Goal: Information Seeking & Learning: Compare options

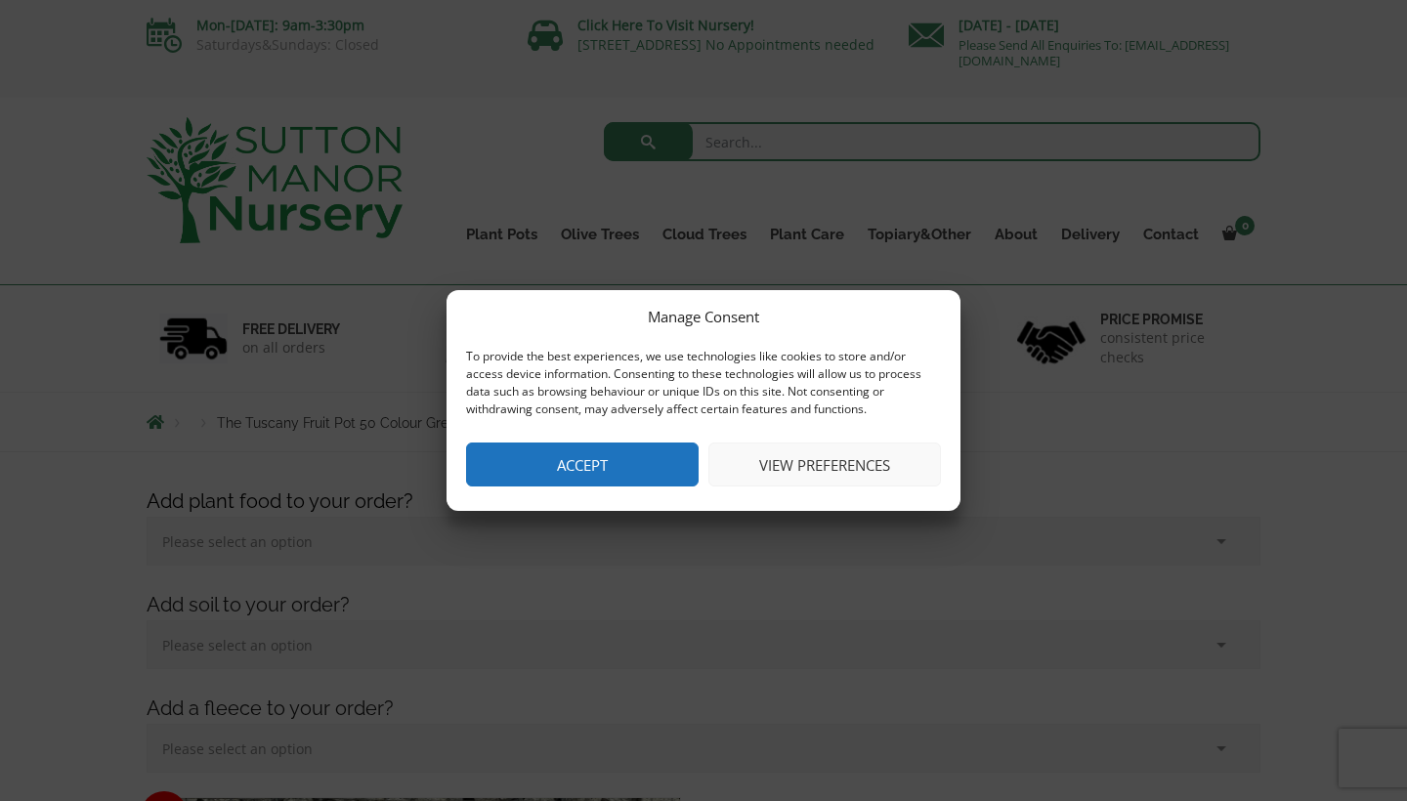
click at [593, 469] on button "Accept" at bounding box center [582, 465] width 233 height 44
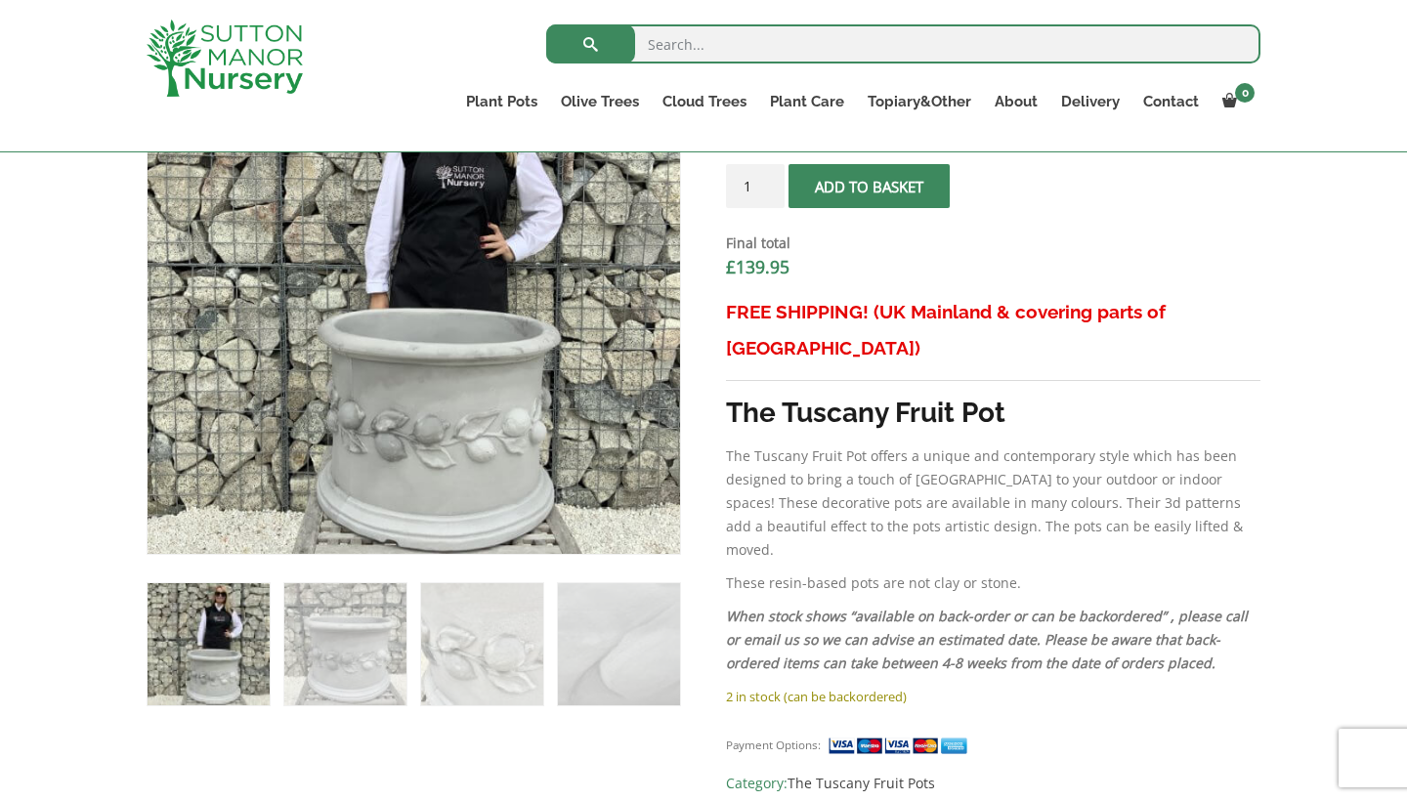
scroll to position [739, 0]
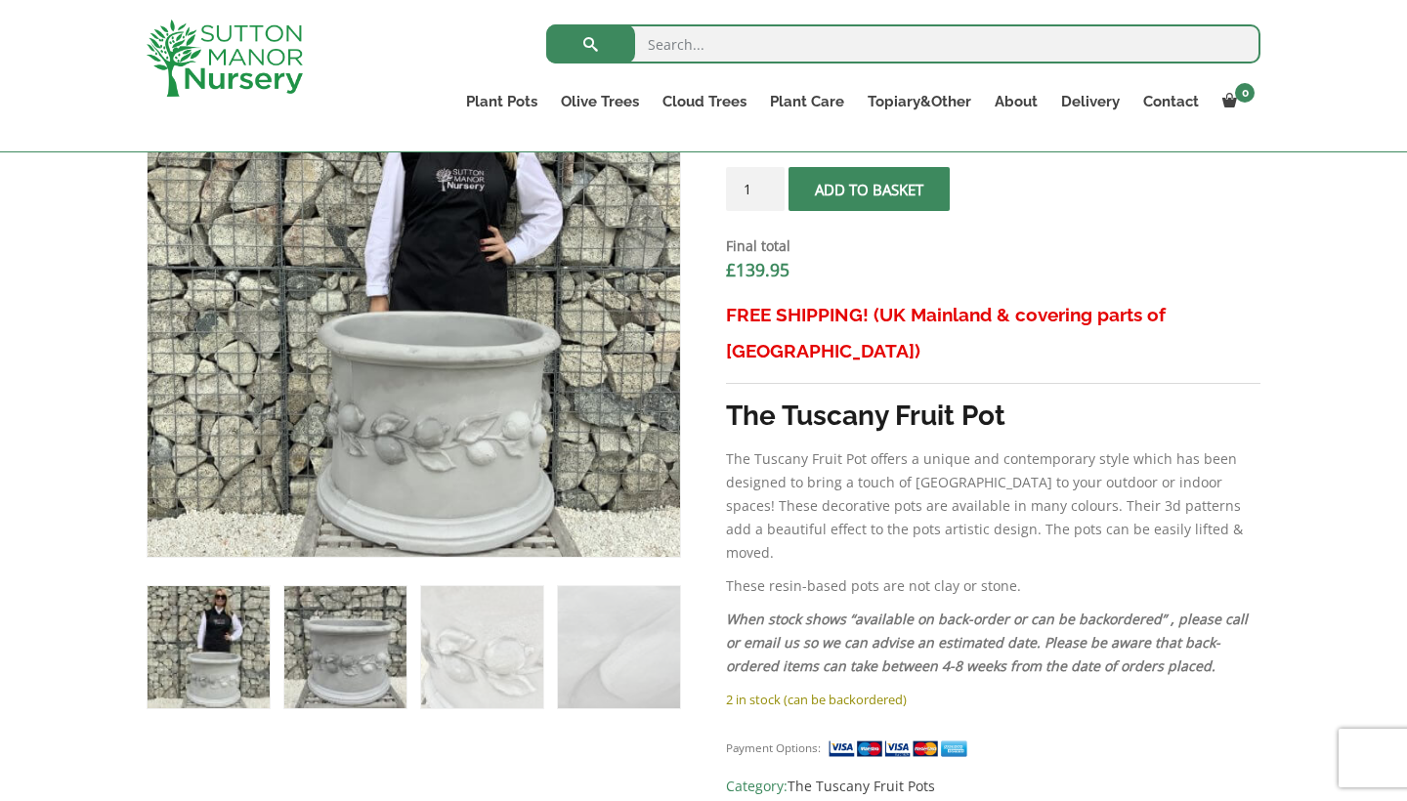
click at [376, 624] on img at bounding box center [345, 647] width 122 height 122
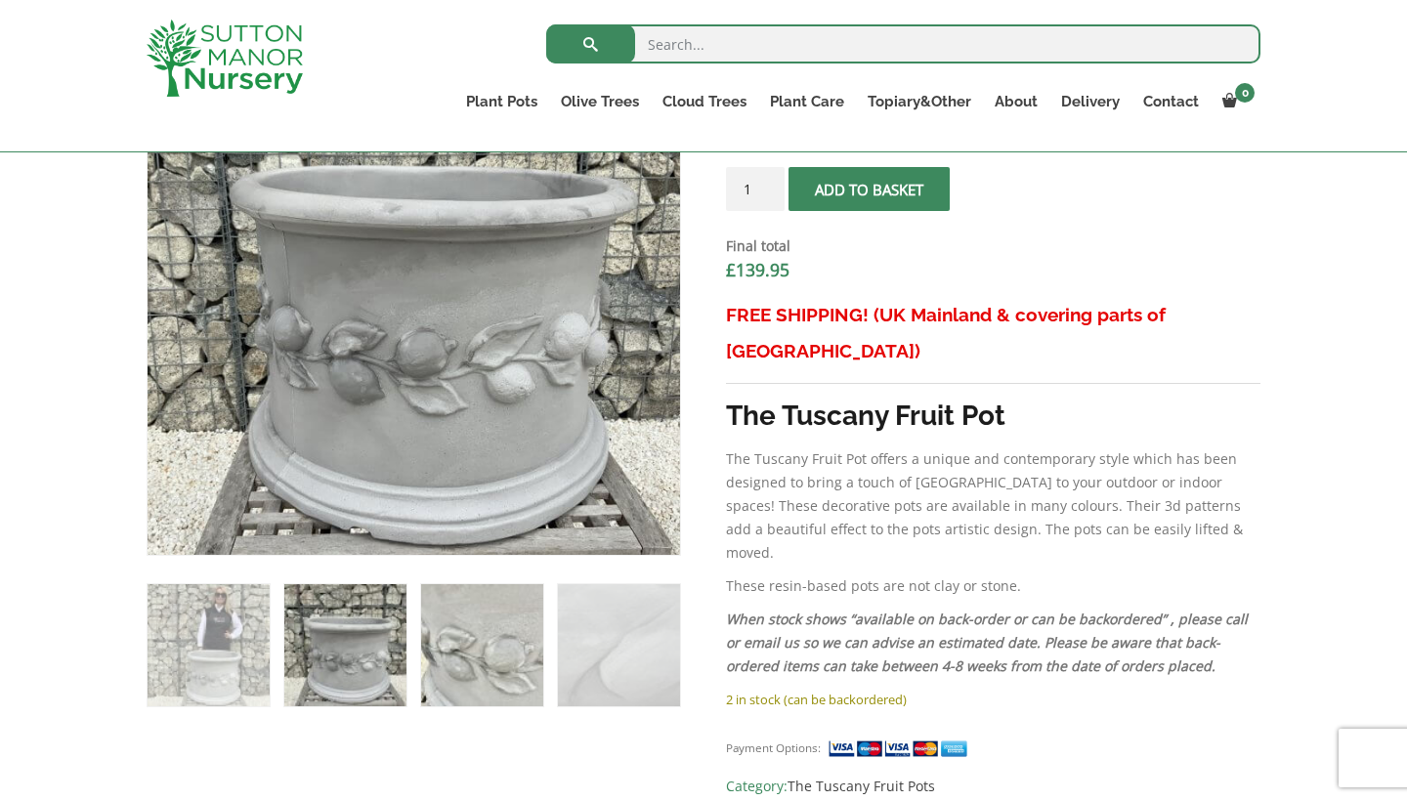
click at [455, 627] on img at bounding box center [482, 645] width 122 height 122
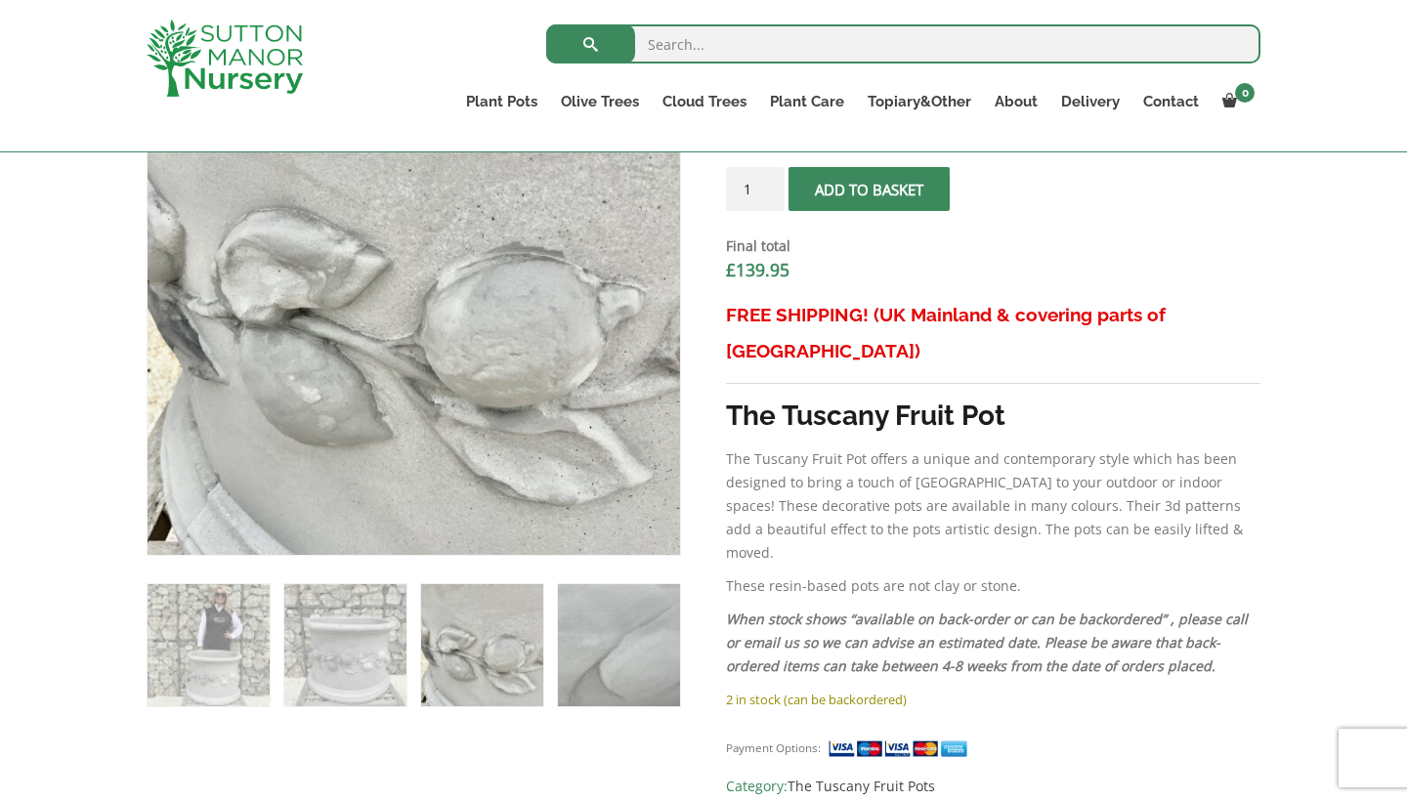
click at [606, 633] on img at bounding box center [619, 645] width 122 height 122
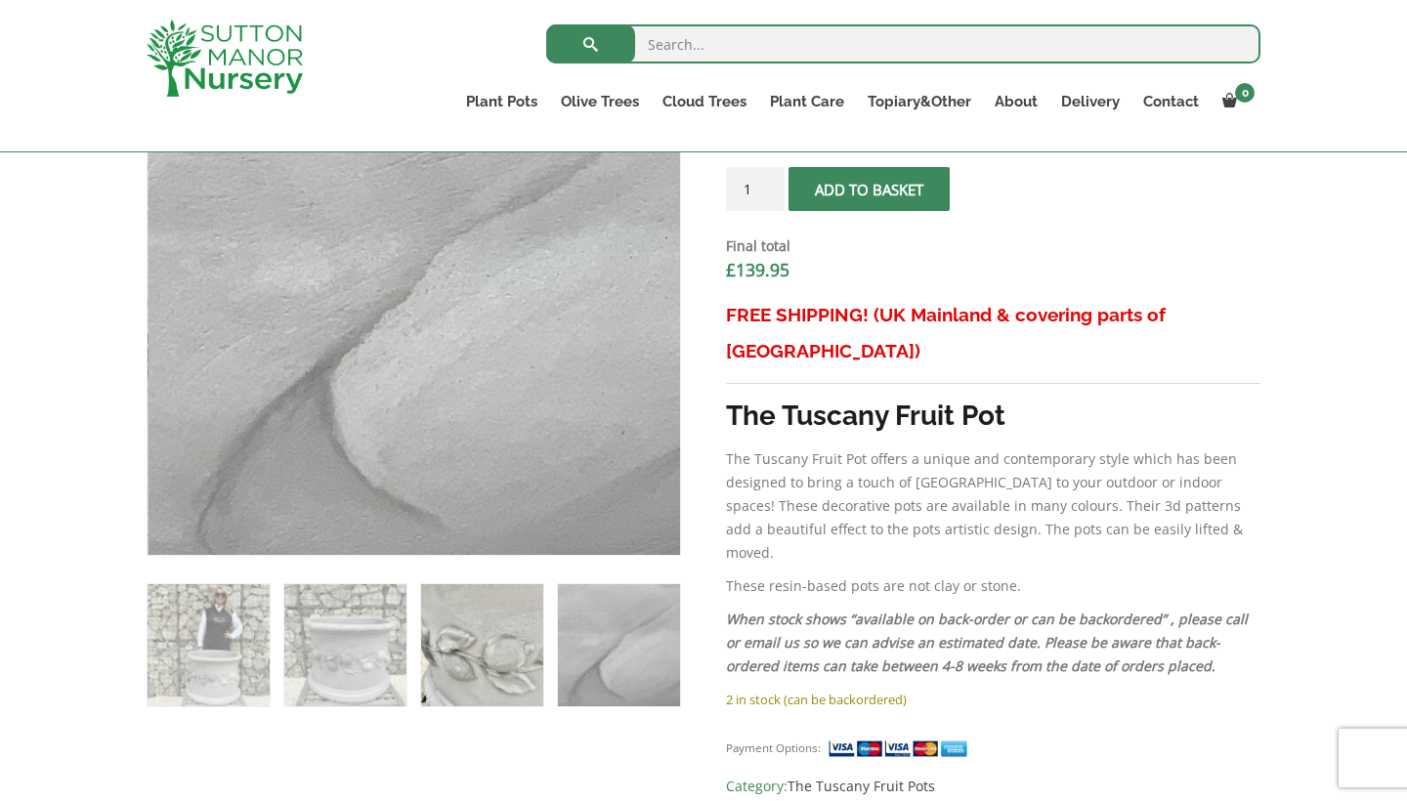
click at [513, 648] on img at bounding box center [482, 645] width 122 height 122
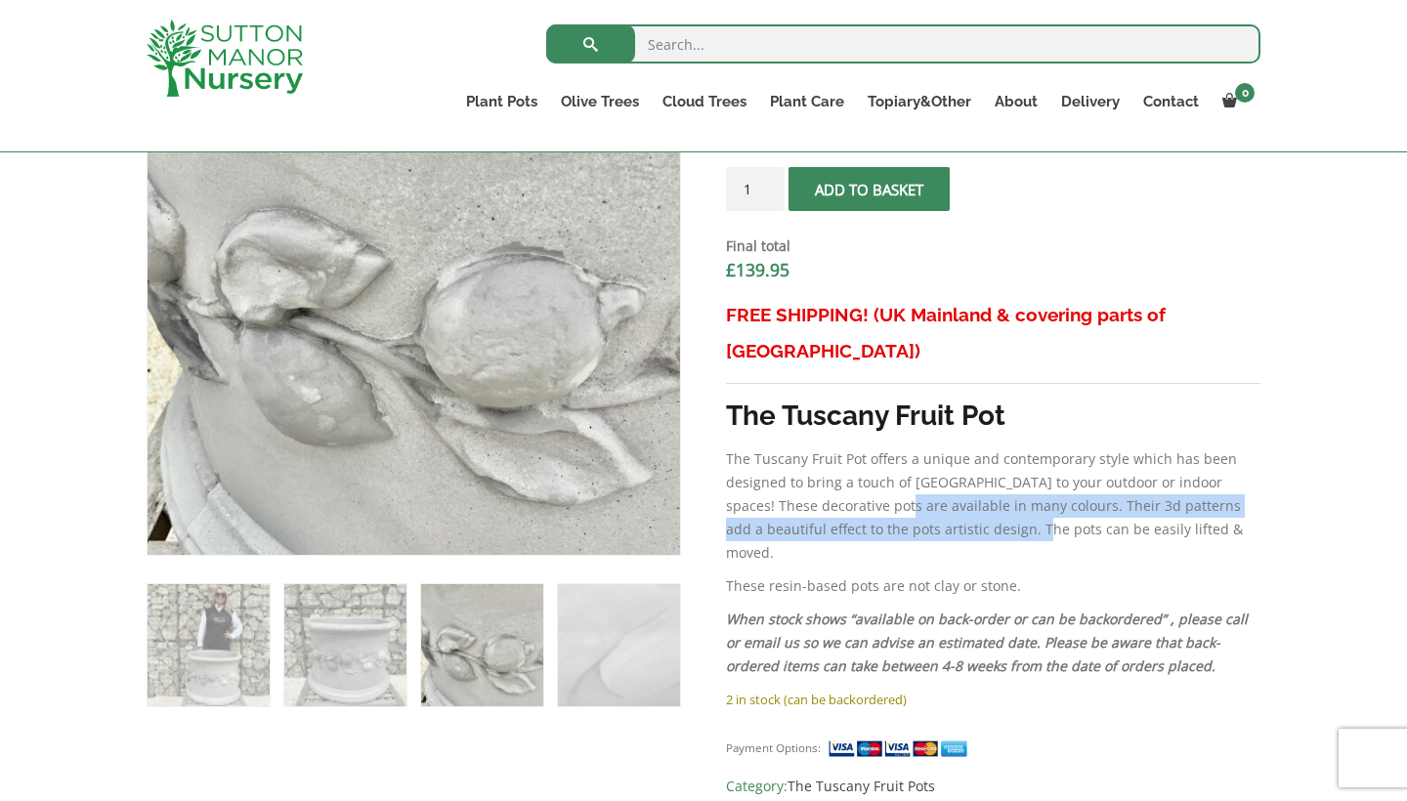
drag, startPoint x: 887, startPoint y: 474, endPoint x: 1018, endPoint y: 495, distance: 132.7
click at [1018, 495] on p "The Tuscany Fruit Pot offers a unique and contemporary style which has been des…" at bounding box center [993, 506] width 535 height 117
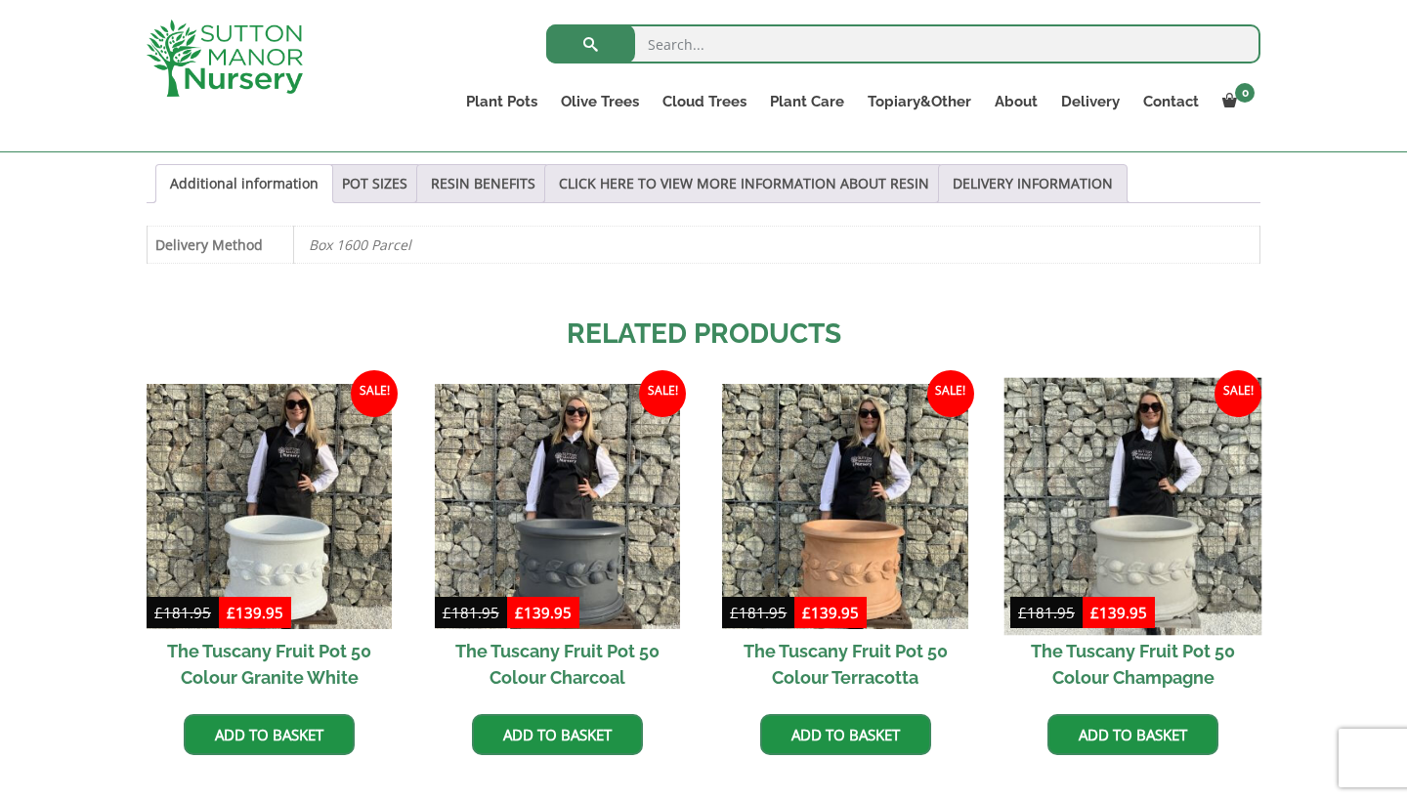
scroll to position [1402, 0]
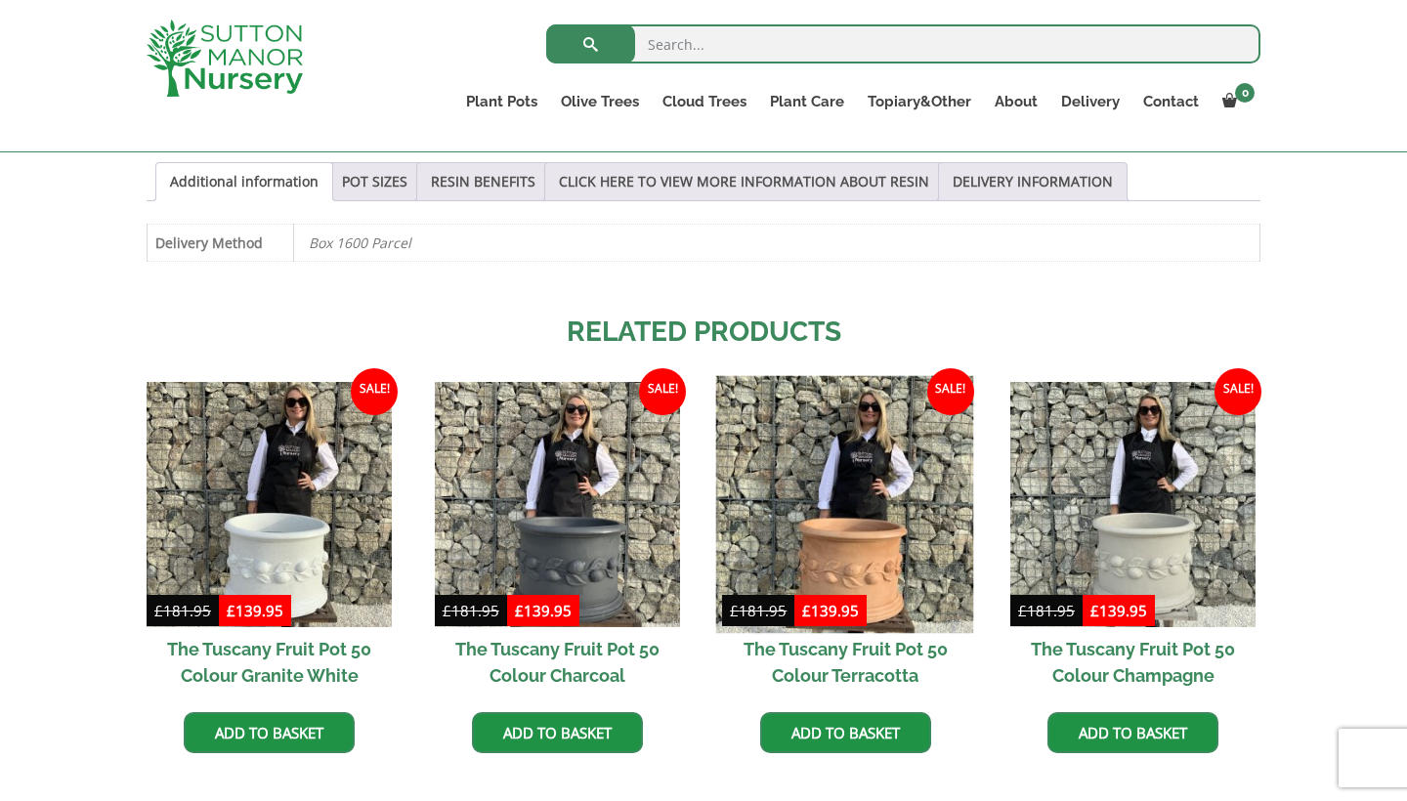
click at [880, 463] on img at bounding box center [845, 504] width 258 height 258
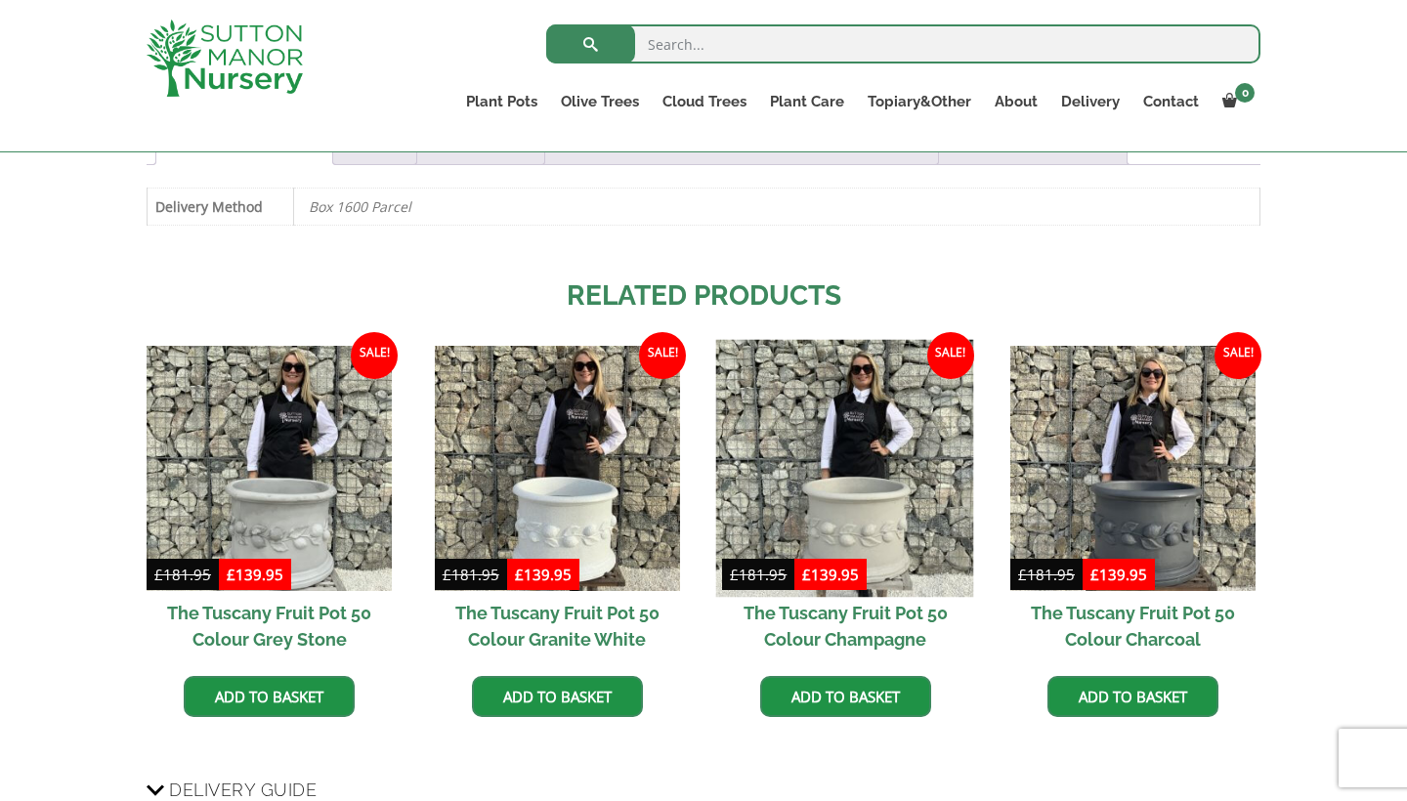
scroll to position [1444, 0]
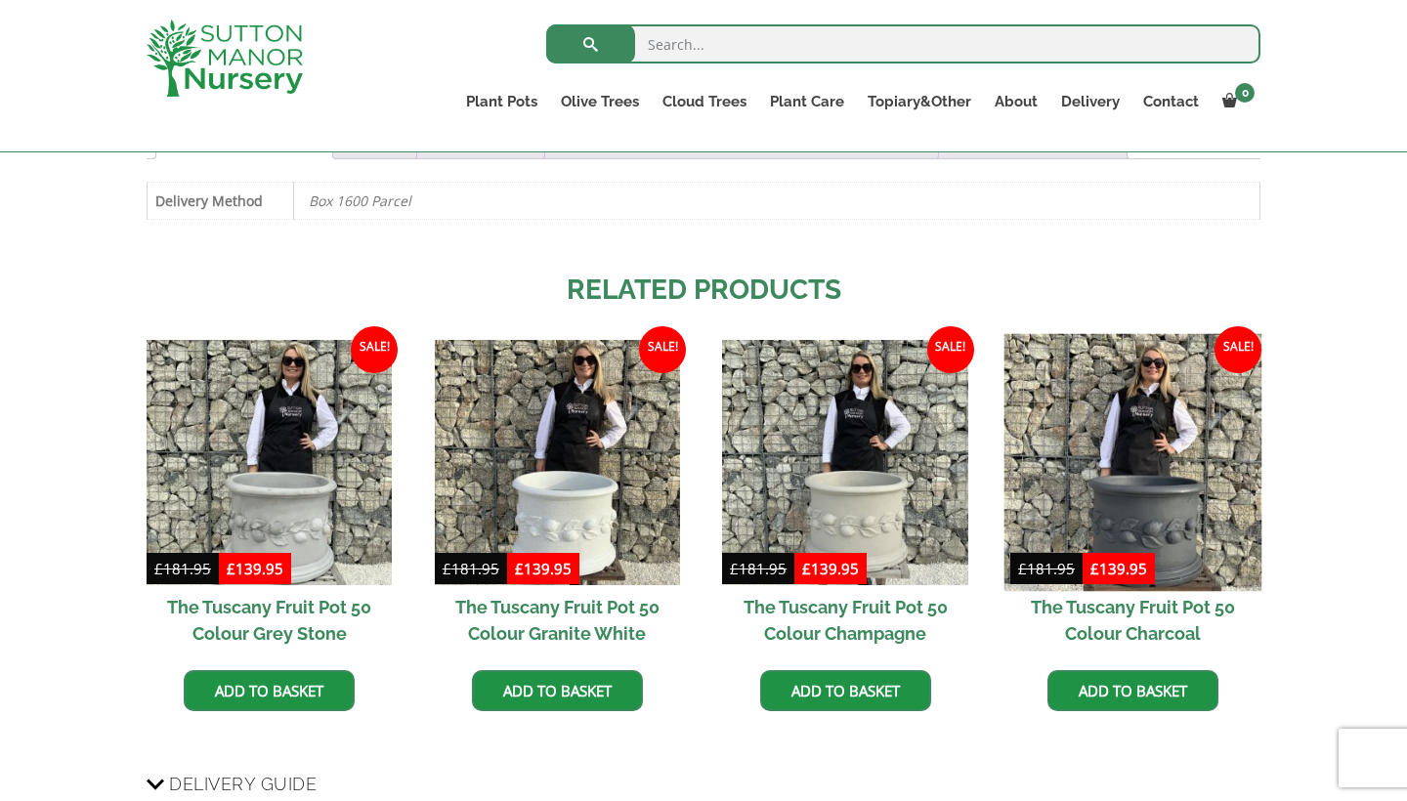
click at [1176, 459] on img at bounding box center [1134, 462] width 258 height 258
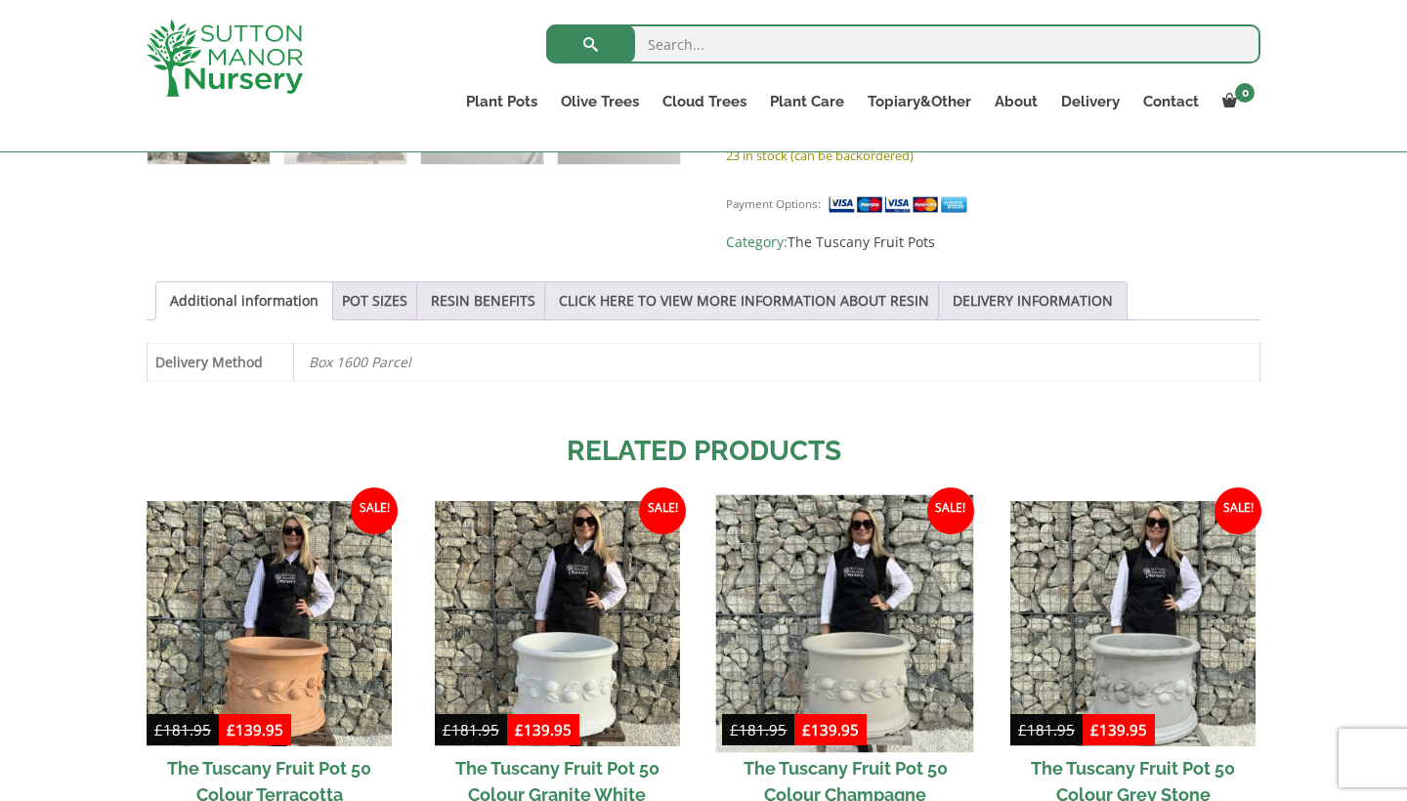
scroll to position [1291, 0]
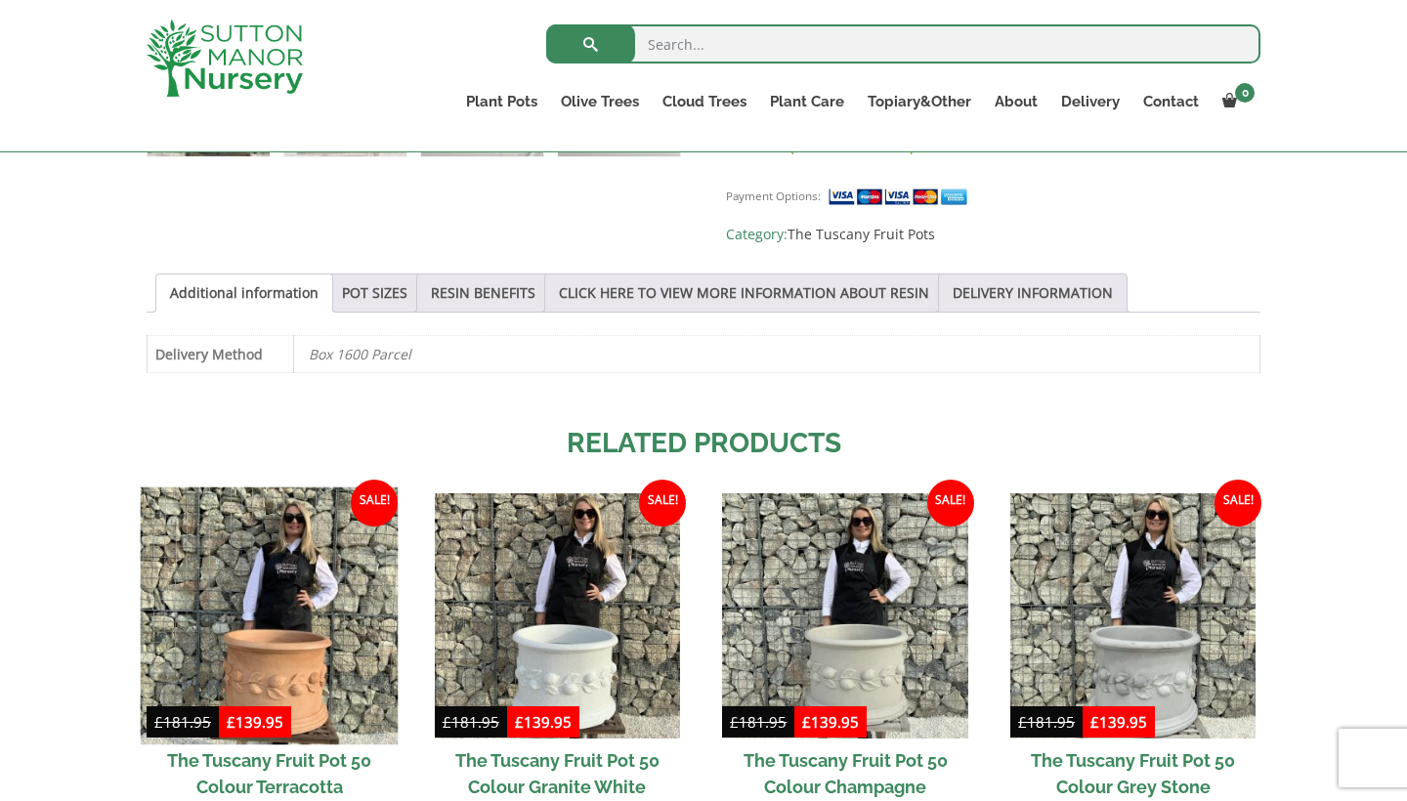
click at [272, 574] on img at bounding box center [270, 616] width 258 height 258
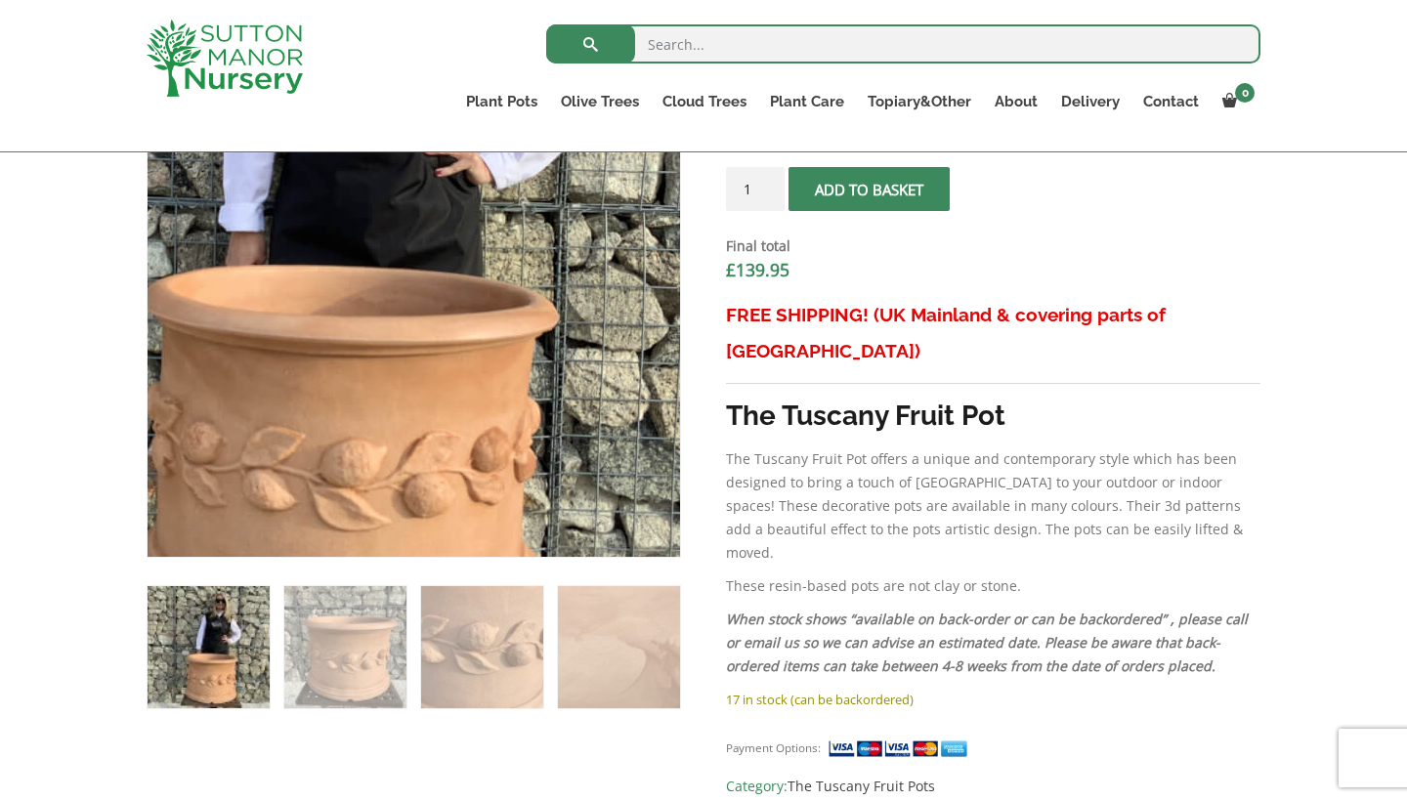
scroll to position [743, 0]
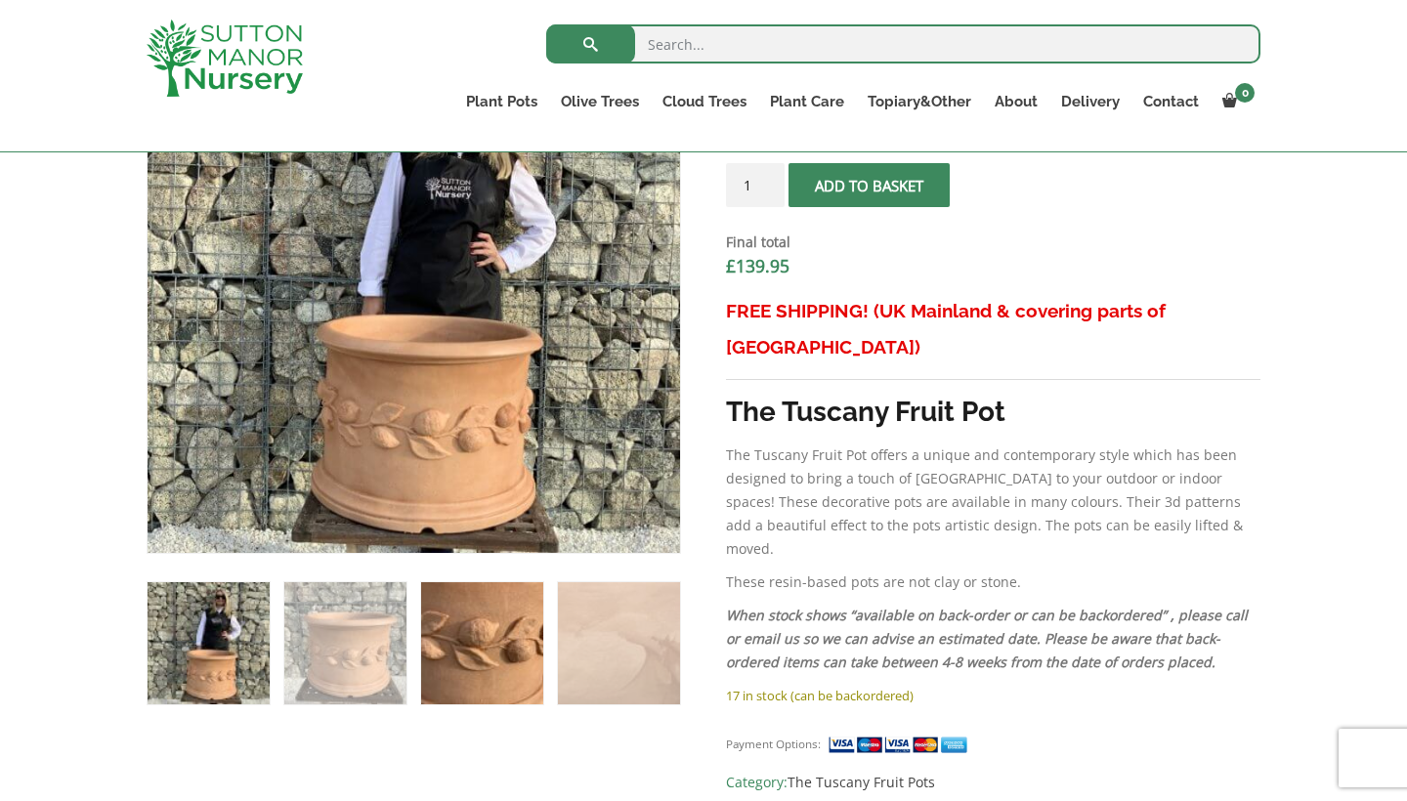
click at [477, 625] on img at bounding box center [482, 643] width 122 height 122
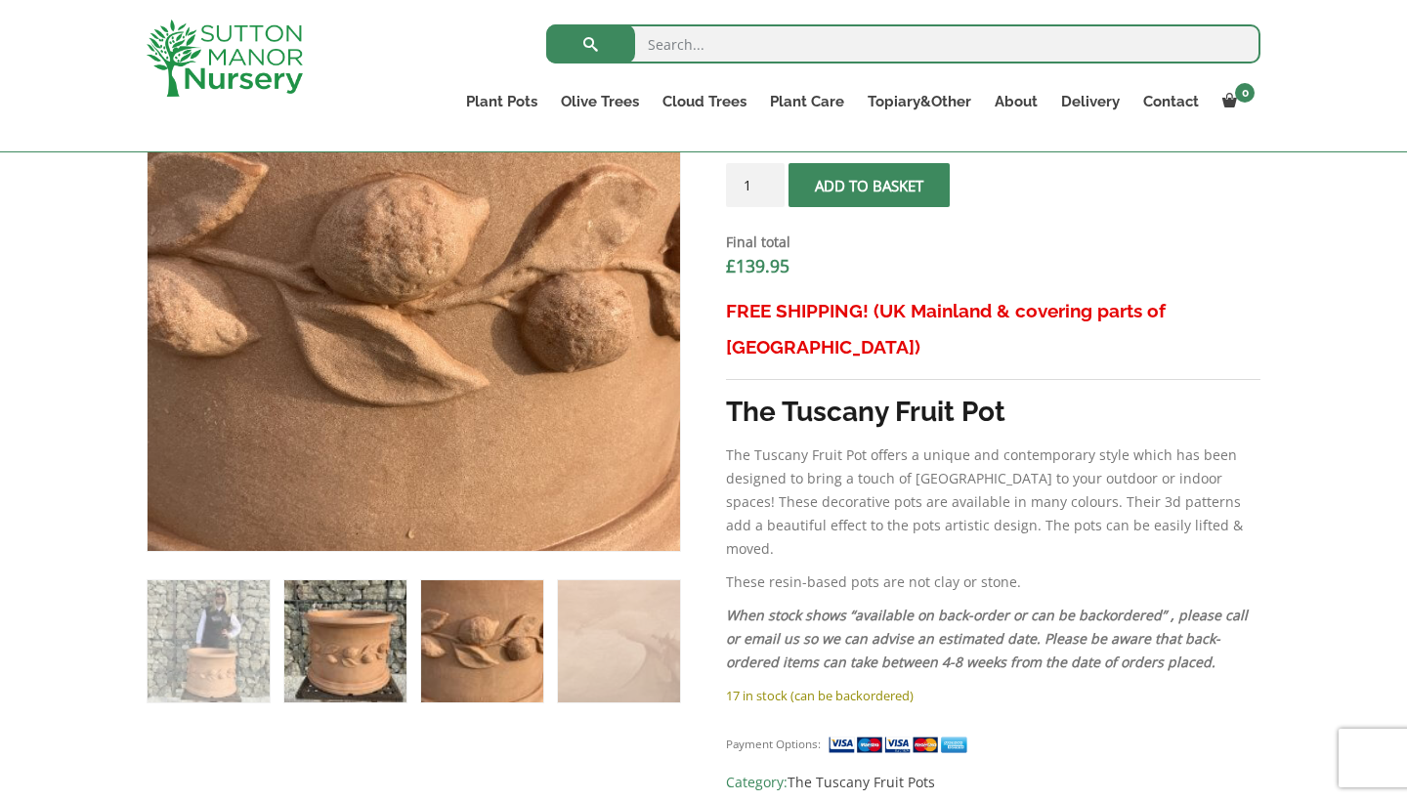
click at [394, 633] on img at bounding box center [345, 641] width 122 height 122
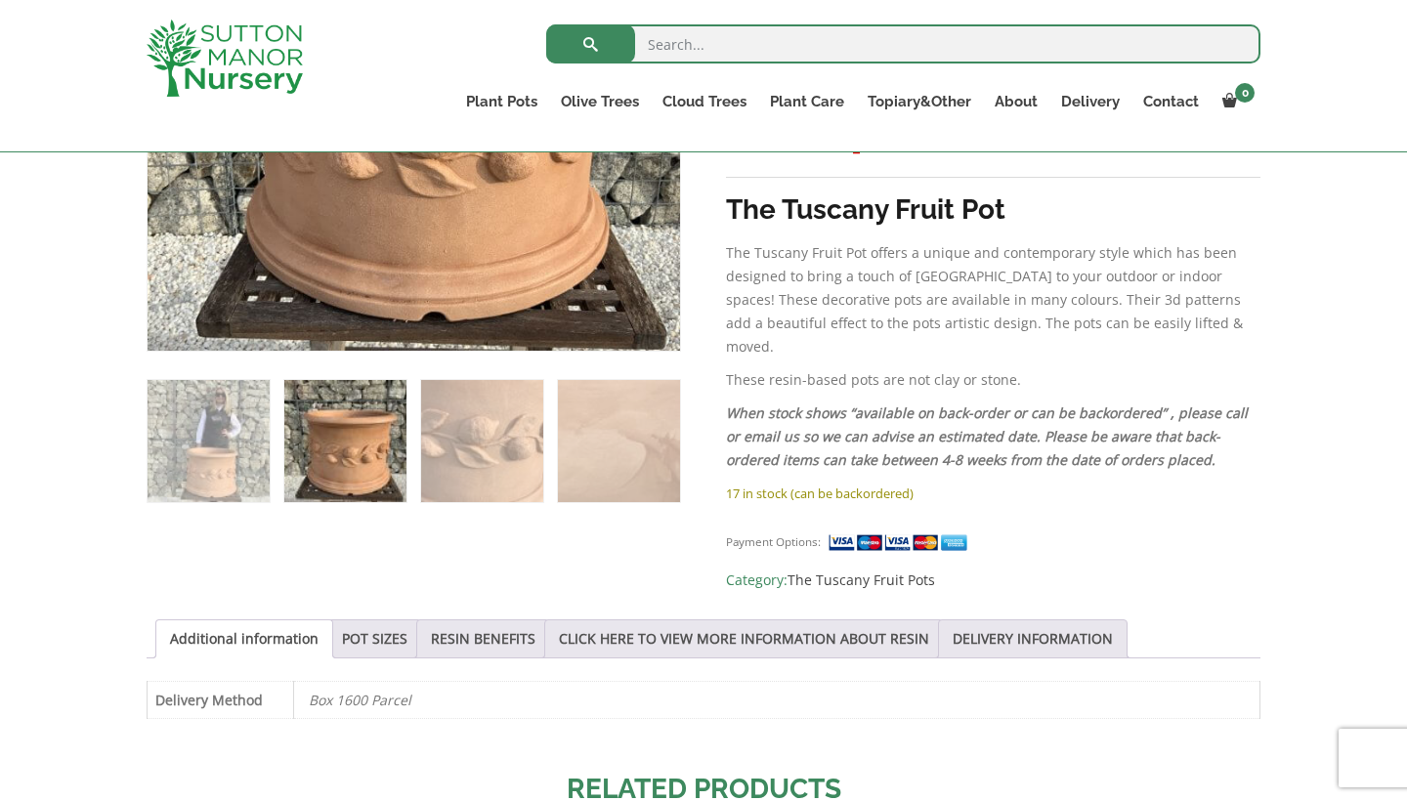
scroll to position [949, 0]
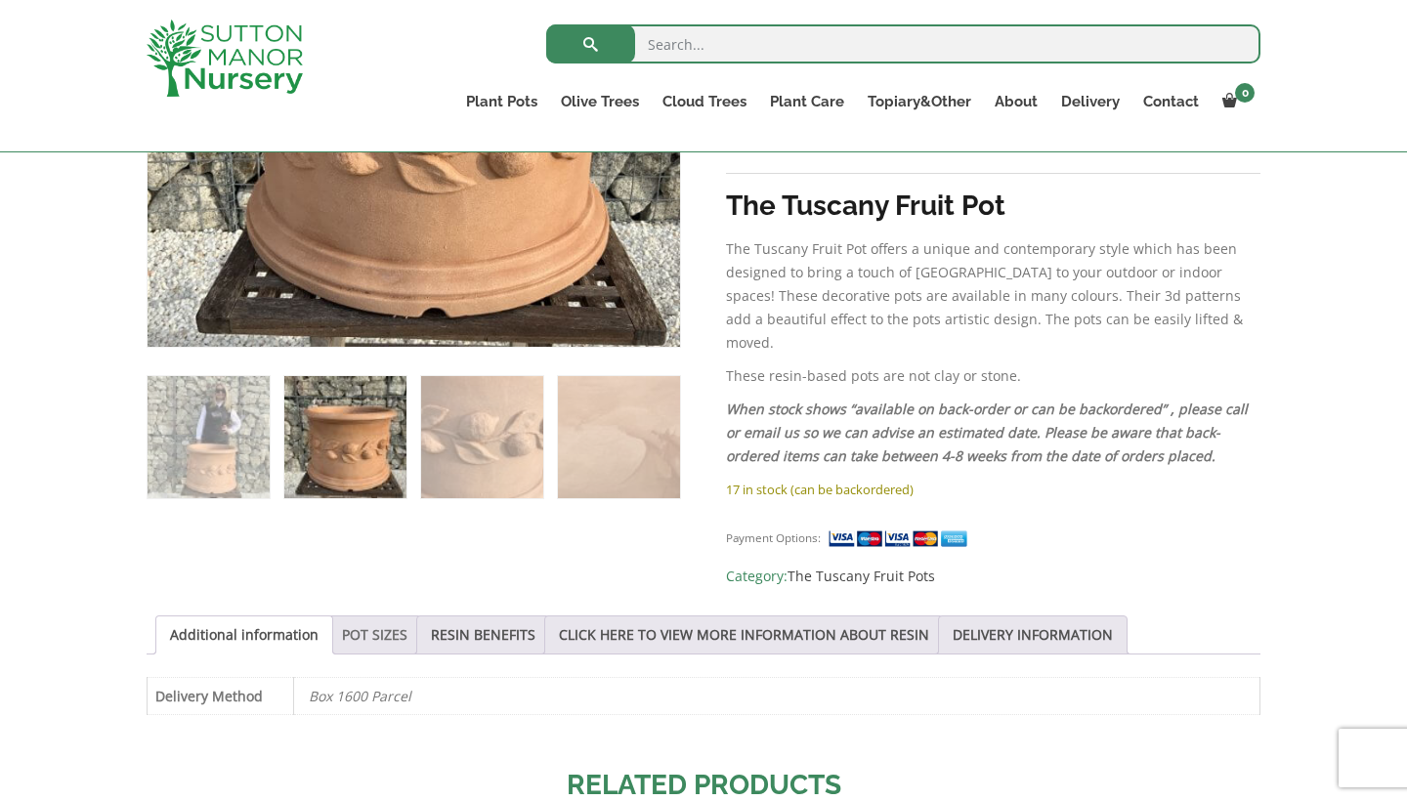
click at [404, 617] on link "POT SIZES" at bounding box center [374, 635] width 65 height 37
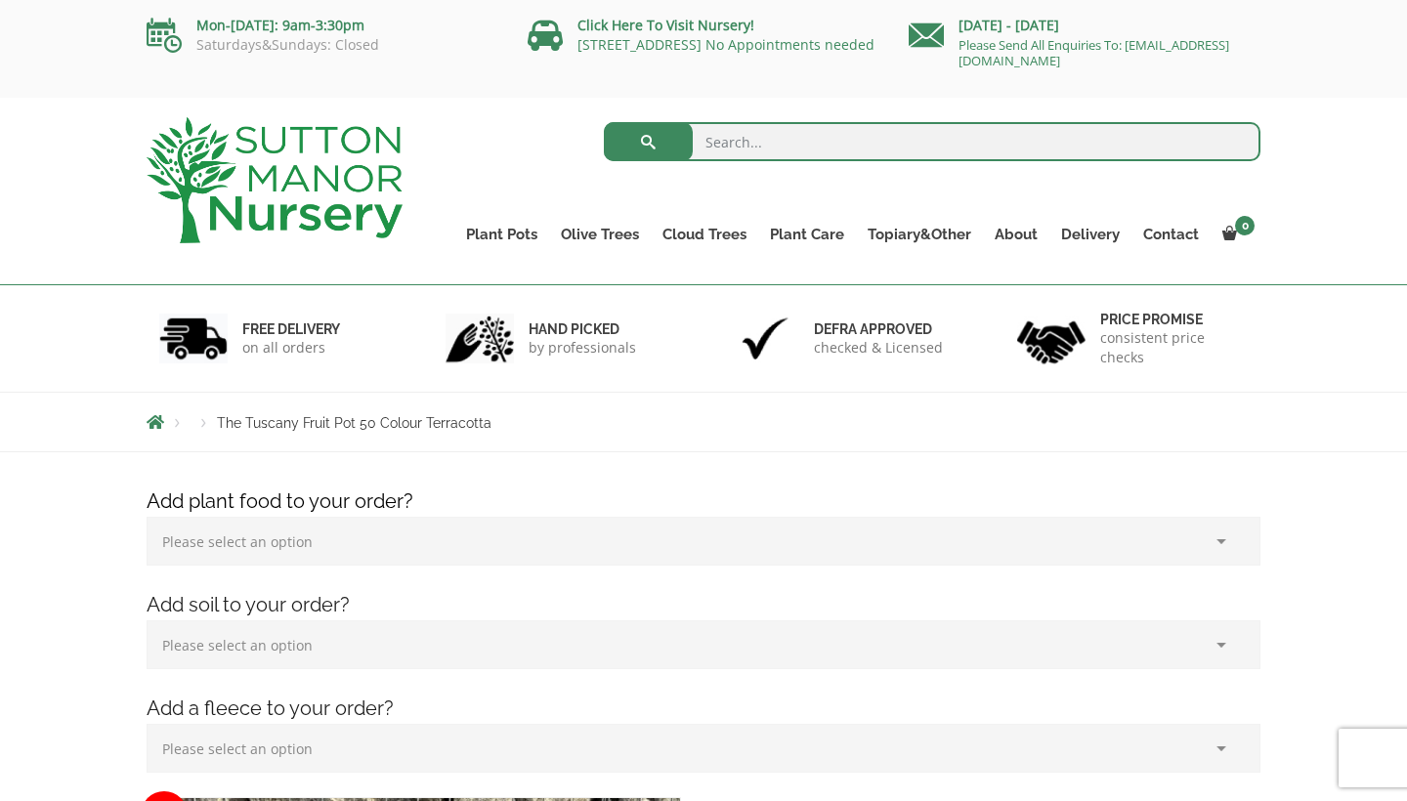
scroll to position [0, 0]
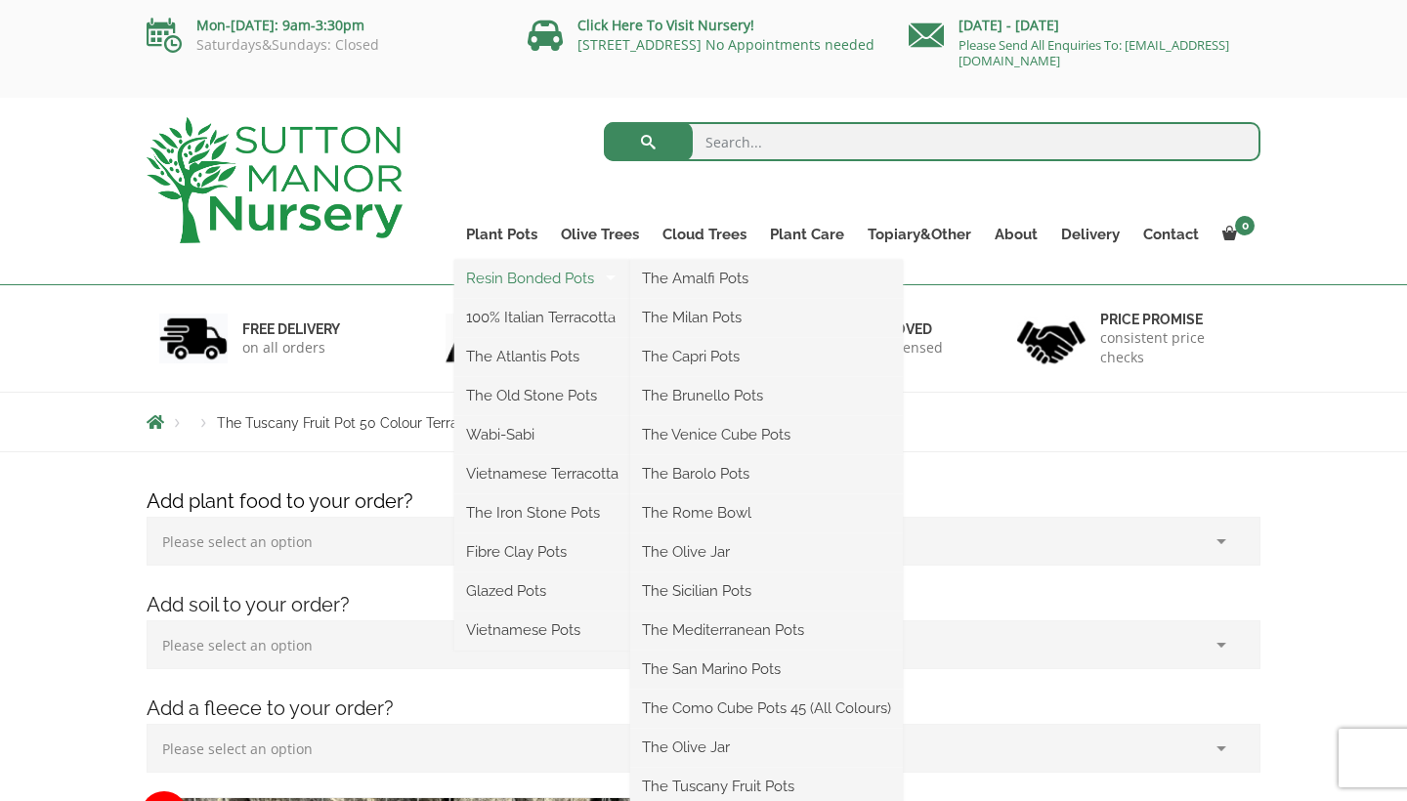
click at [527, 275] on link "Resin Bonded Pots" at bounding box center [542, 278] width 176 height 29
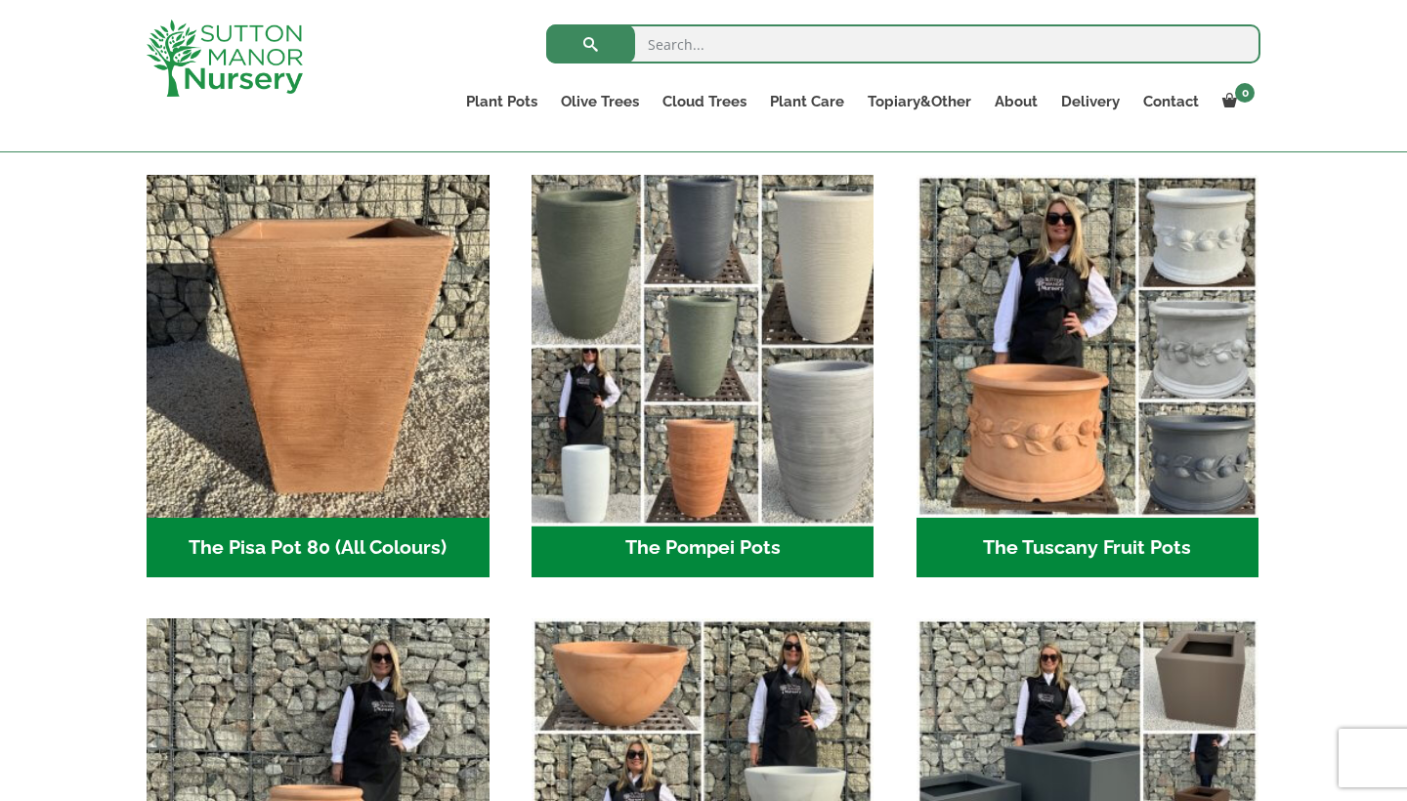
scroll to position [1405, 0]
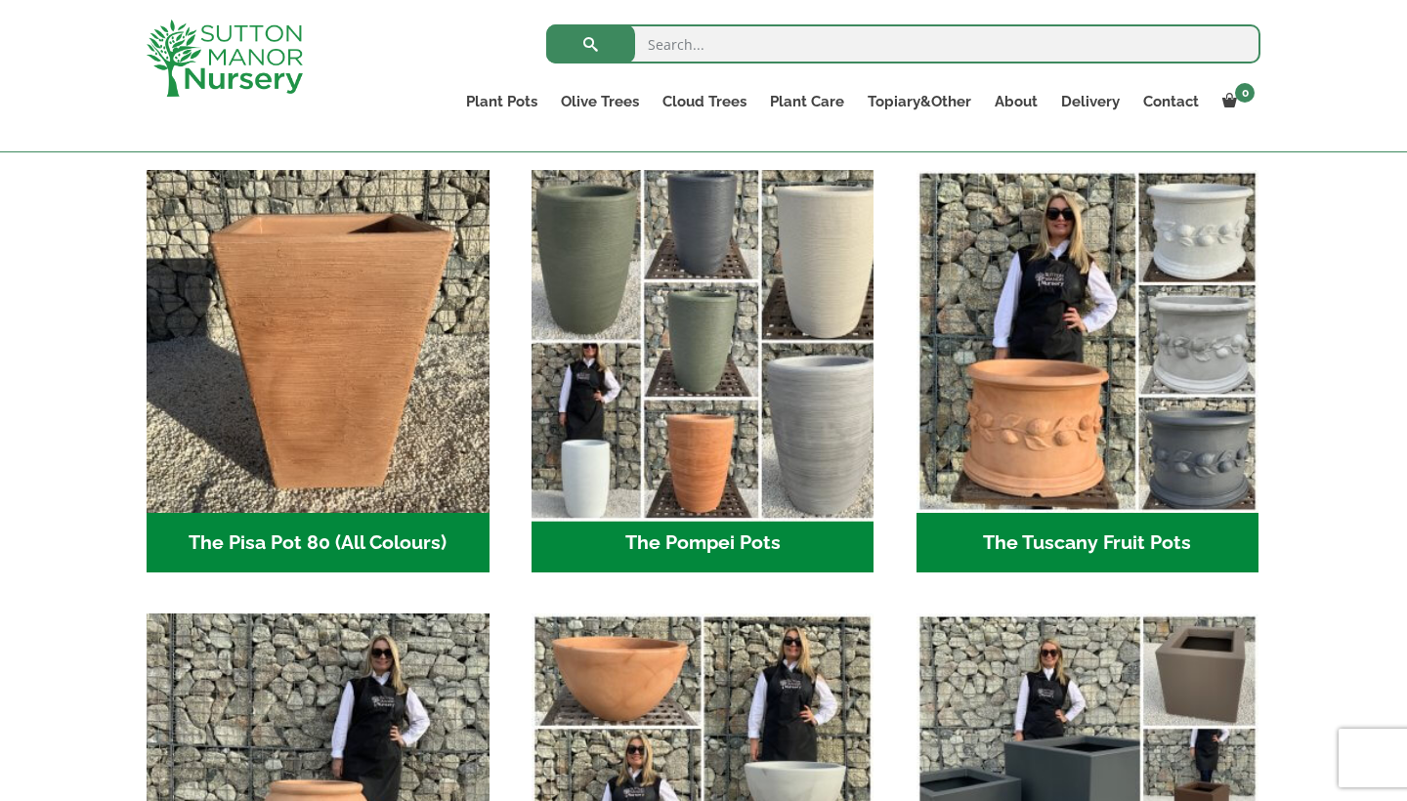
click at [709, 327] on img "Visit product category The Pompei Pots" at bounding box center [703, 342] width 360 height 360
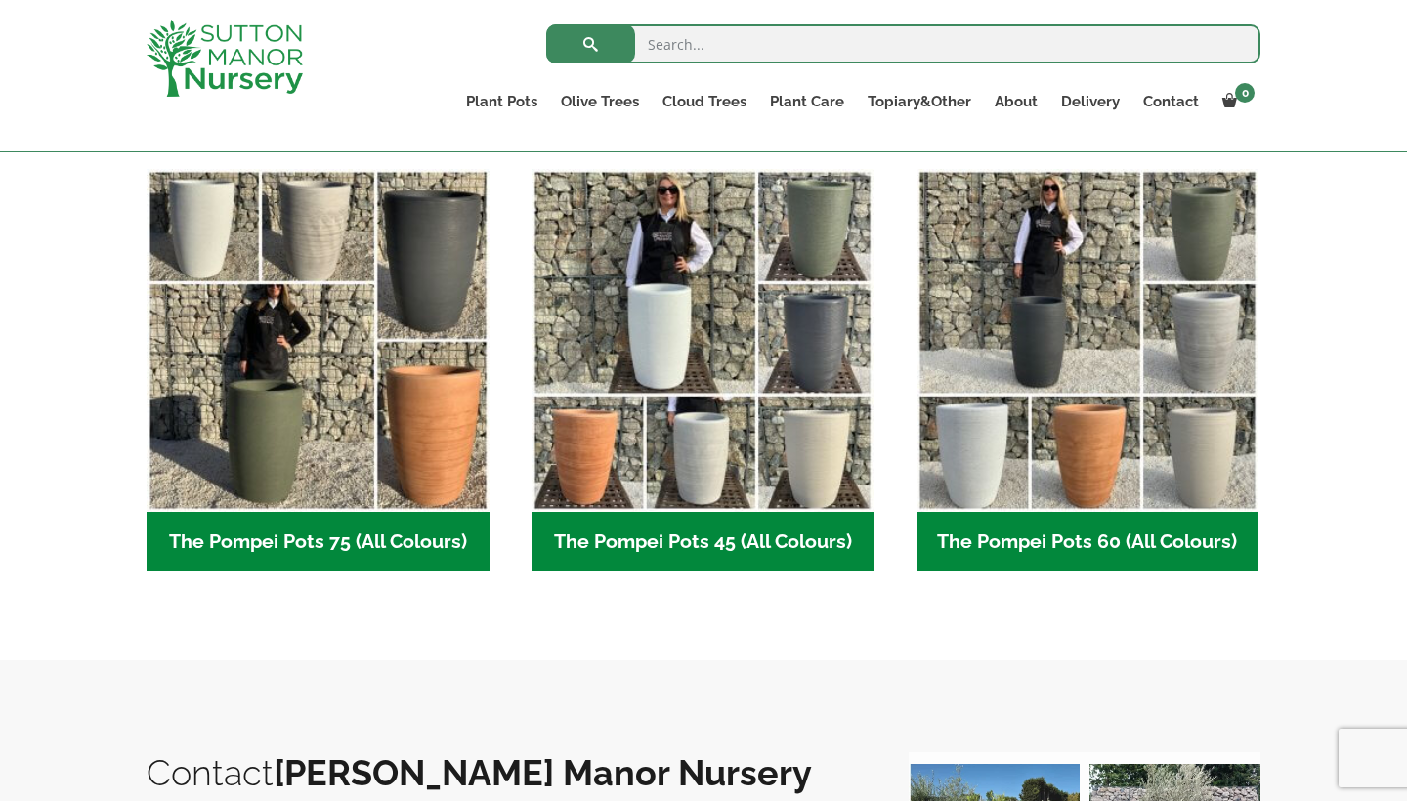
scroll to position [510, 0]
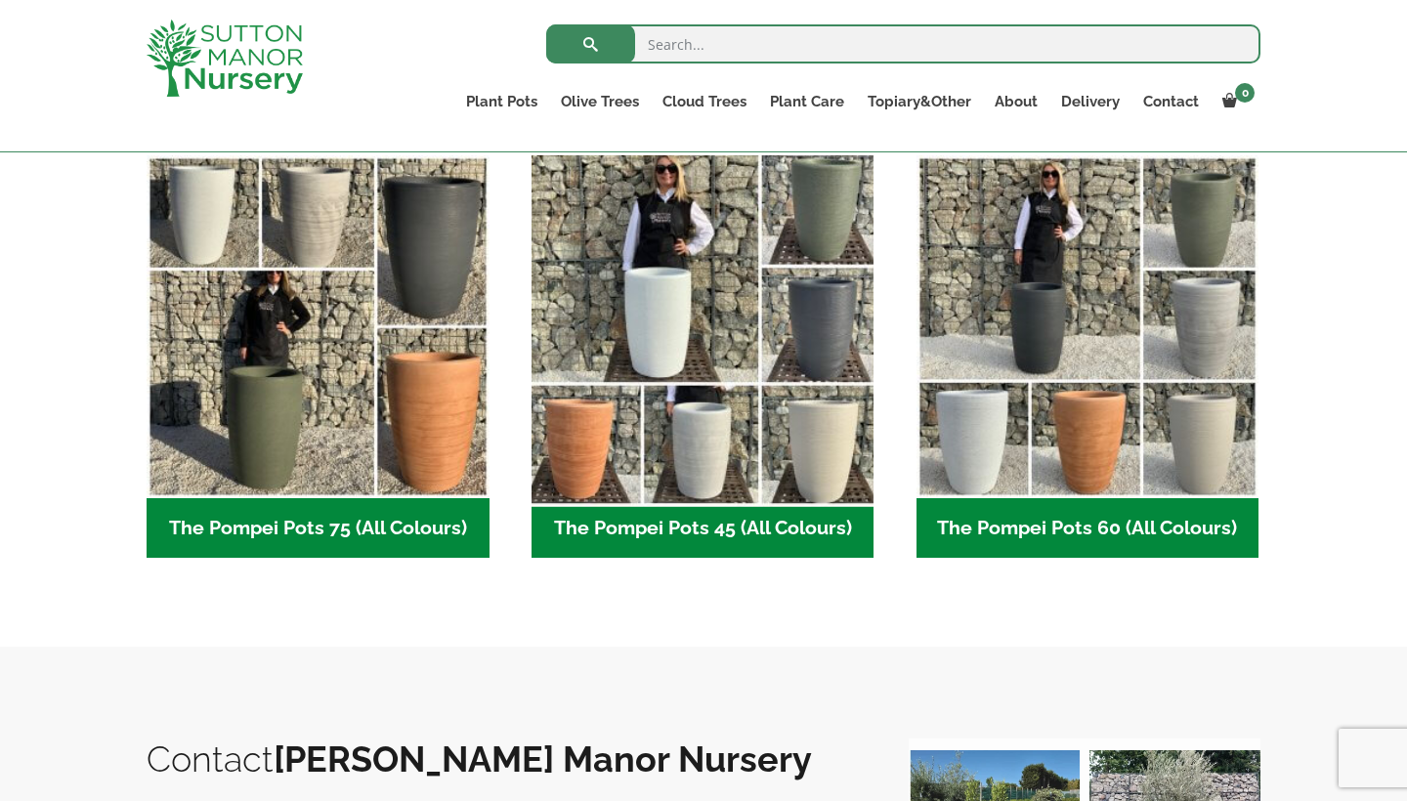
click at [709, 327] on img "Visit product category The Pompei Pots 45 (All Colours)" at bounding box center [703, 327] width 360 height 360
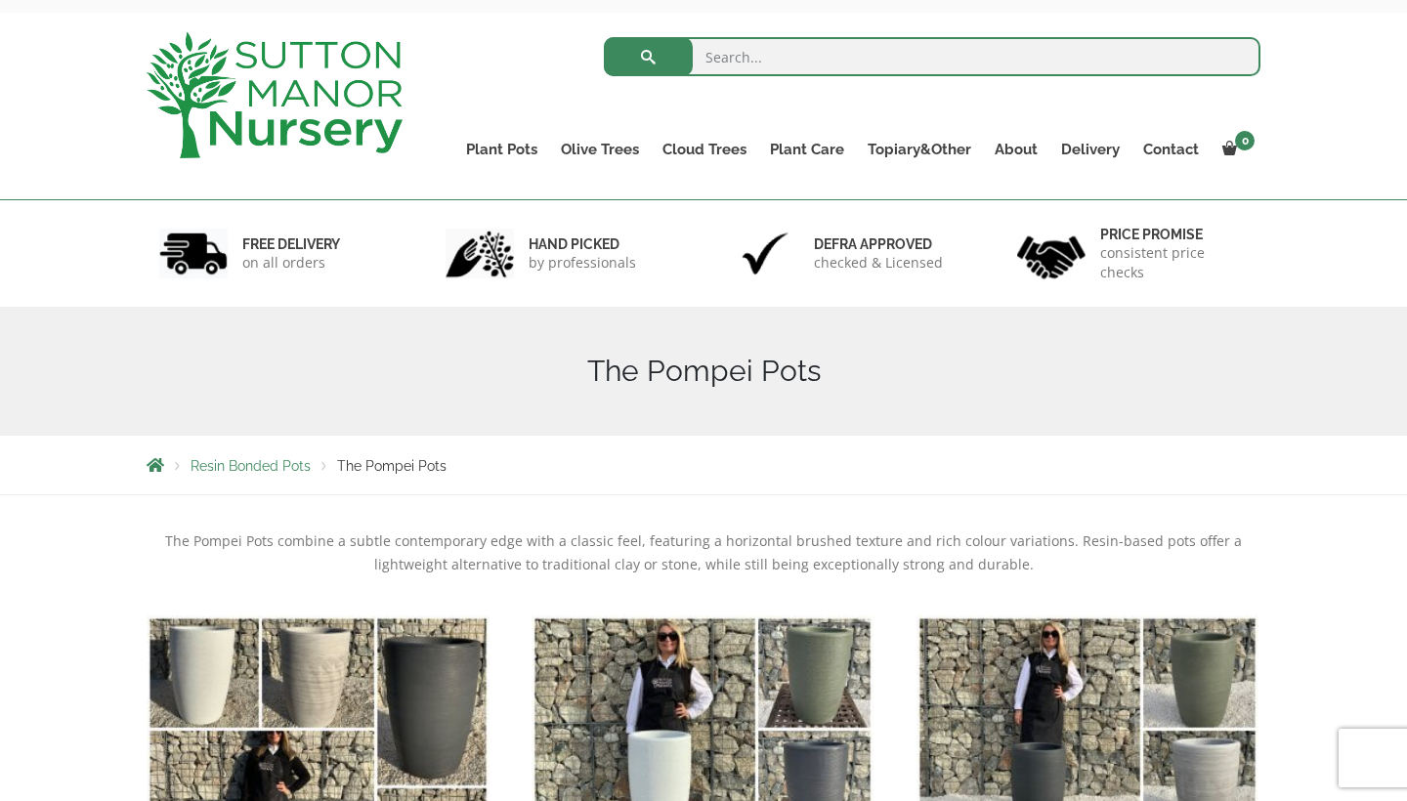
scroll to position [88, 0]
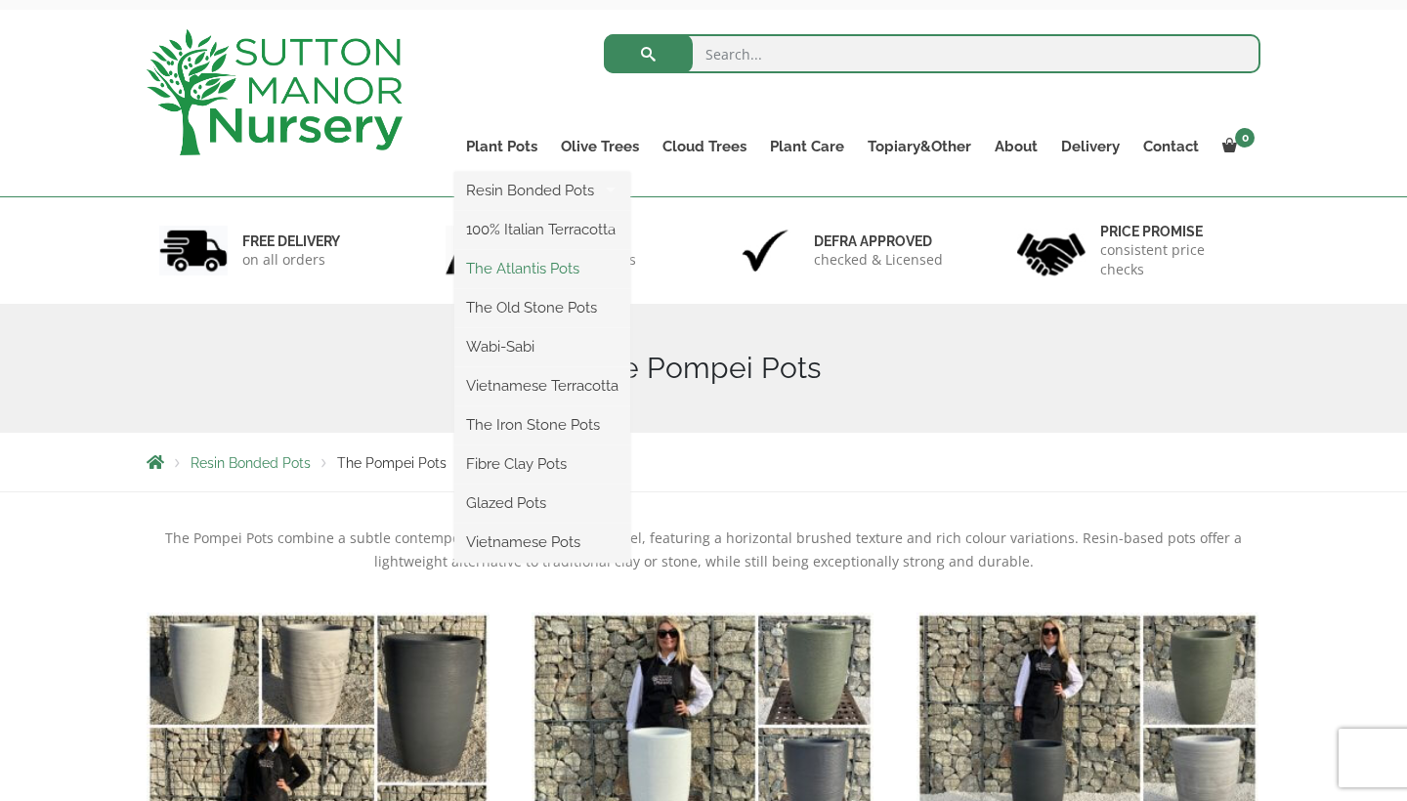
click at [551, 273] on link "The Atlantis Pots" at bounding box center [542, 268] width 176 height 29
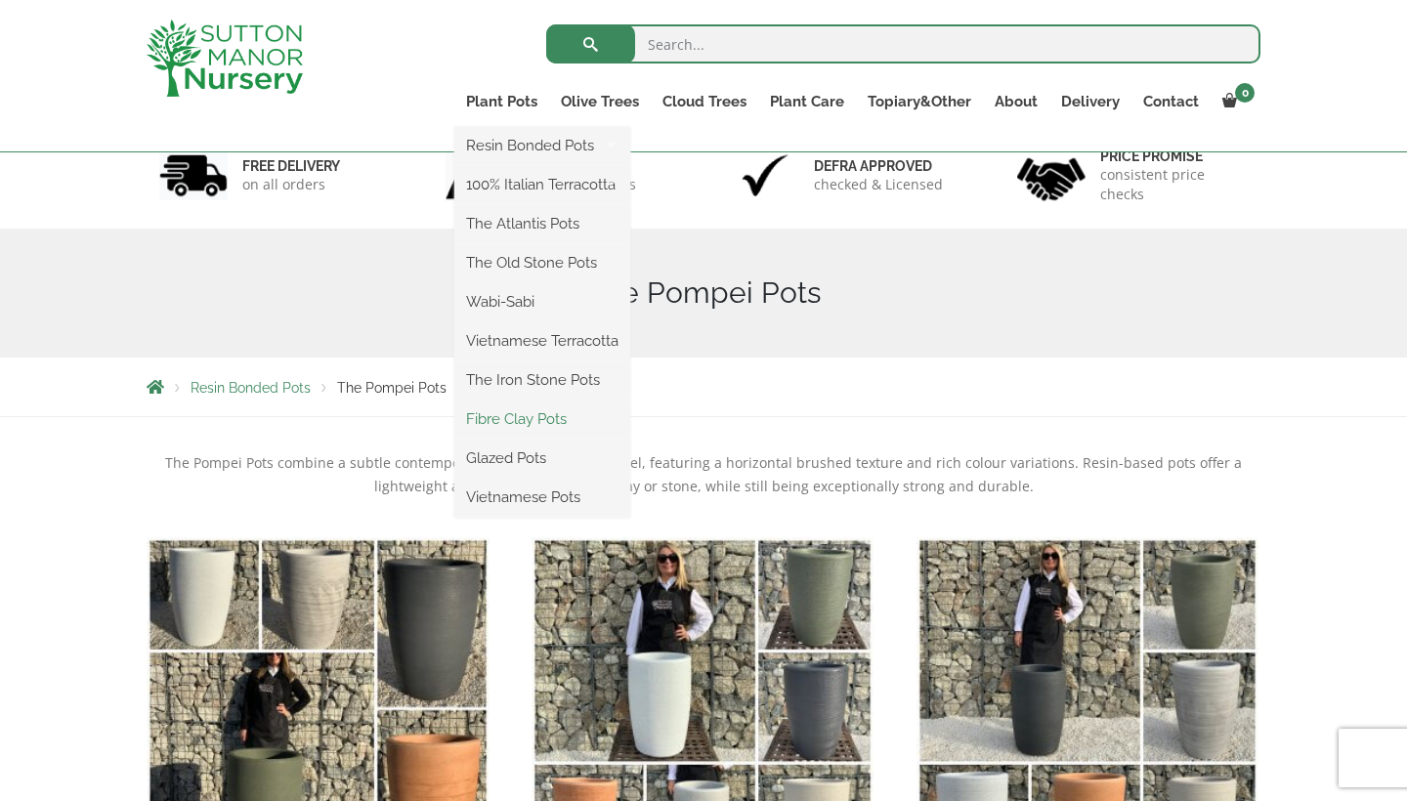
scroll to position [124, 0]
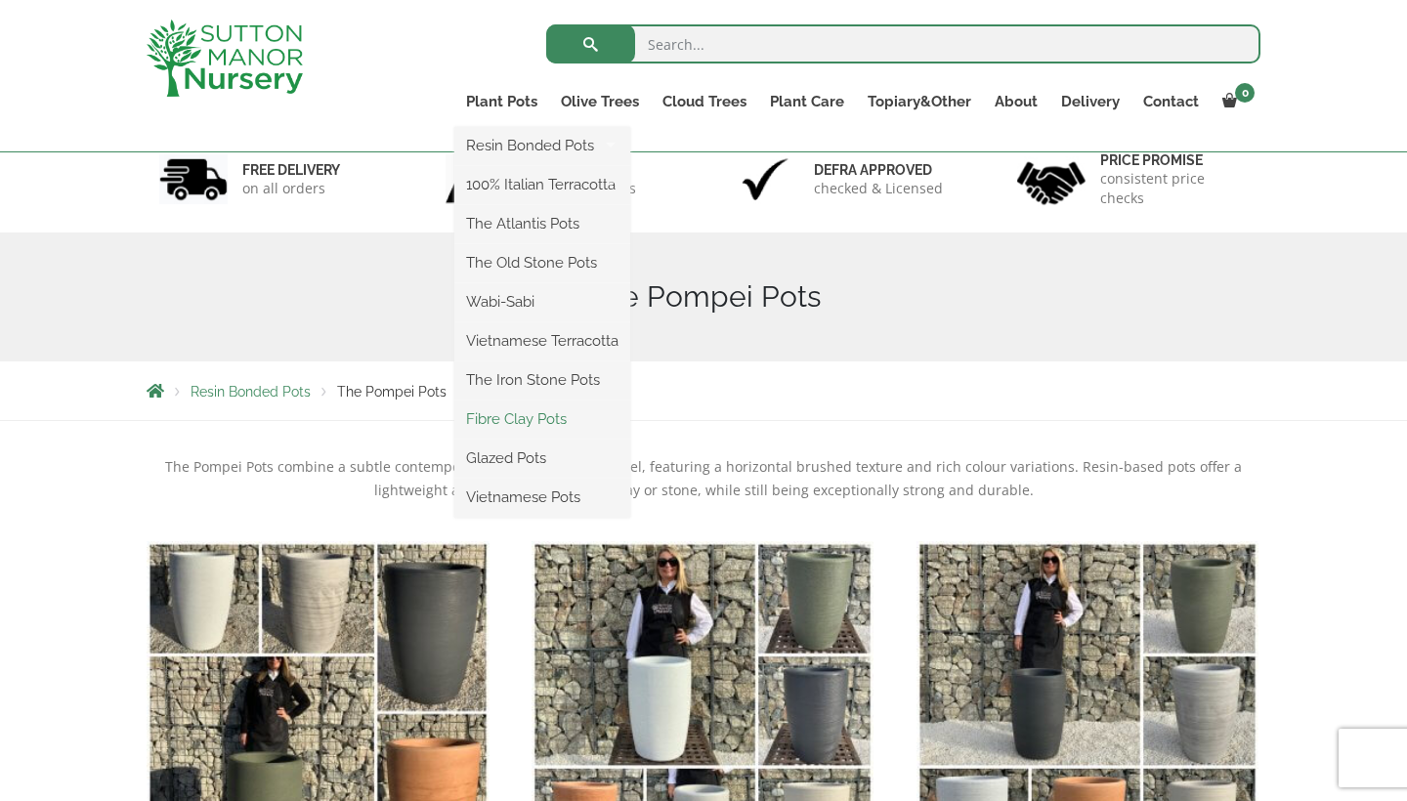
click at [523, 419] on link "Fibre Clay Pots" at bounding box center [542, 419] width 176 height 29
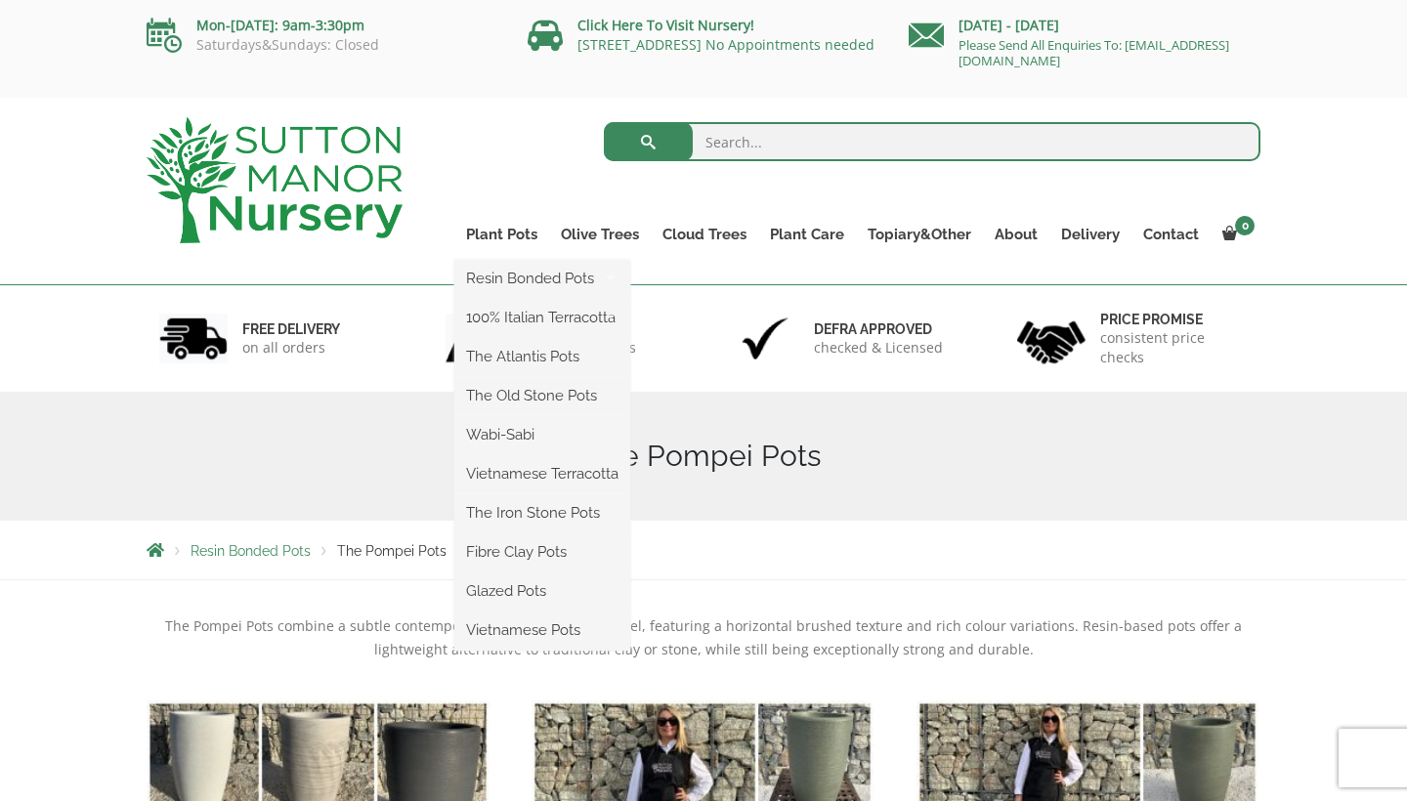
scroll to position [24, 0]
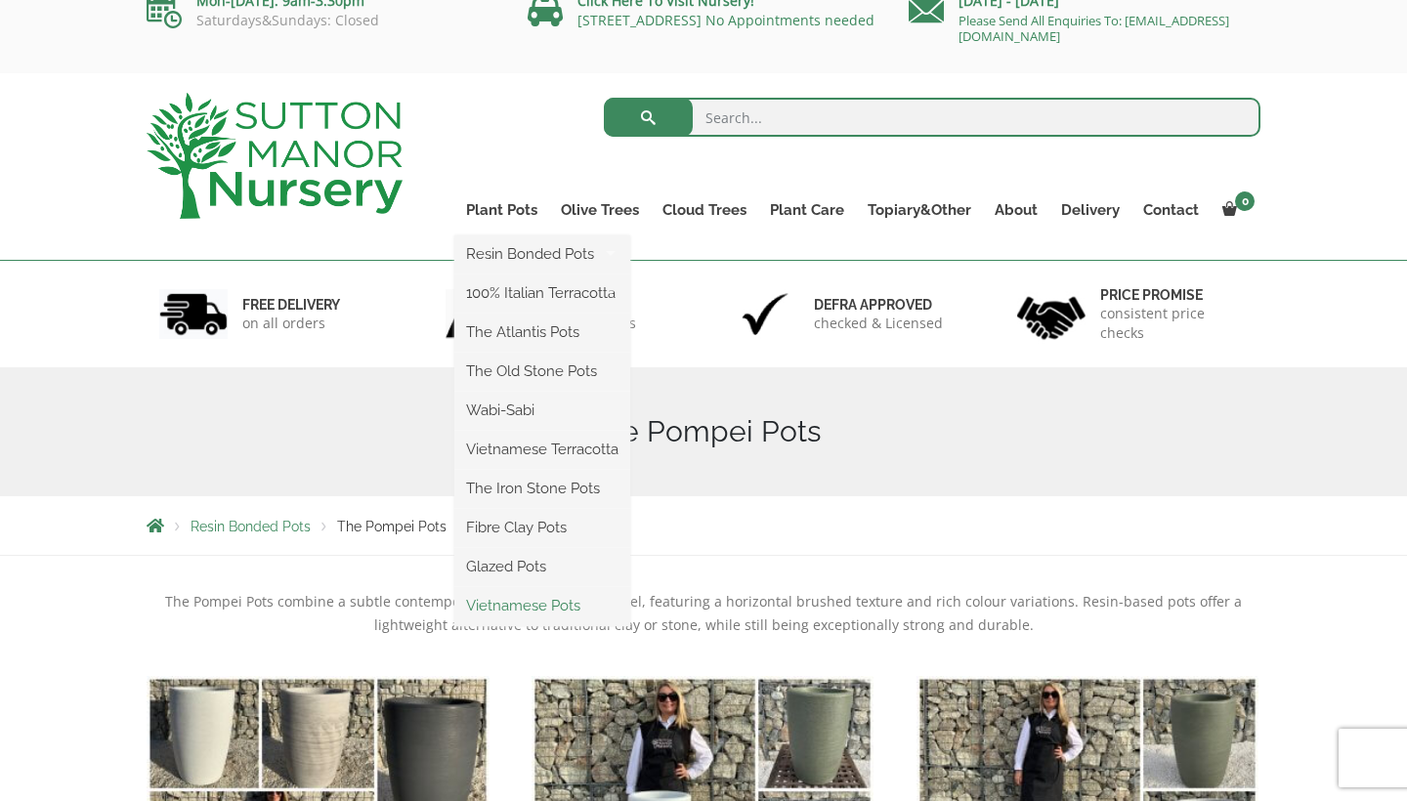
click at [551, 598] on link "Vietnamese Pots" at bounding box center [542, 605] width 176 height 29
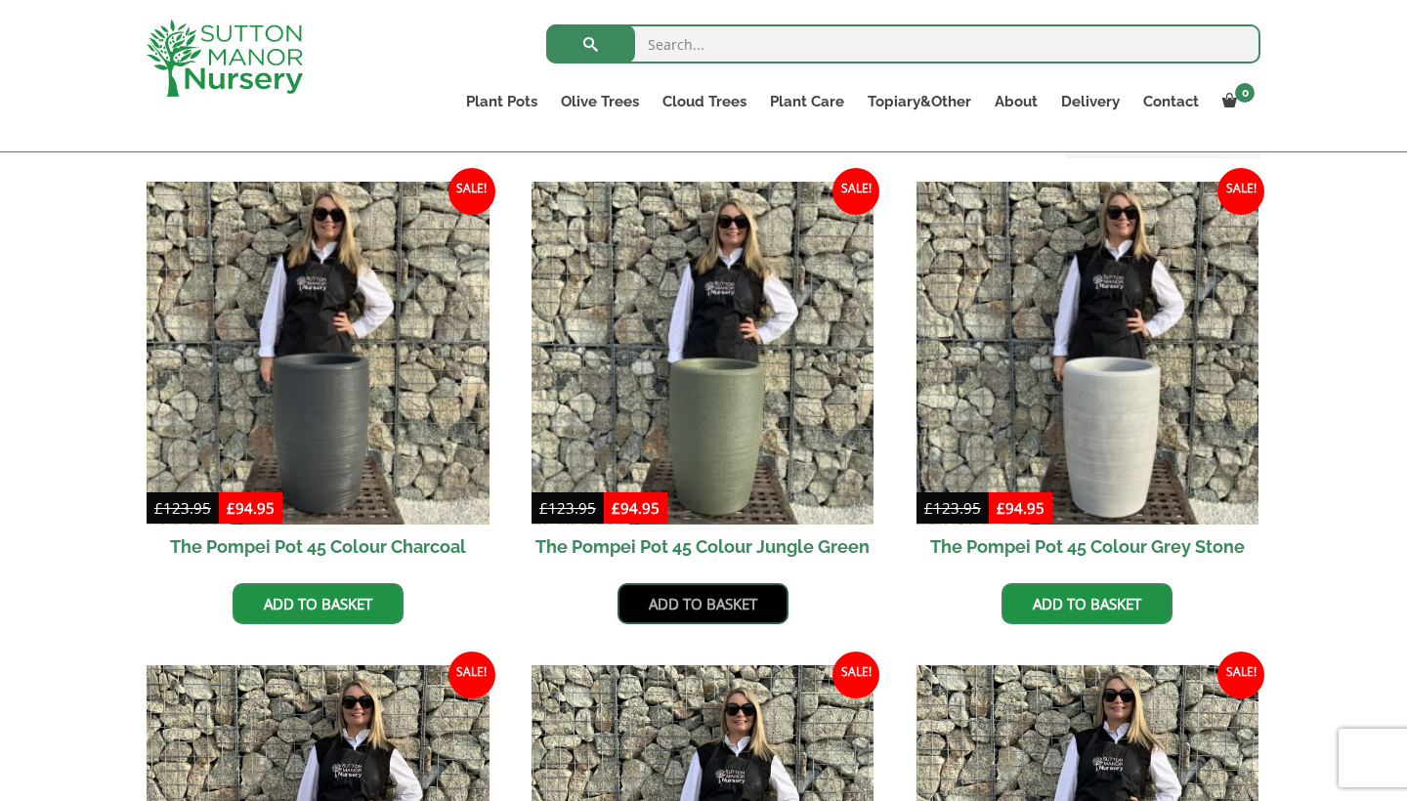
scroll to position [324, 0]
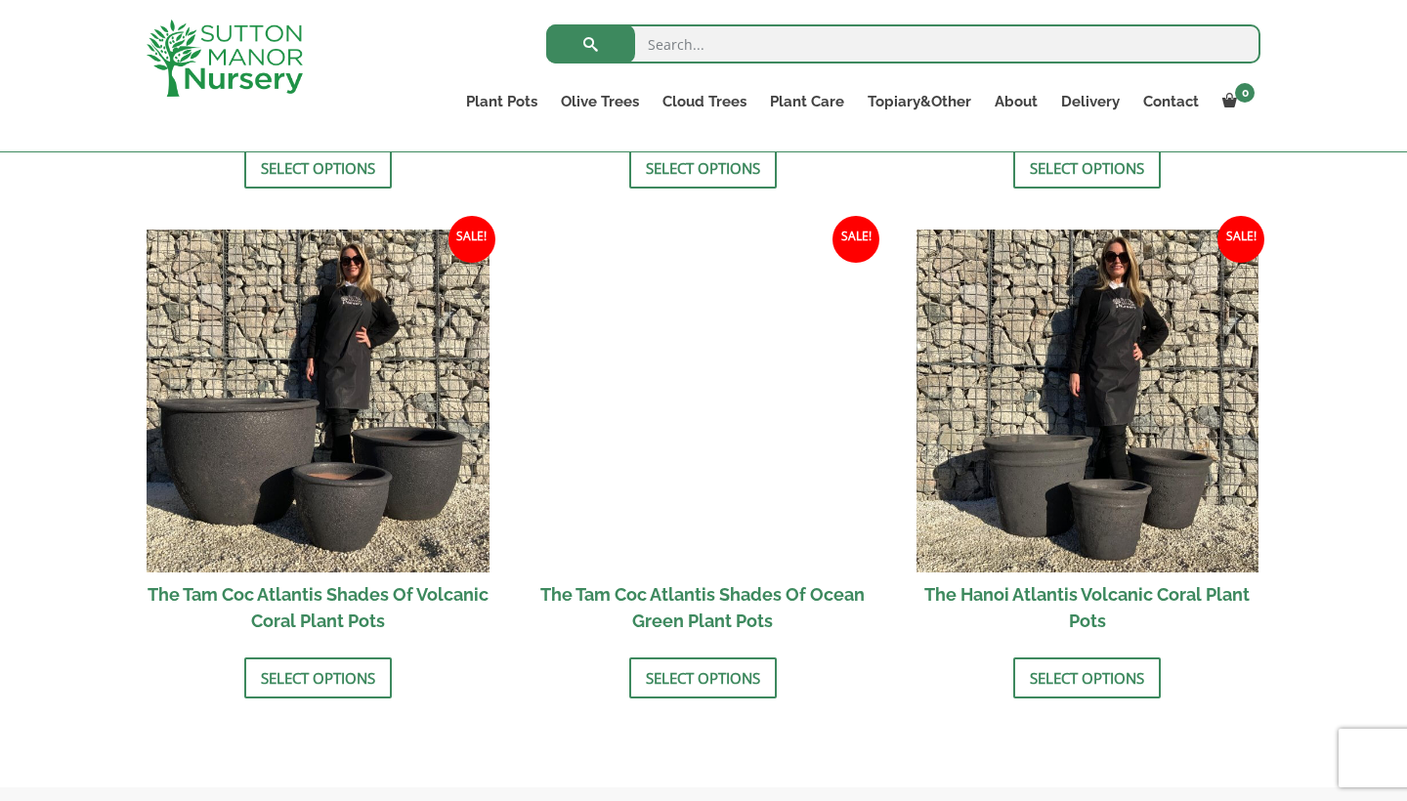
scroll to position [1613, 0]
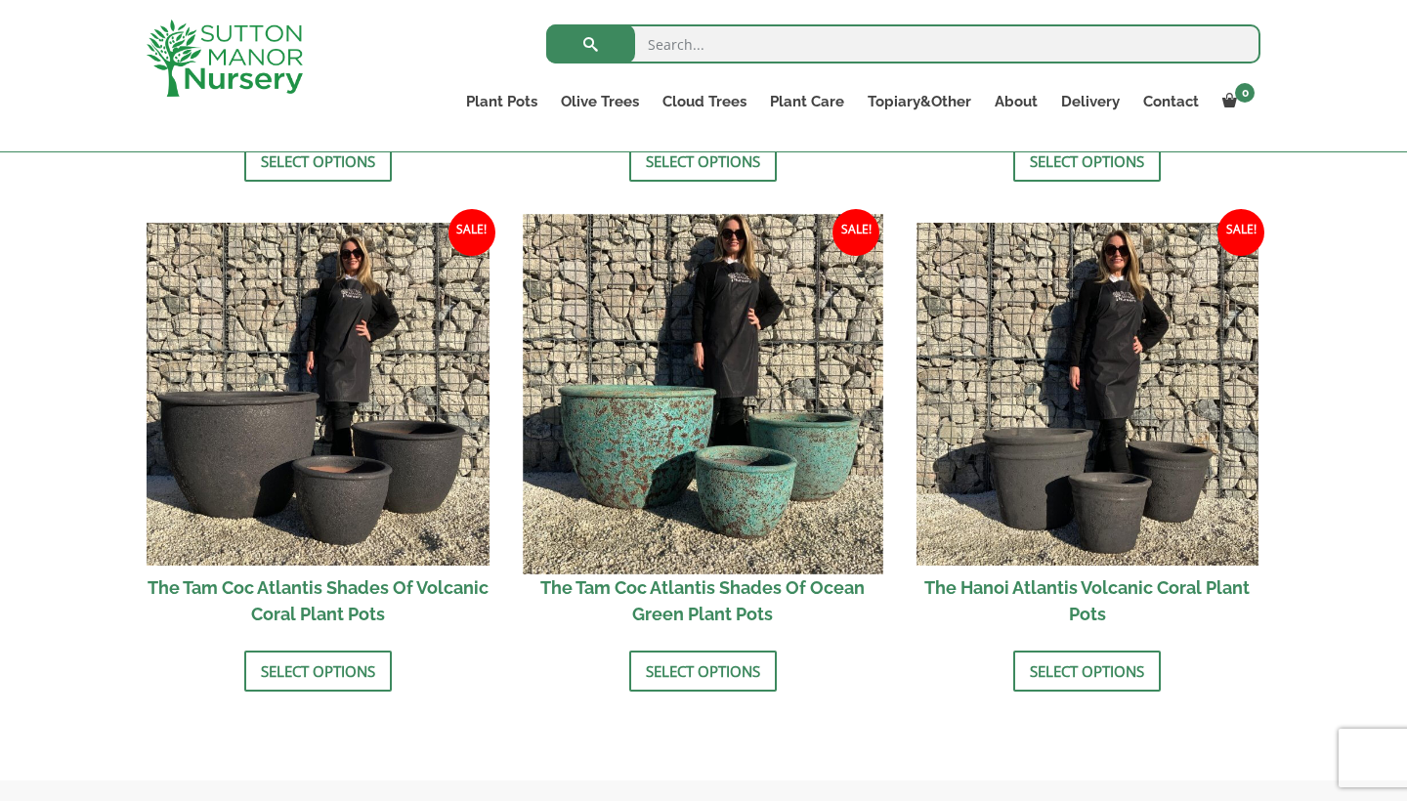
click at [691, 384] on img at bounding box center [703, 394] width 360 height 360
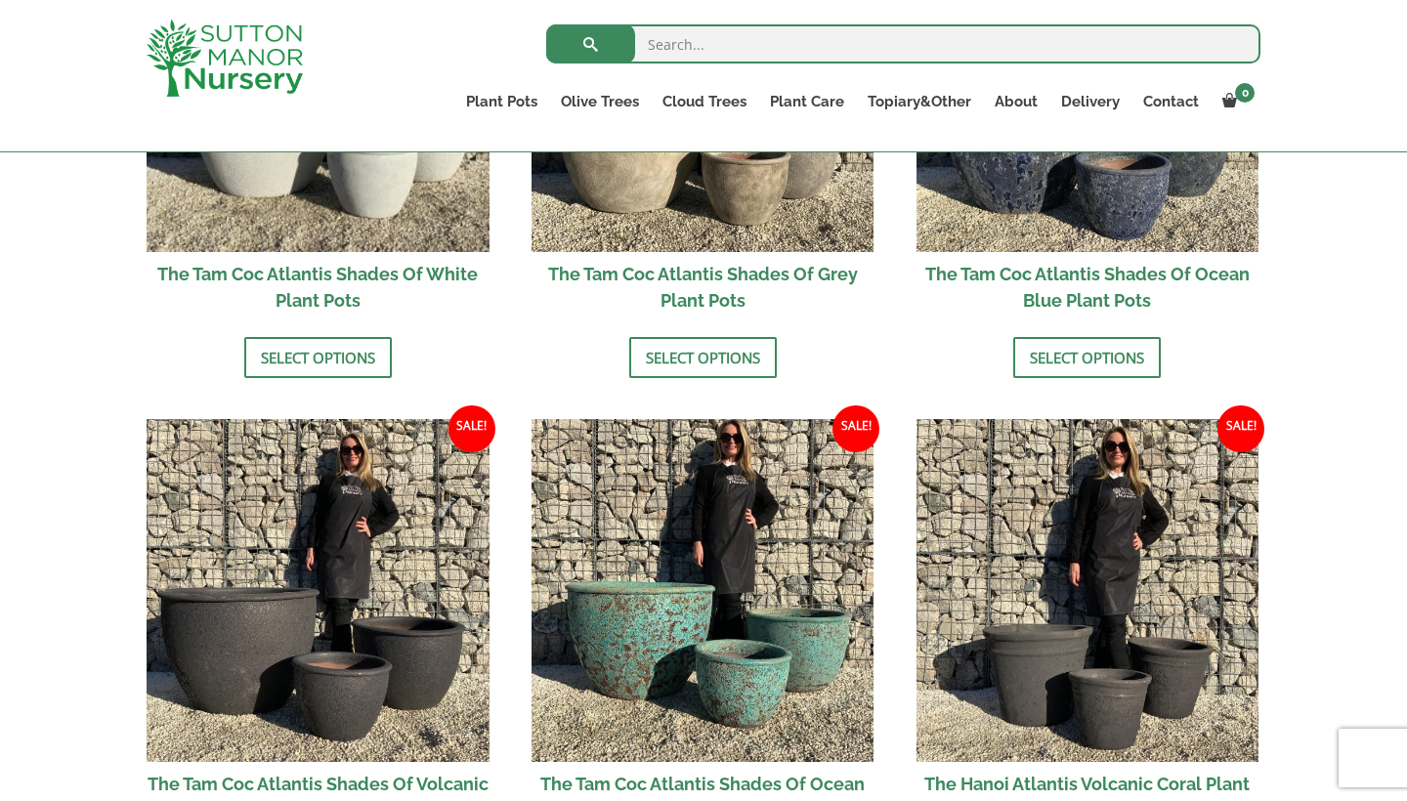
scroll to position [1064, 0]
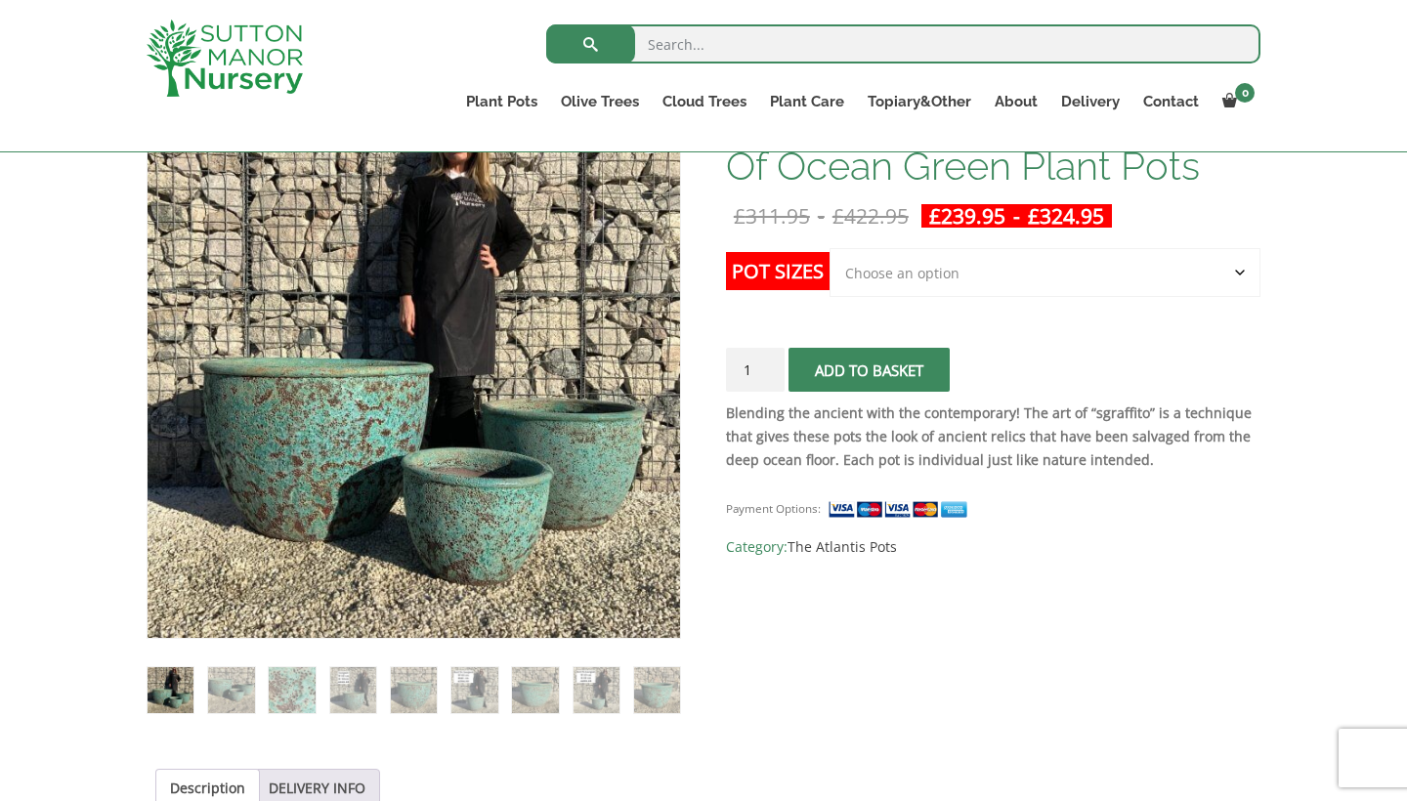
scroll to position [348, 0]
select select "Click here to buy the 2nd to Largest Pot In The Picture"
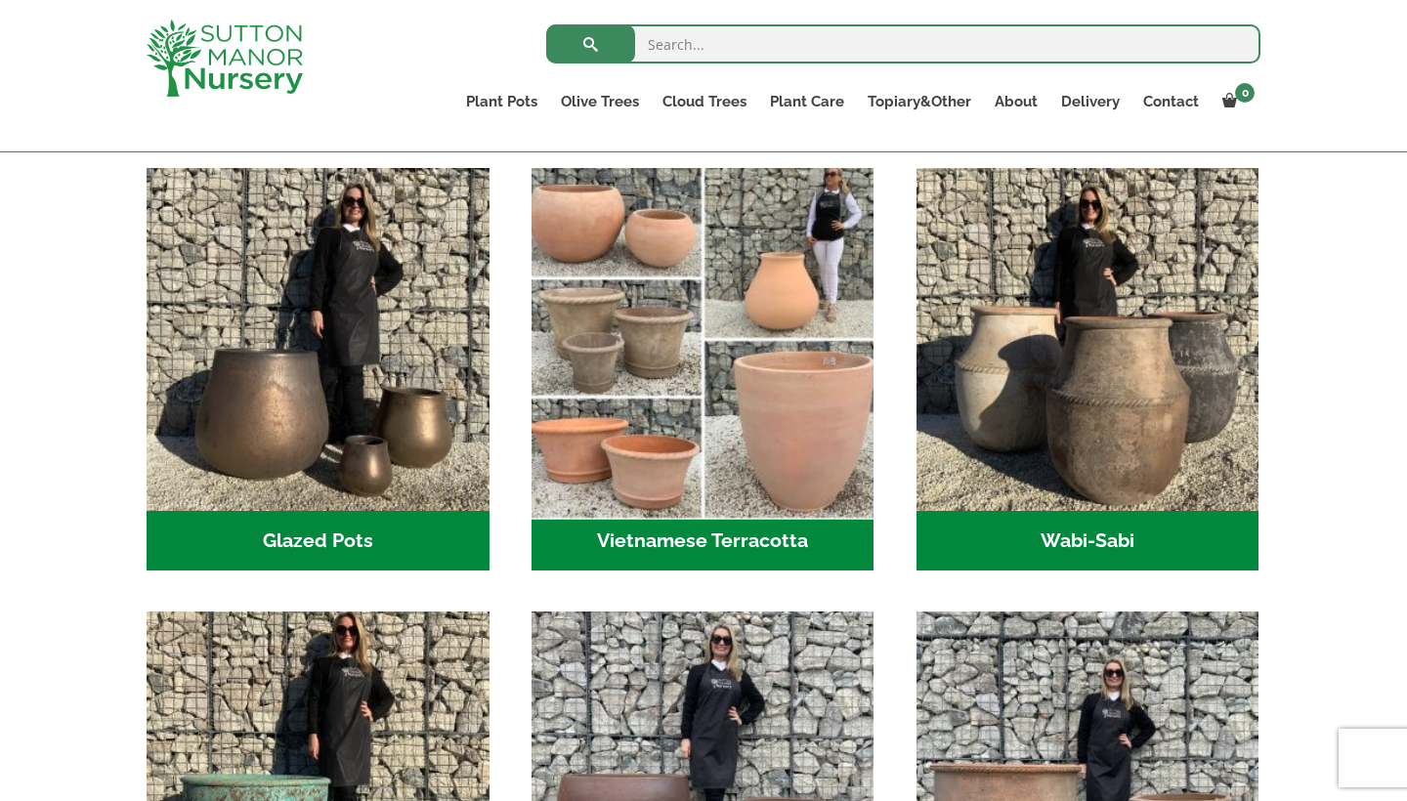
scroll to position [573, 0]
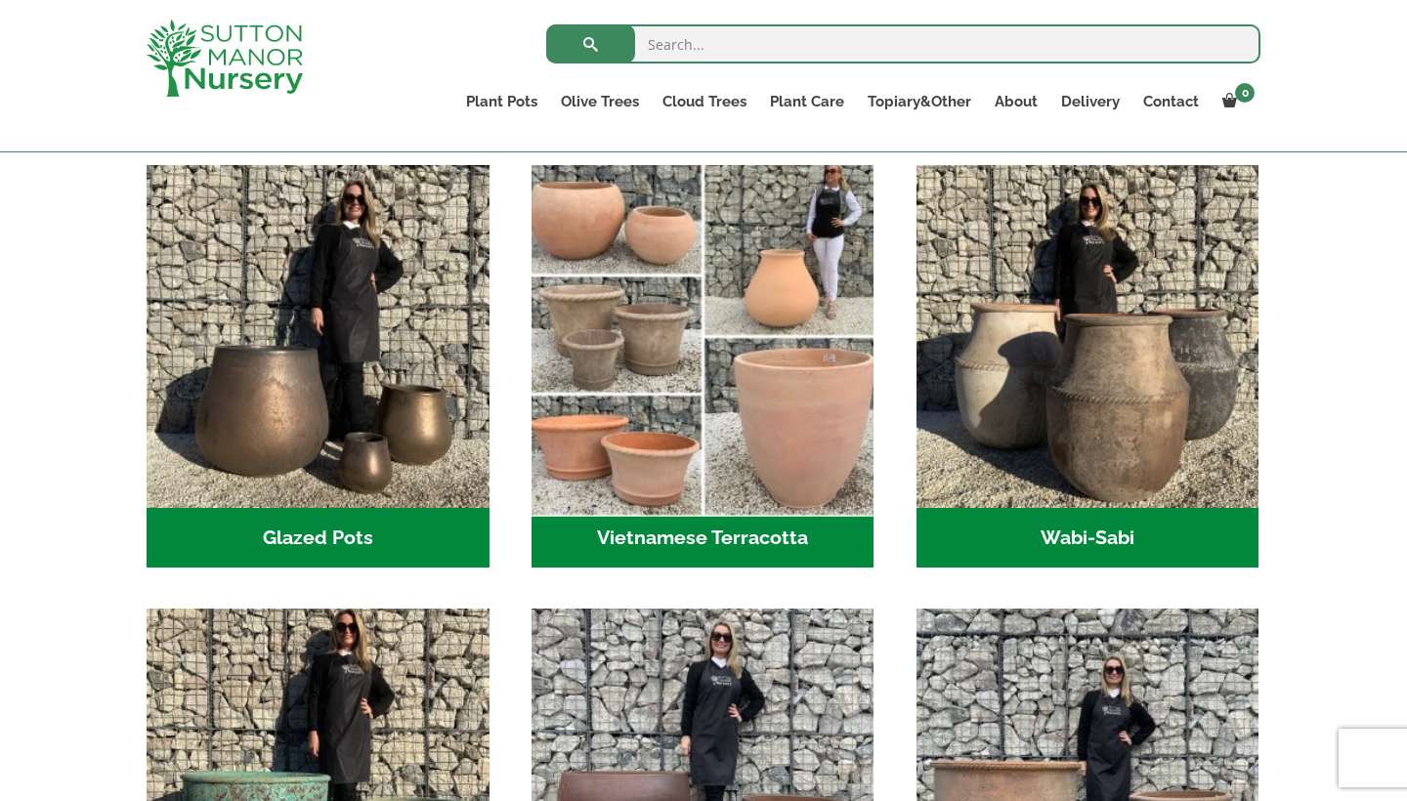
click at [608, 466] on img "Visit product category Vietnamese Terracotta" at bounding box center [703, 336] width 360 height 360
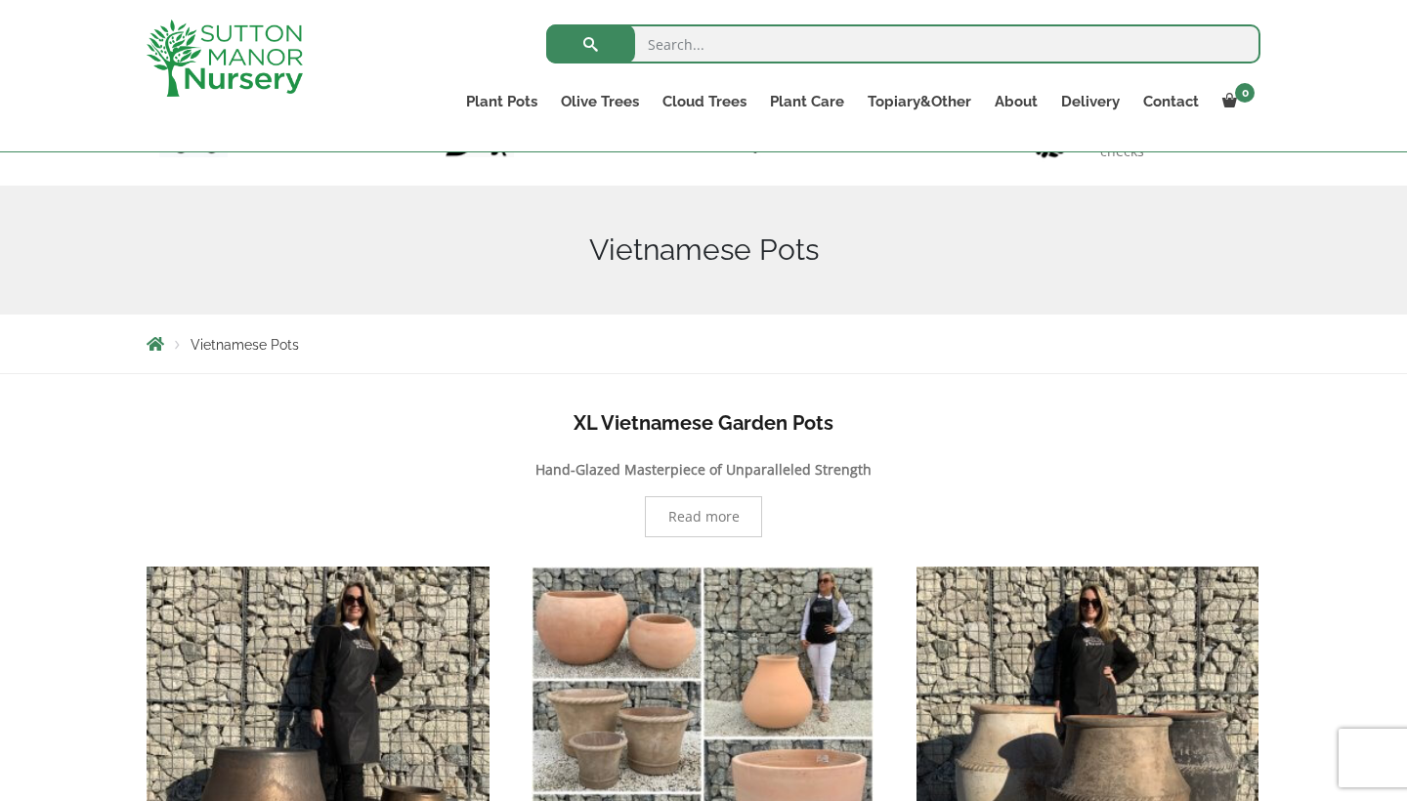
scroll to position [170, 0]
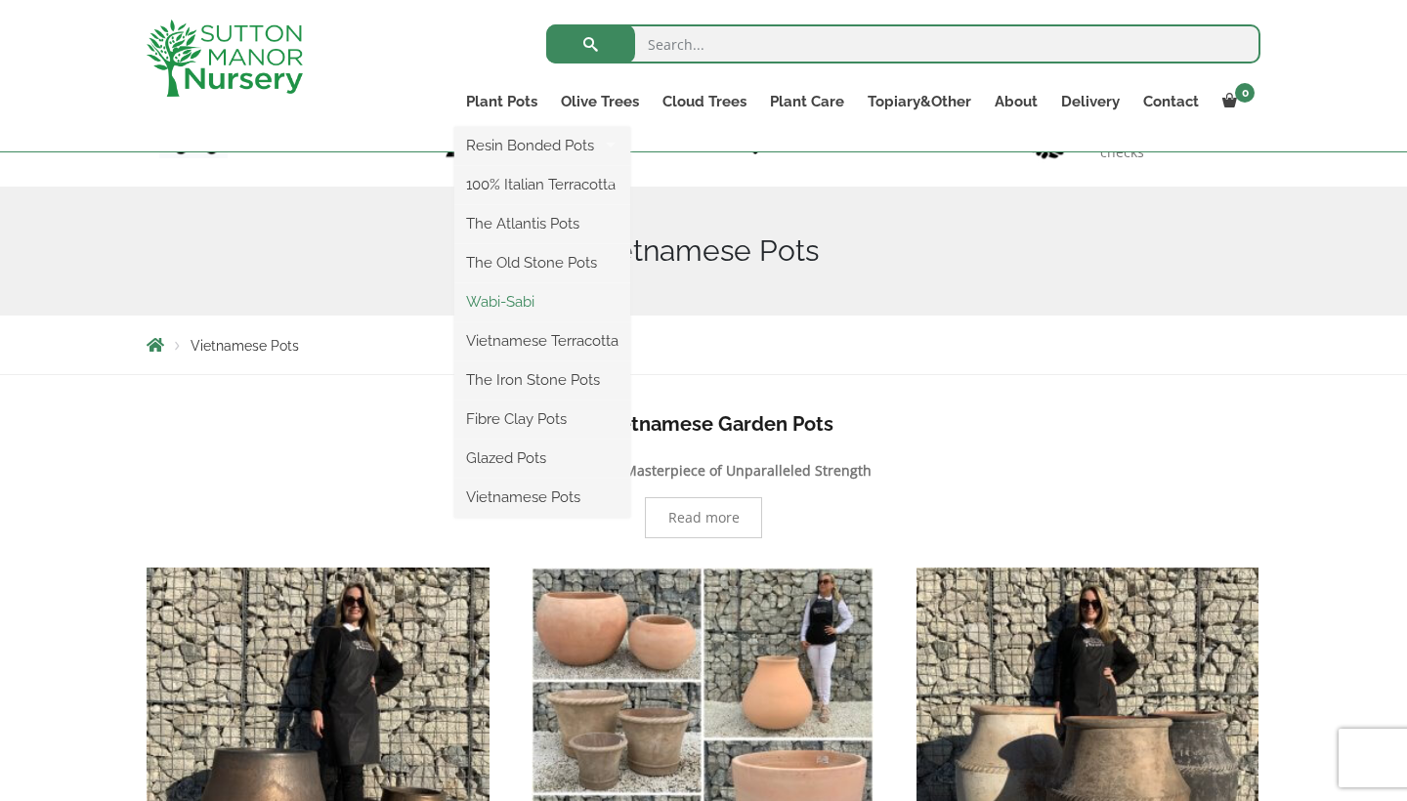
click at [555, 305] on link "Wabi-Sabi" at bounding box center [542, 301] width 176 height 29
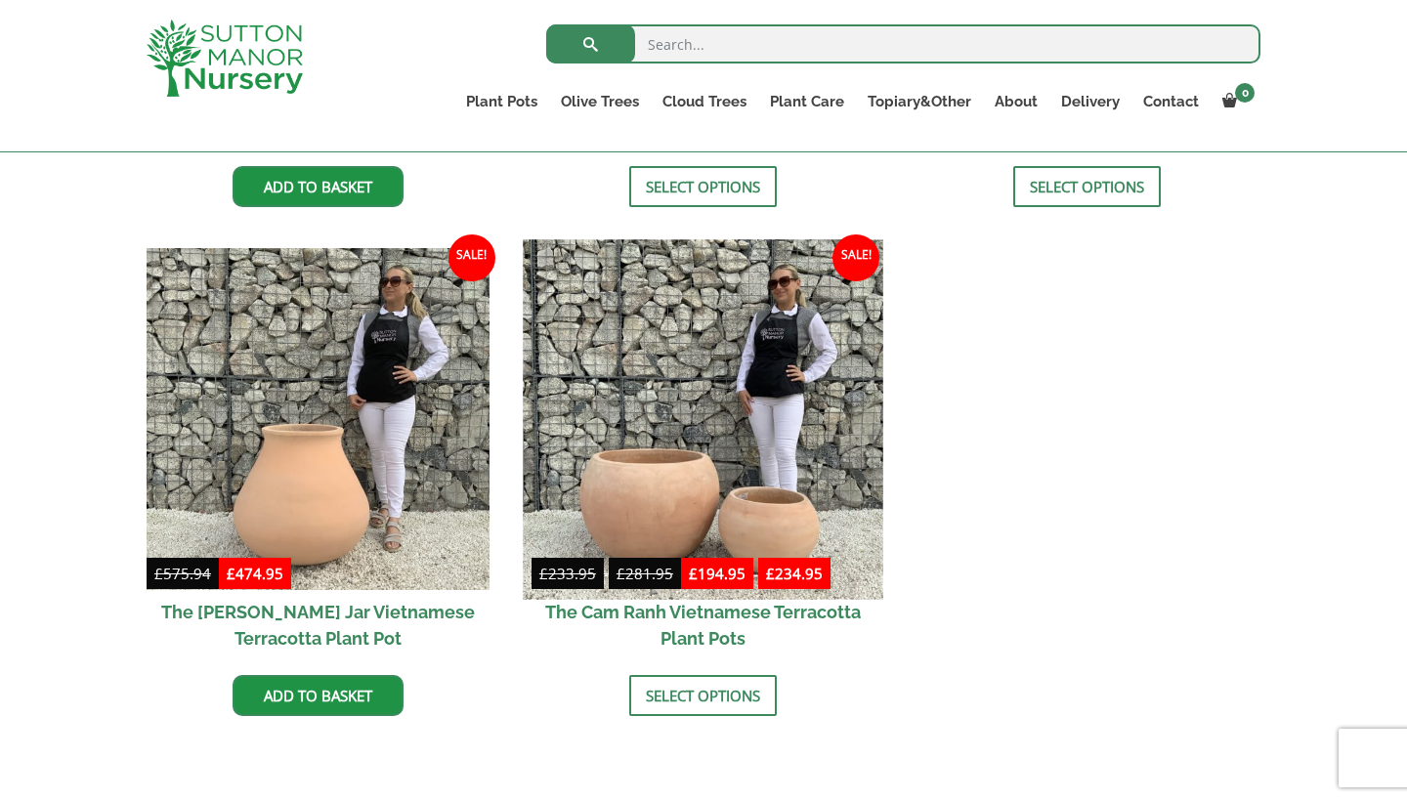
scroll to position [910, 0]
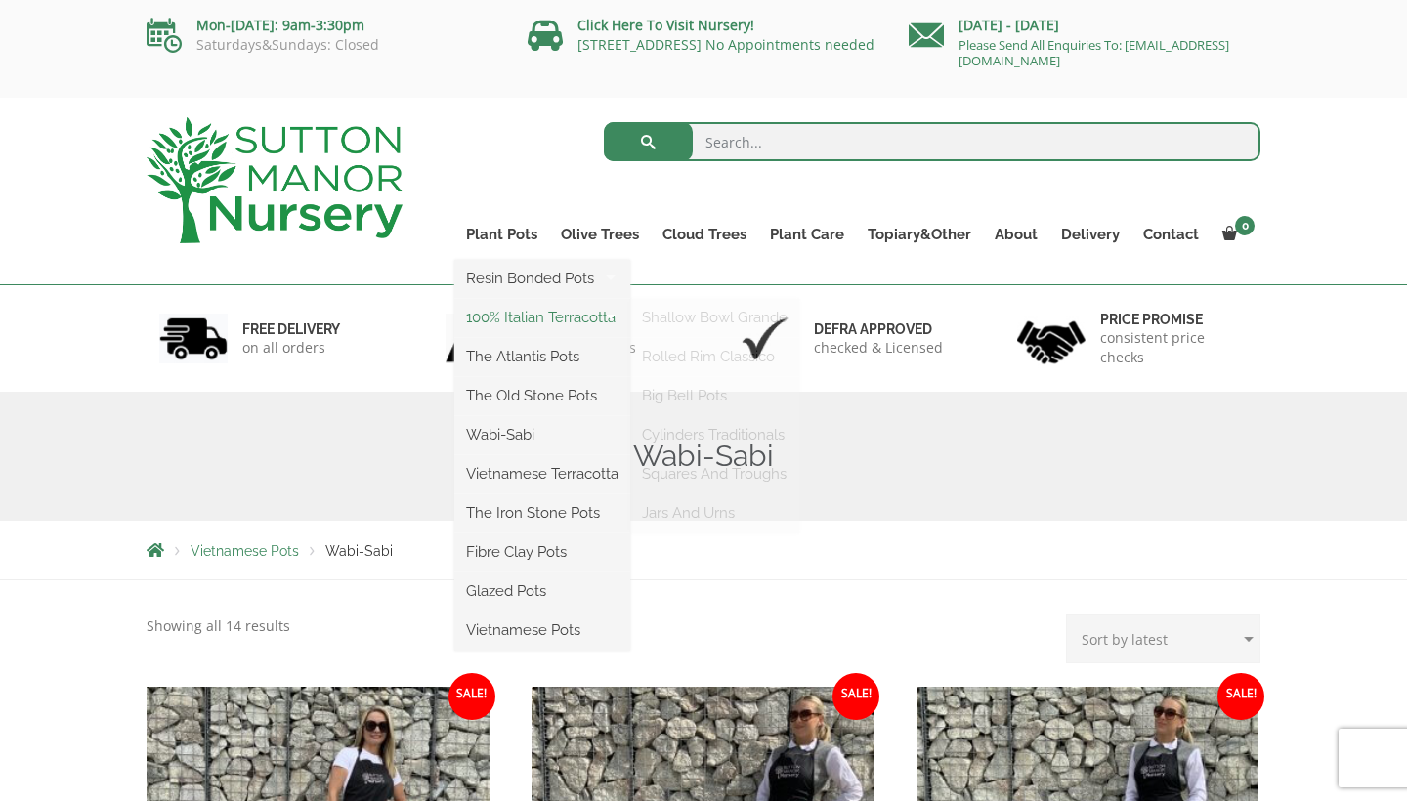
click at [583, 304] on link "100% Italian Terracotta" at bounding box center [542, 317] width 176 height 29
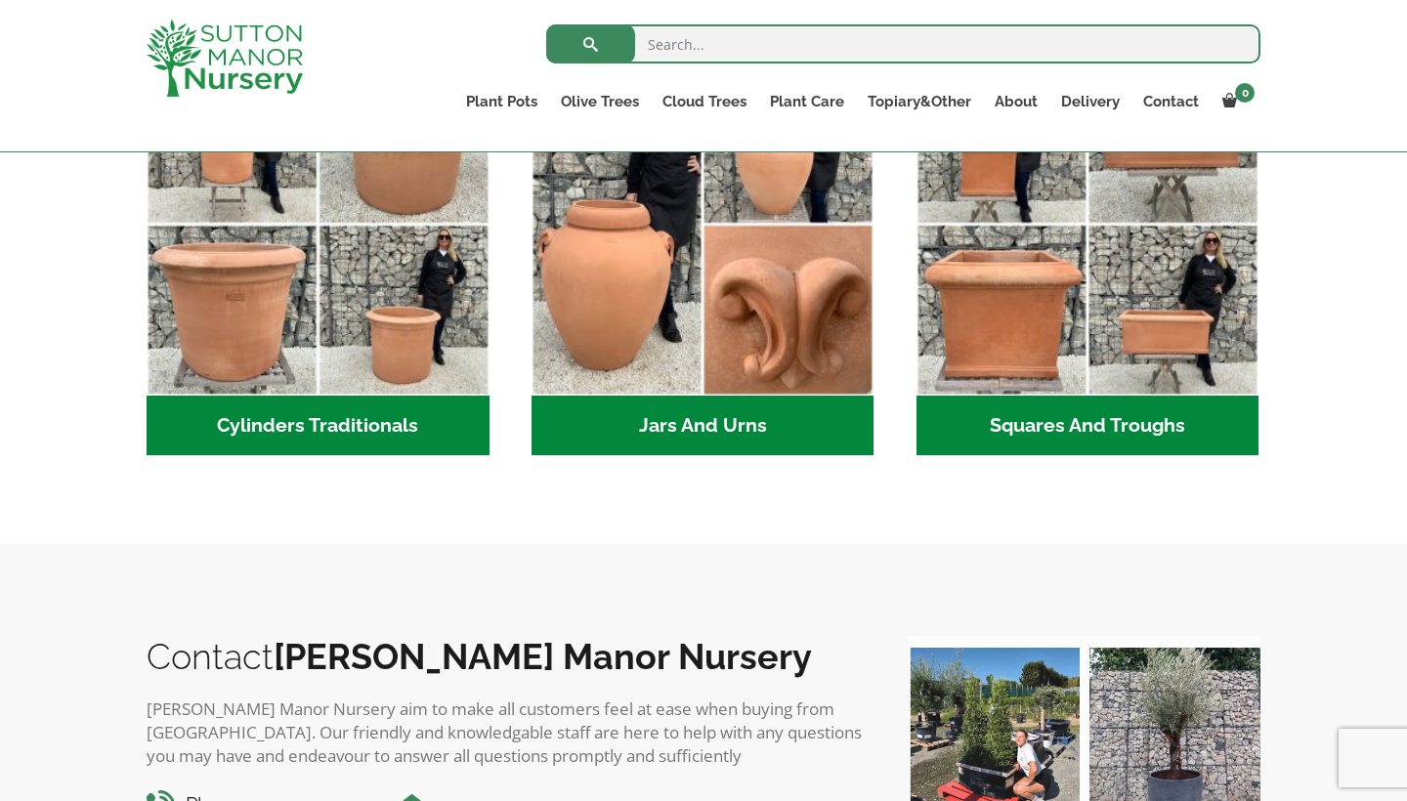
scroll to position [1164, 0]
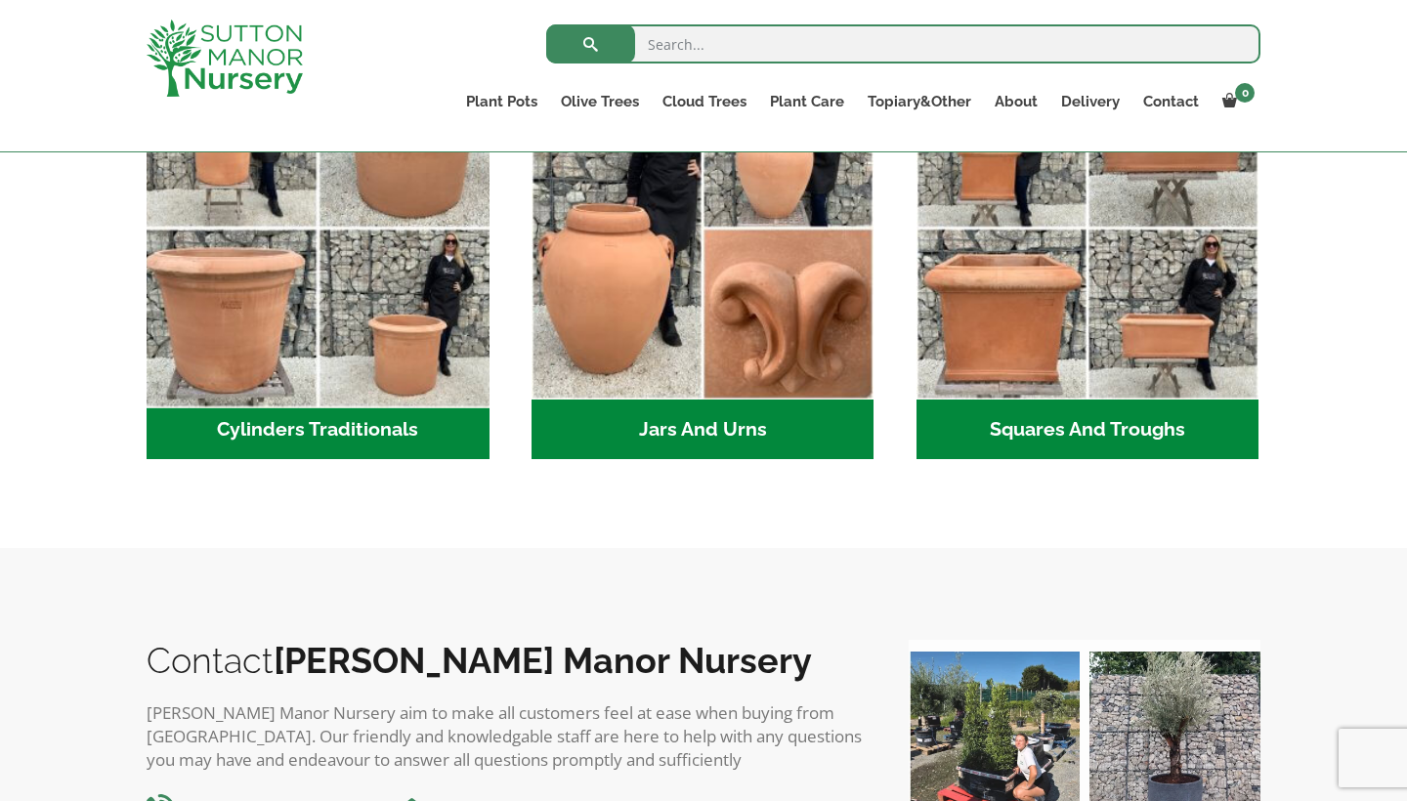
click at [467, 349] on img "Visit product category Cylinders Traditionals" at bounding box center [318, 229] width 360 height 360
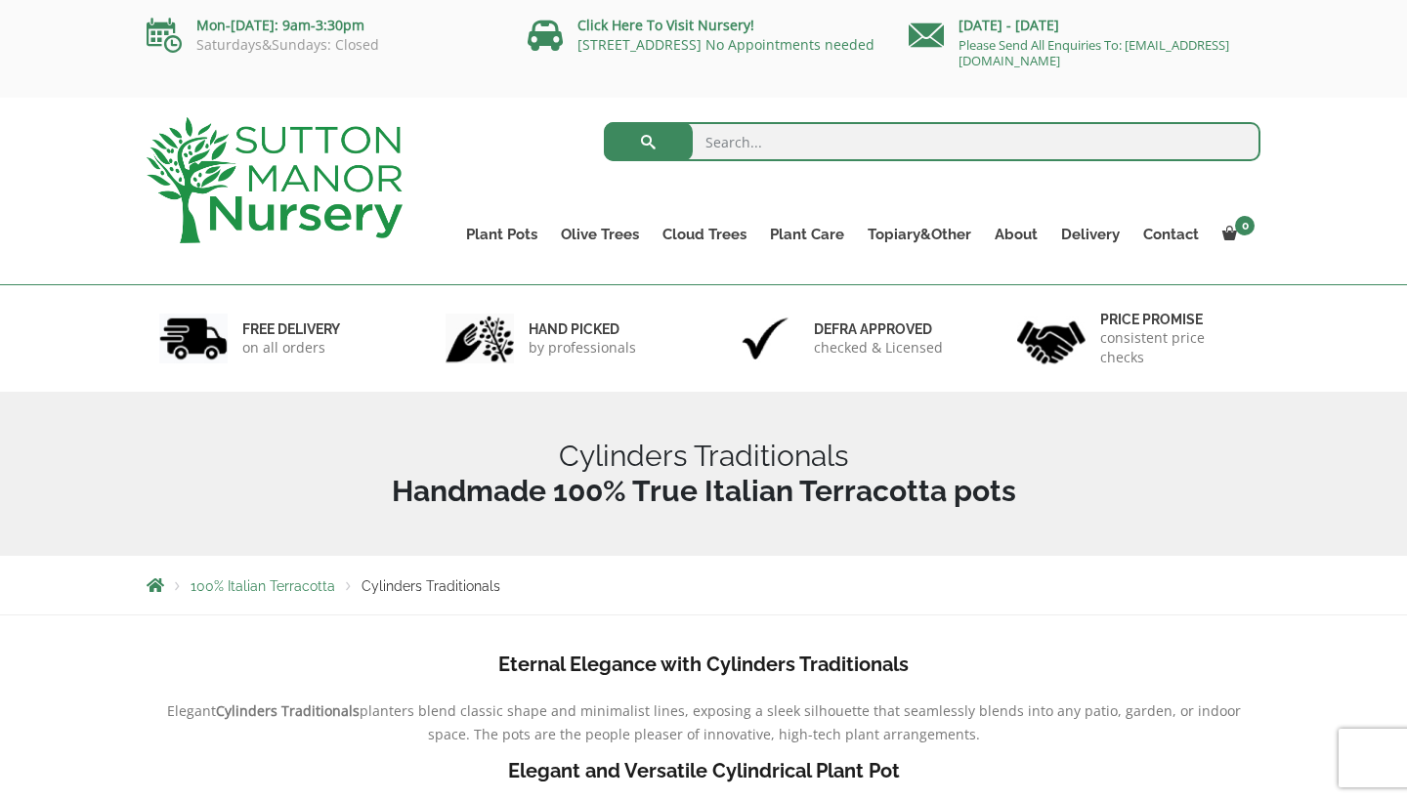
click at [361, 189] on img at bounding box center [275, 180] width 256 height 126
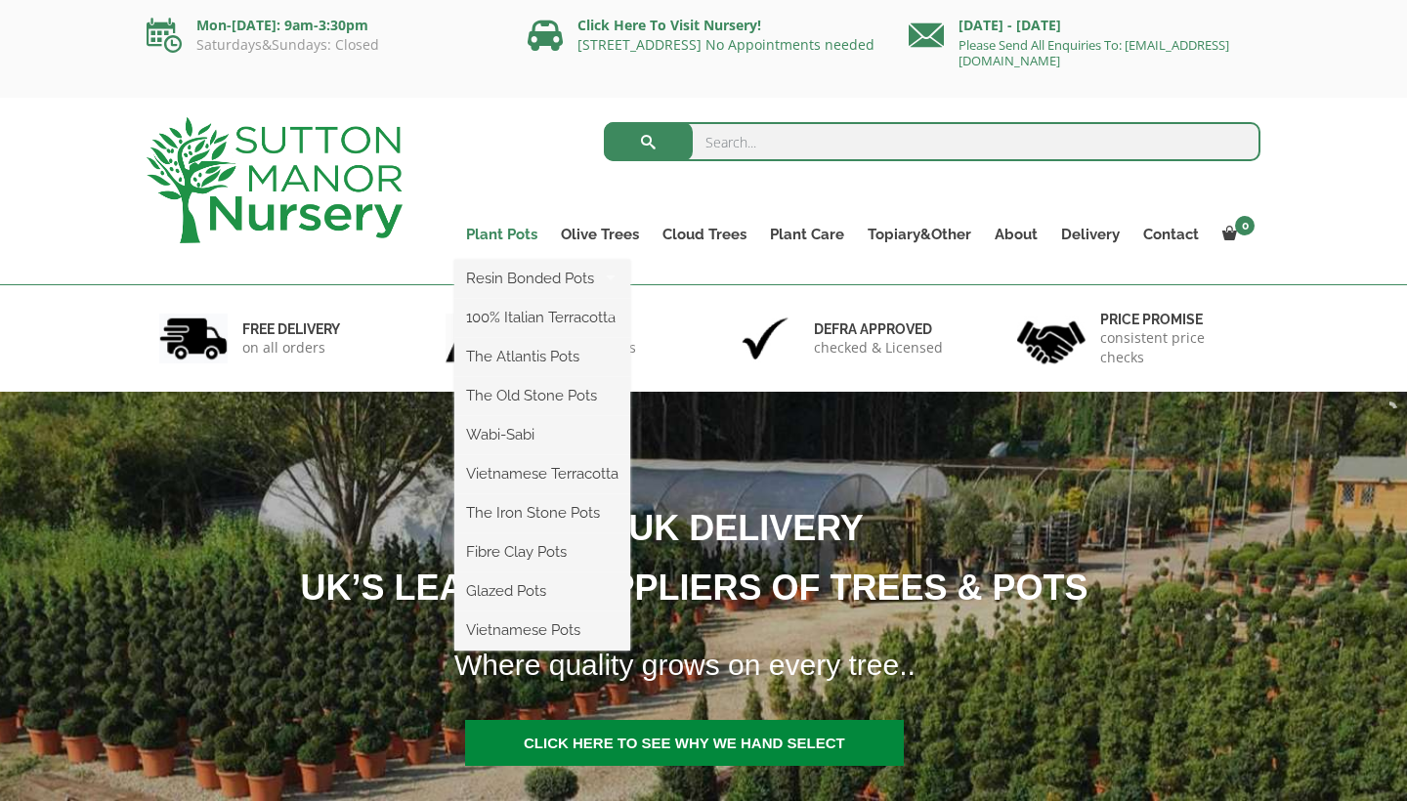
click at [520, 237] on link "Plant Pots" at bounding box center [501, 234] width 95 height 27
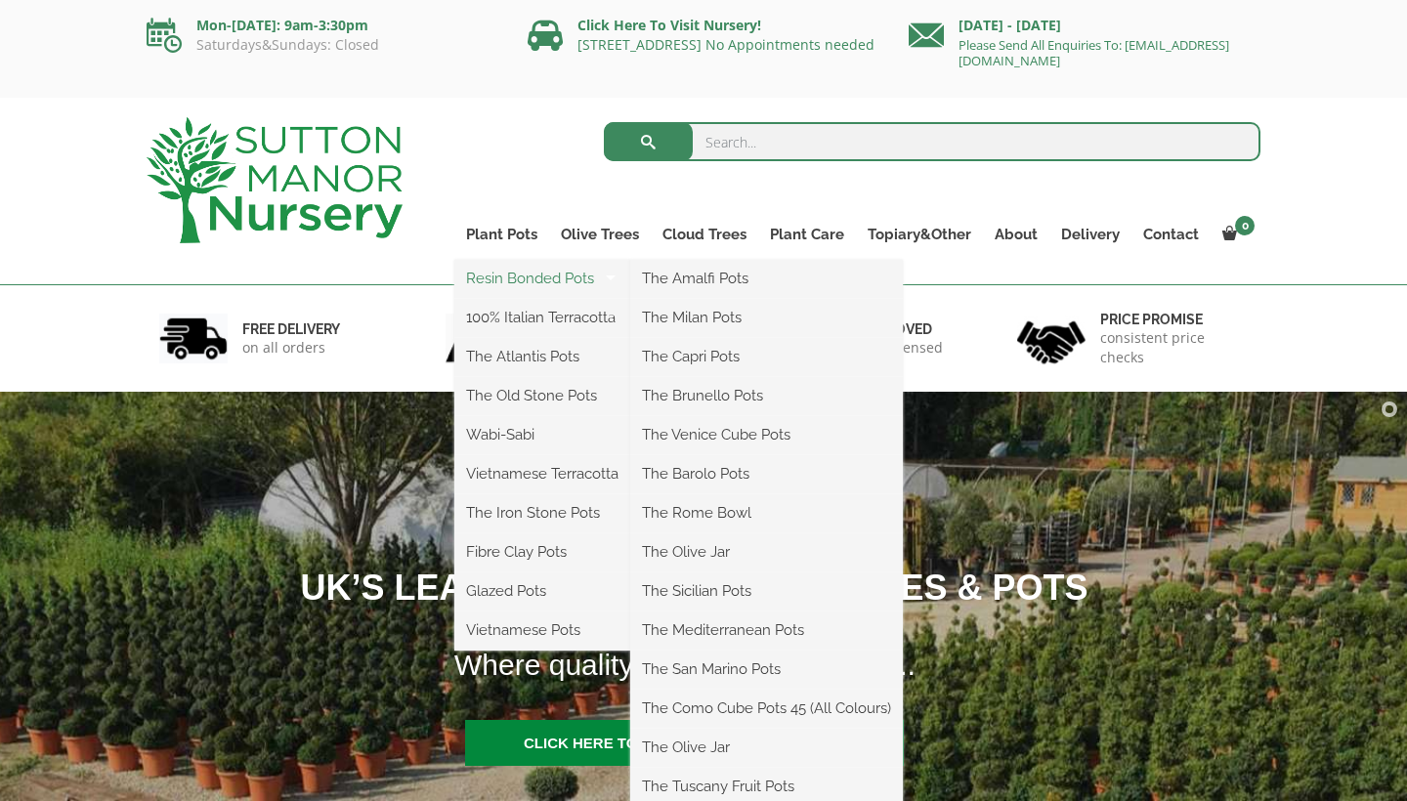
click at [521, 268] on link "Resin Bonded Pots" at bounding box center [542, 278] width 176 height 29
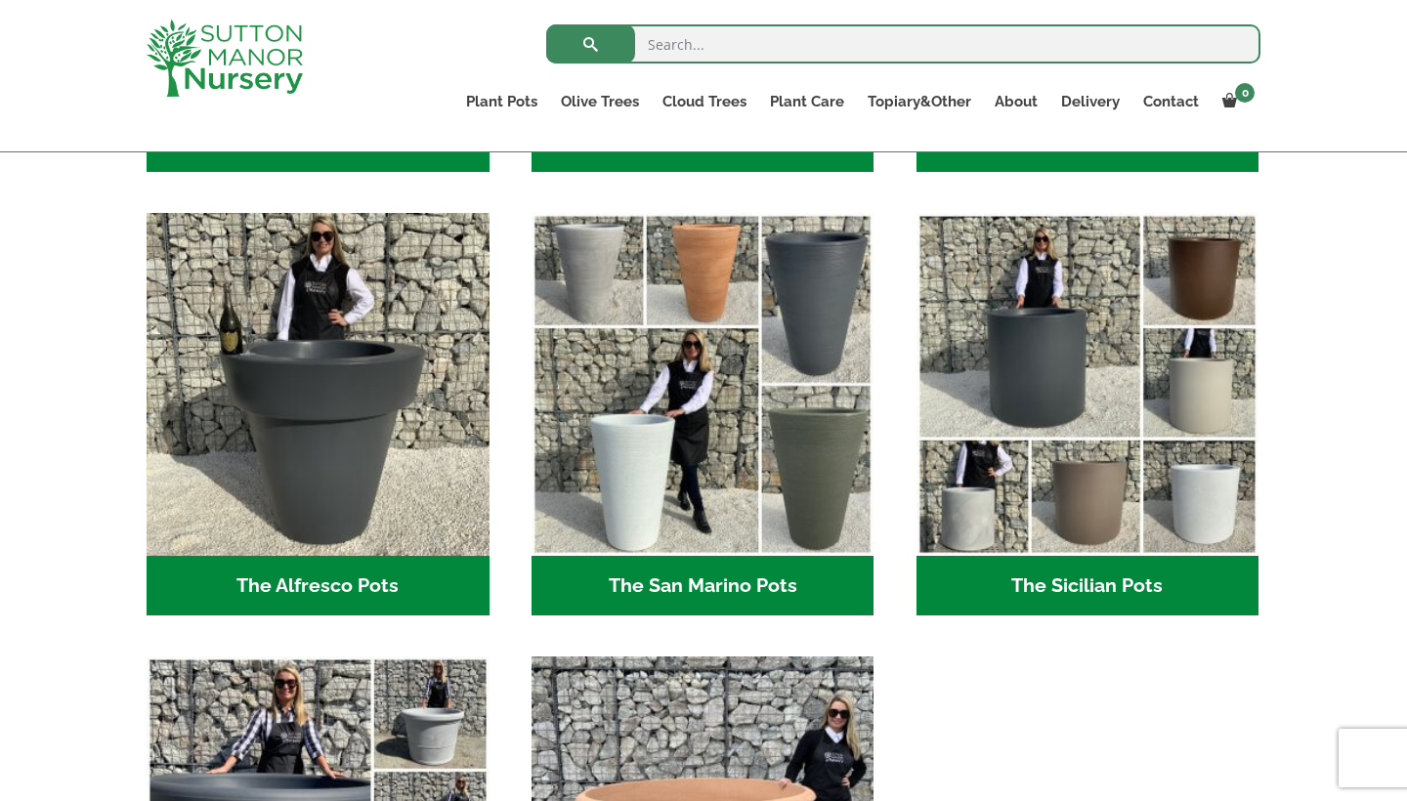
scroll to position [2240, 0]
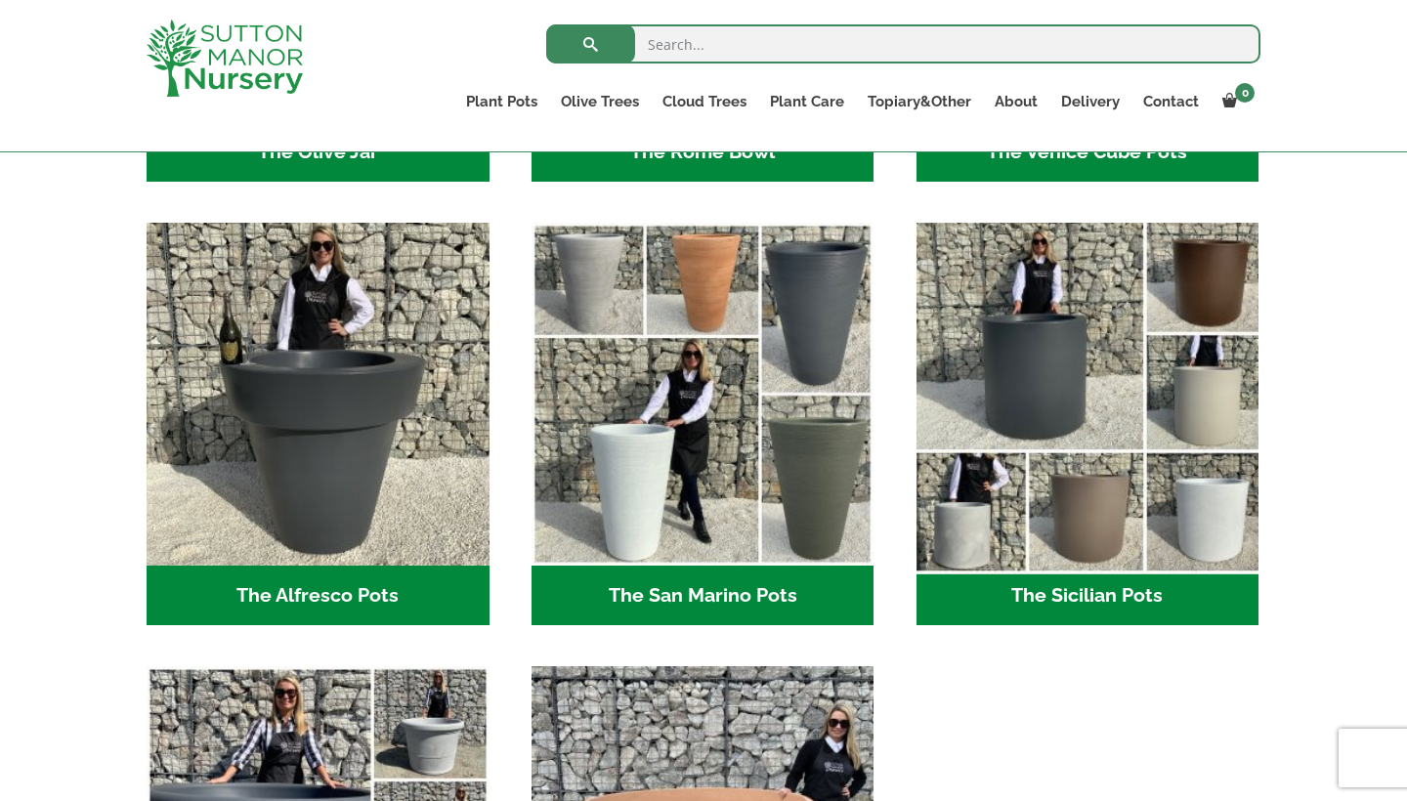
click at [1133, 314] on img "Visit product category The Sicilian Pots" at bounding box center [1088, 395] width 360 height 360
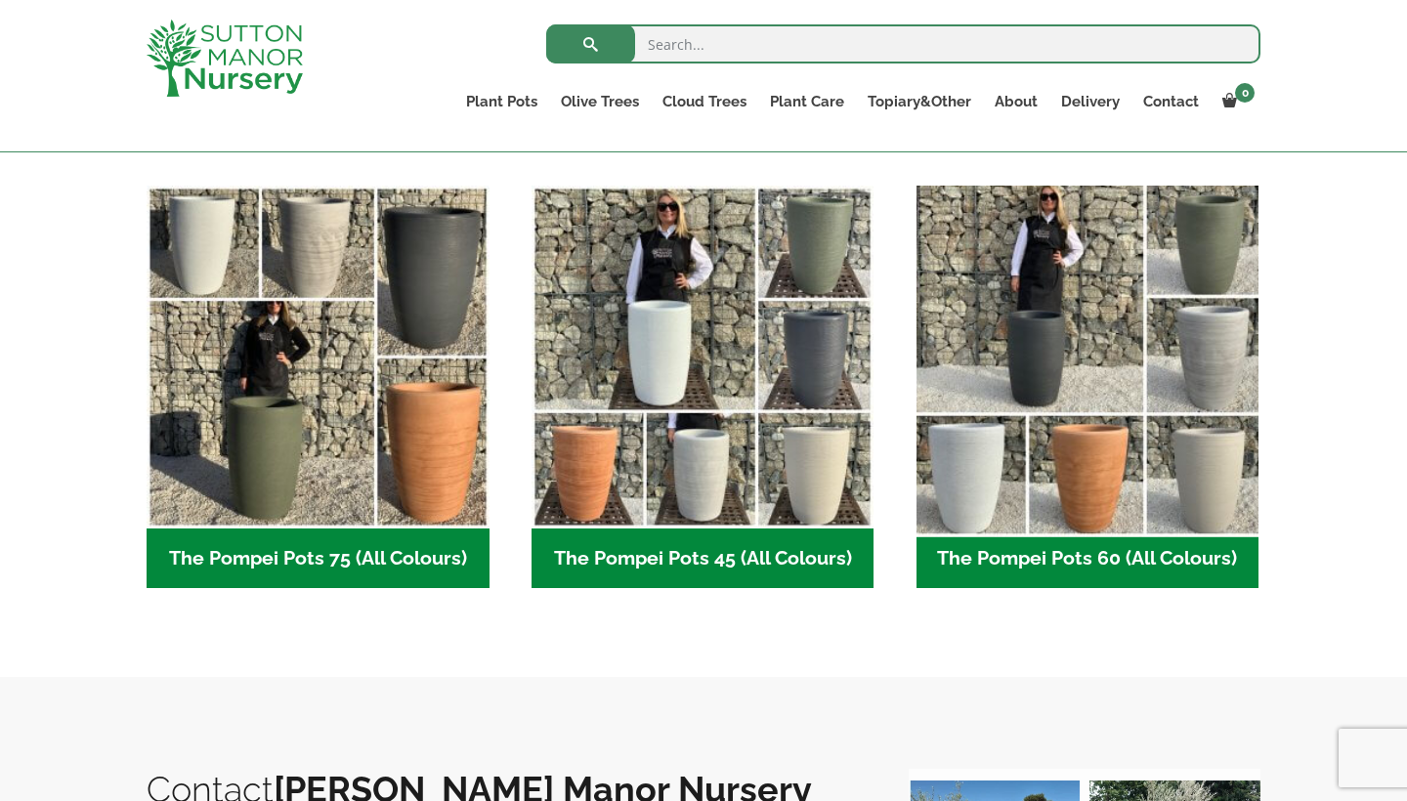
scroll to position [492, 0]
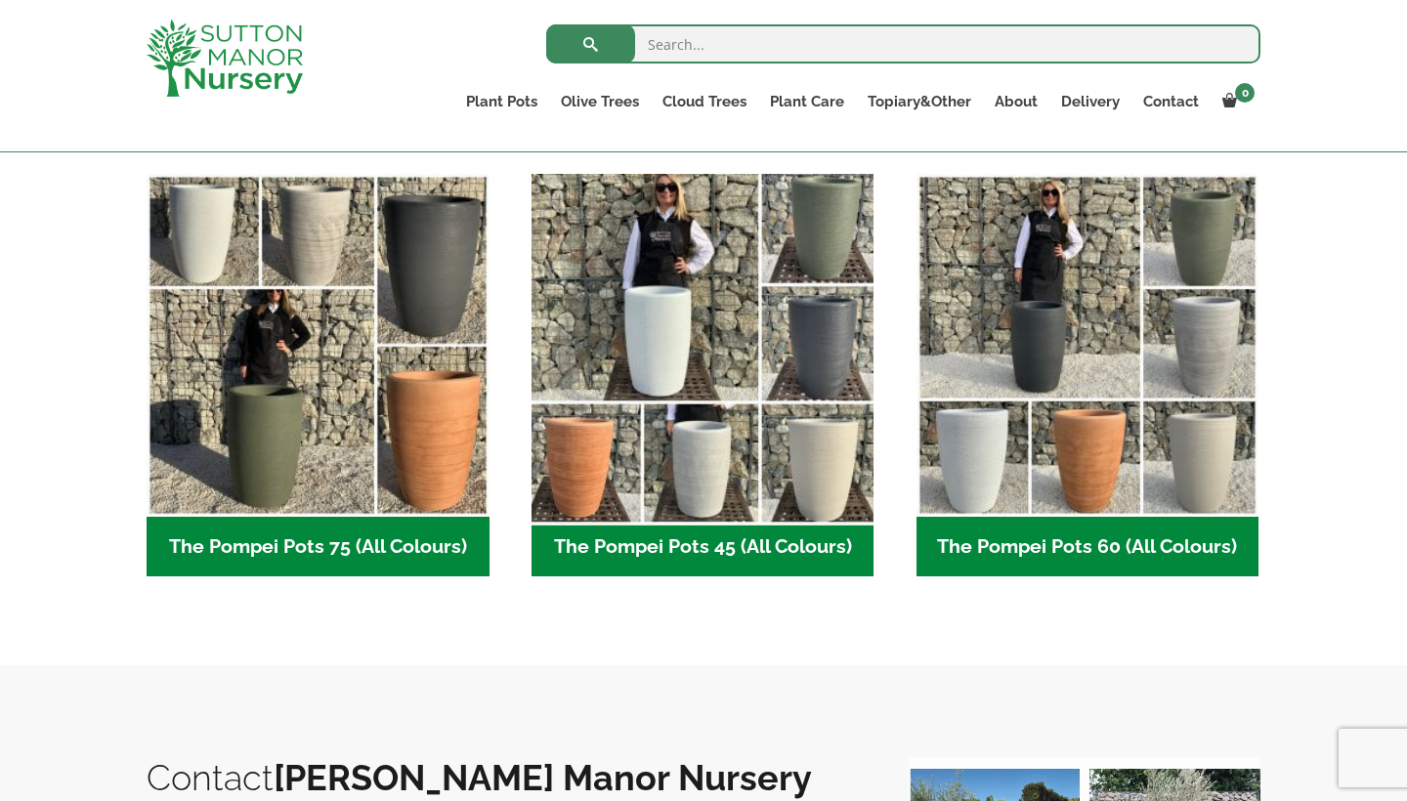
click at [794, 470] on img "Visit product category The Pompei Pots 45 (All Colours)" at bounding box center [703, 345] width 360 height 360
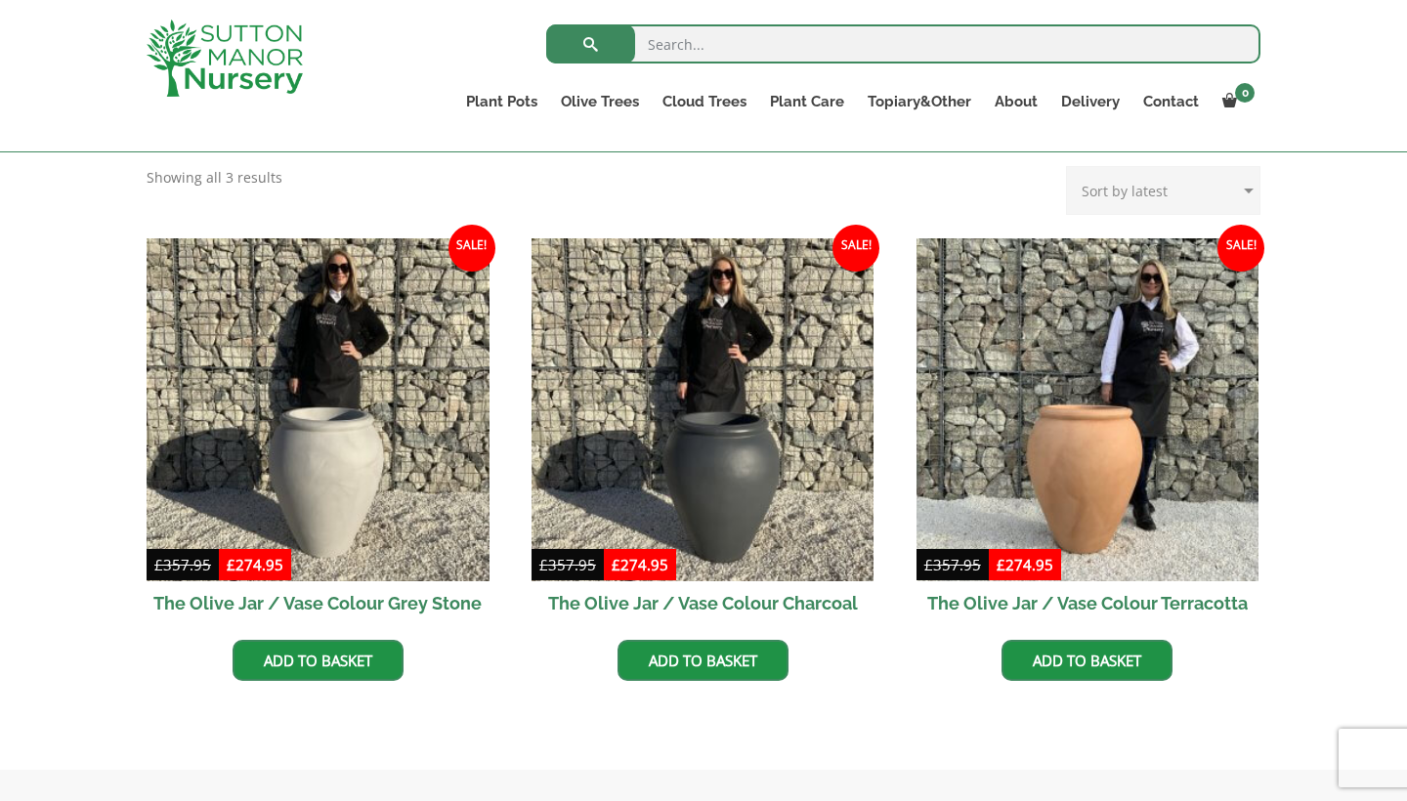
scroll to position [591, 0]
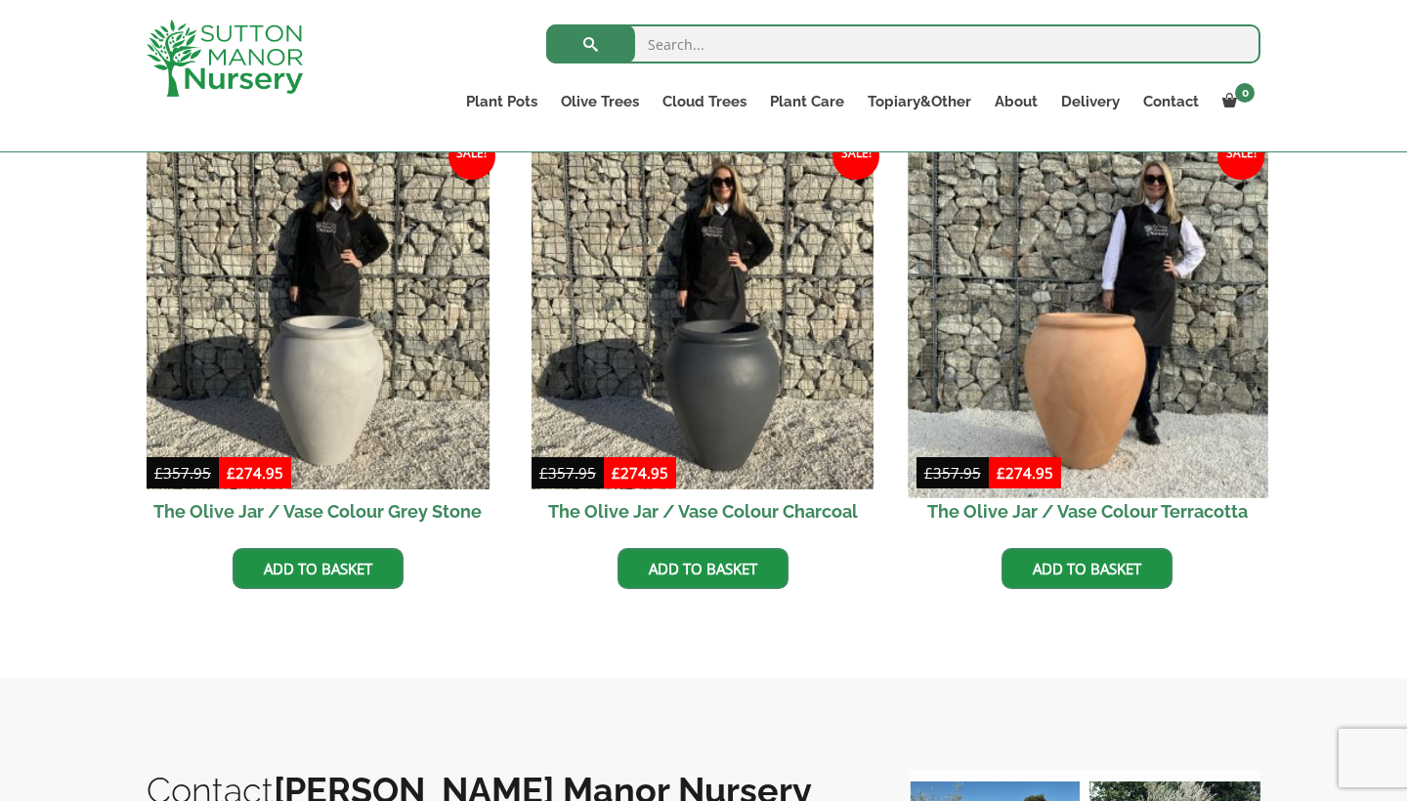
click at [1120, 359] on img at bounding box center [1088, 318] width 360 height 360
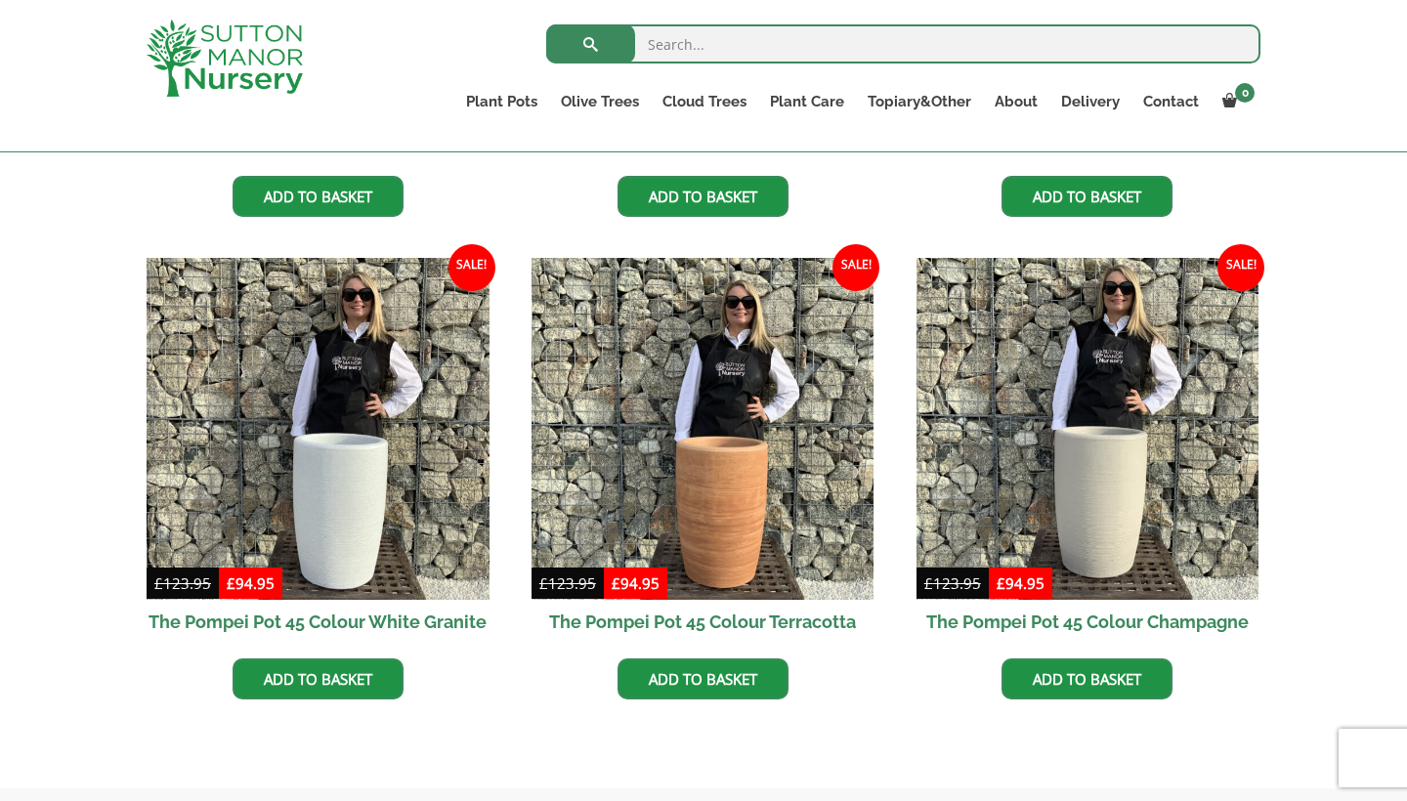
scroll to position [892, 0]
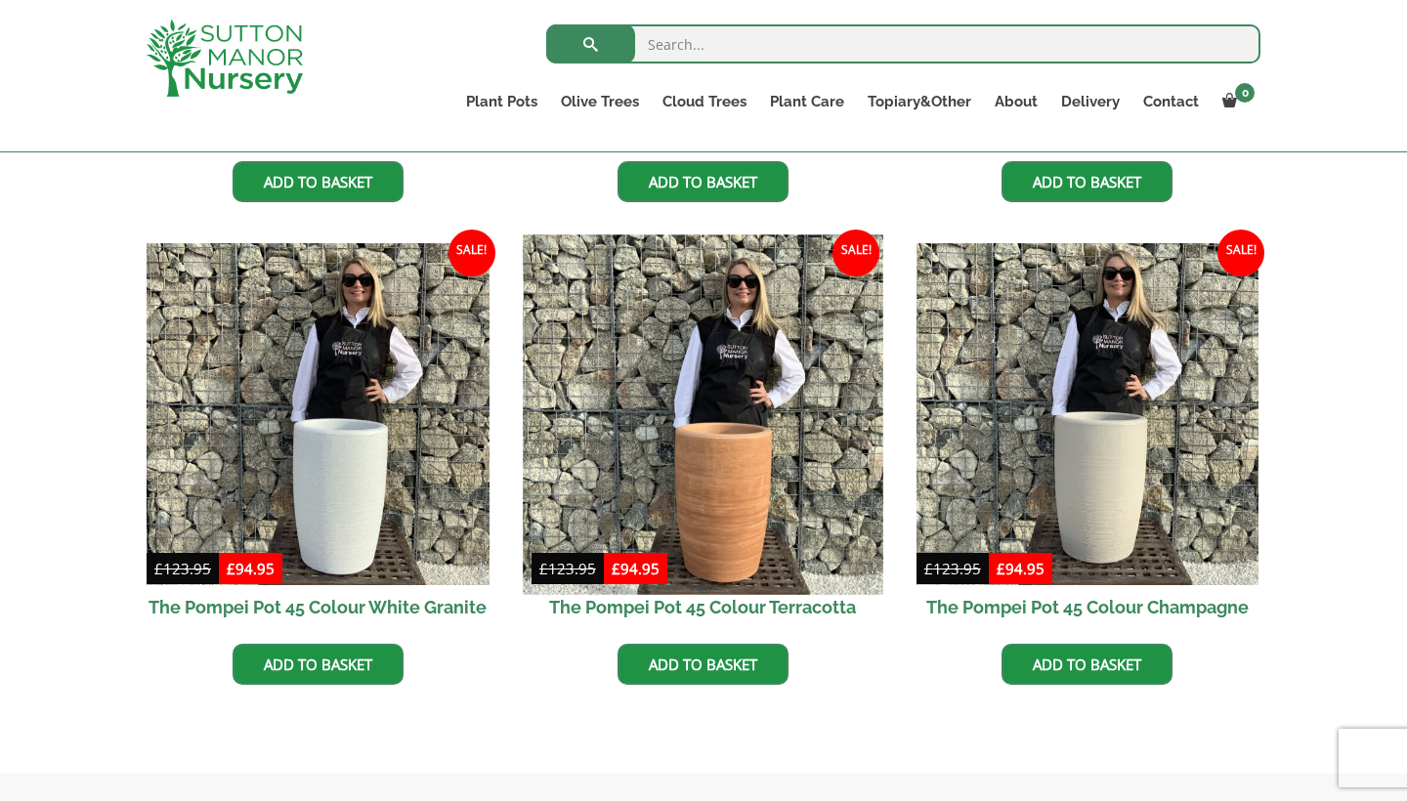
click at [794, 470] on img at bounding box center [703, 415] width 360 height 360
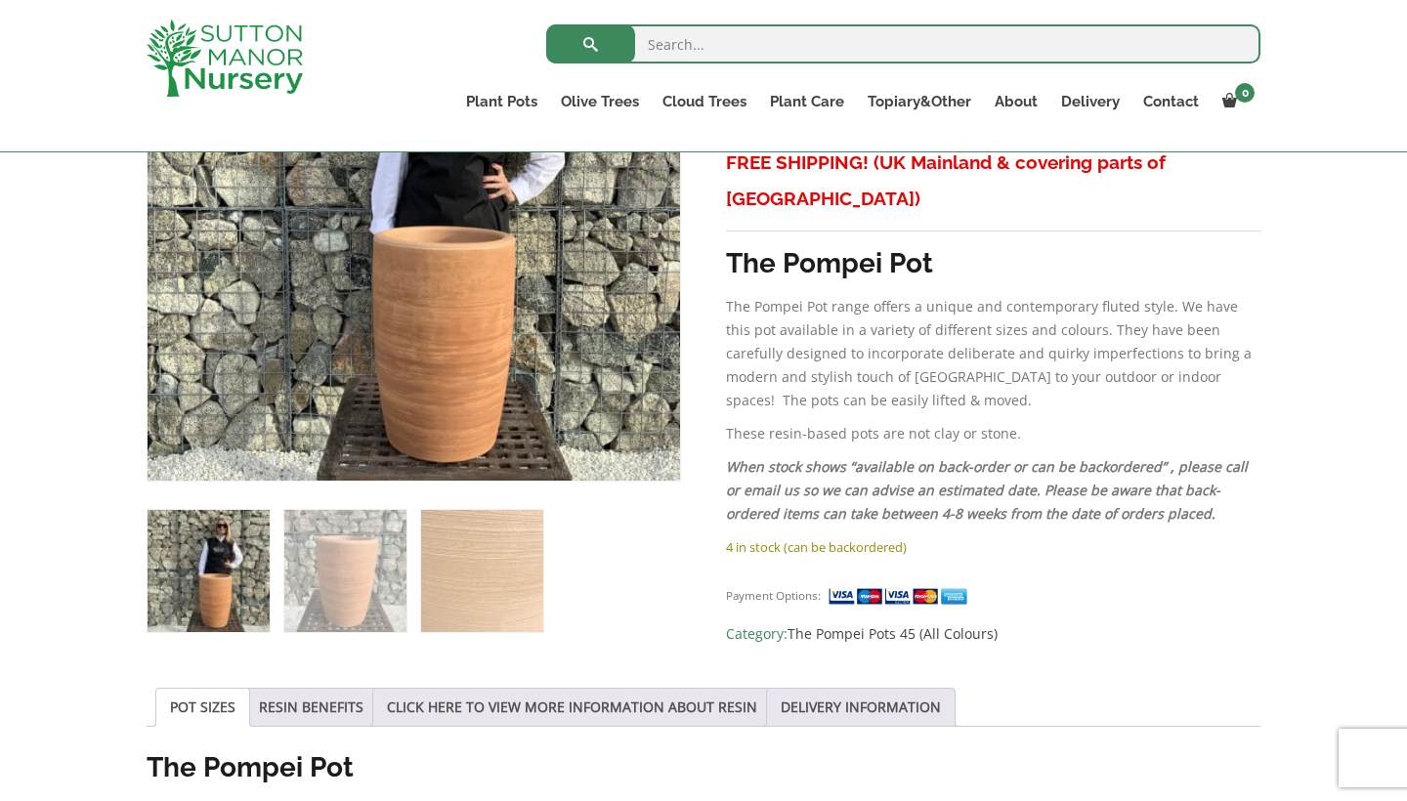
scroll to position [506, 0]
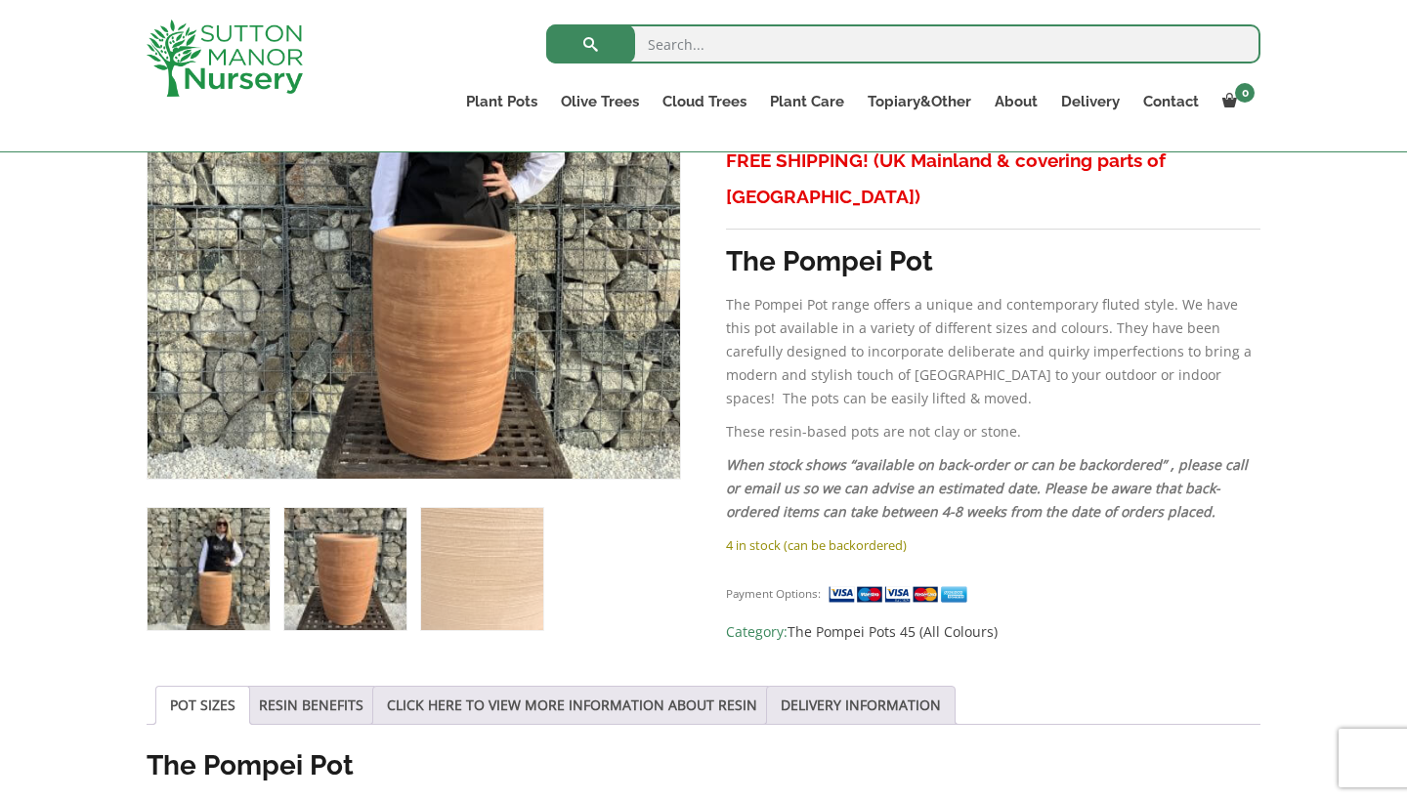
click at [341, 563] on img at bounding box center [345, 569] width 122 height 122
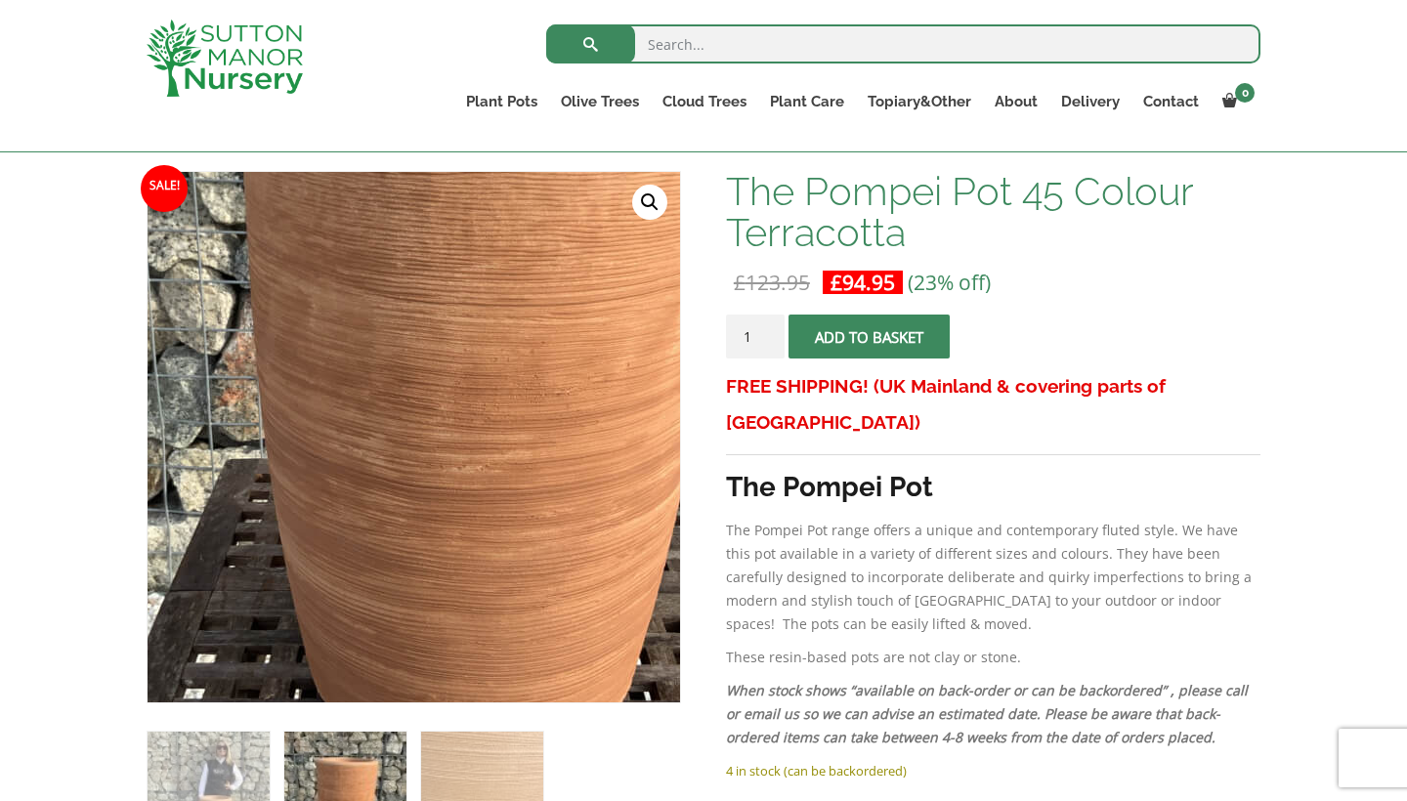
scroll to position [282, 0]
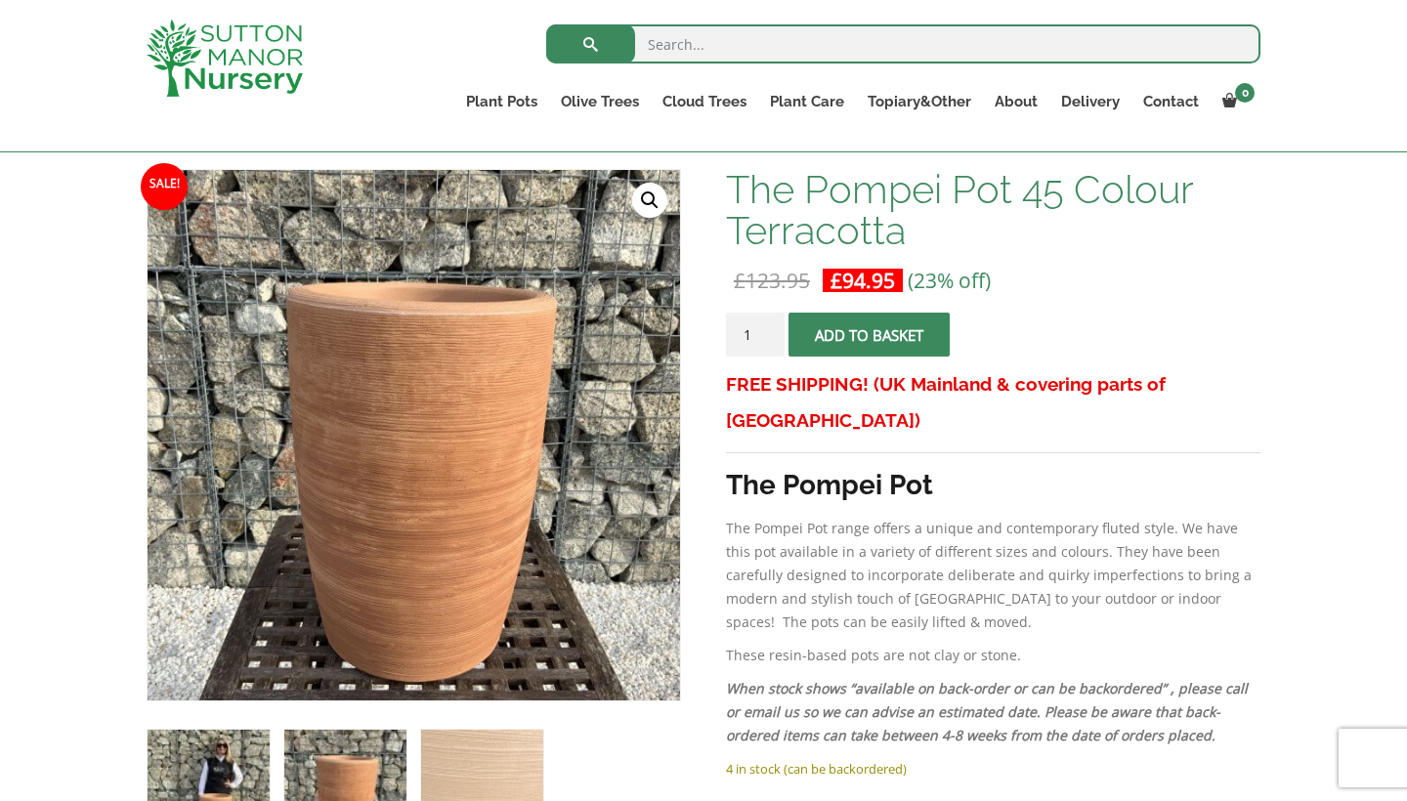
click at [240, 768] on img at bounding box center [209, 791] width 122 height 122
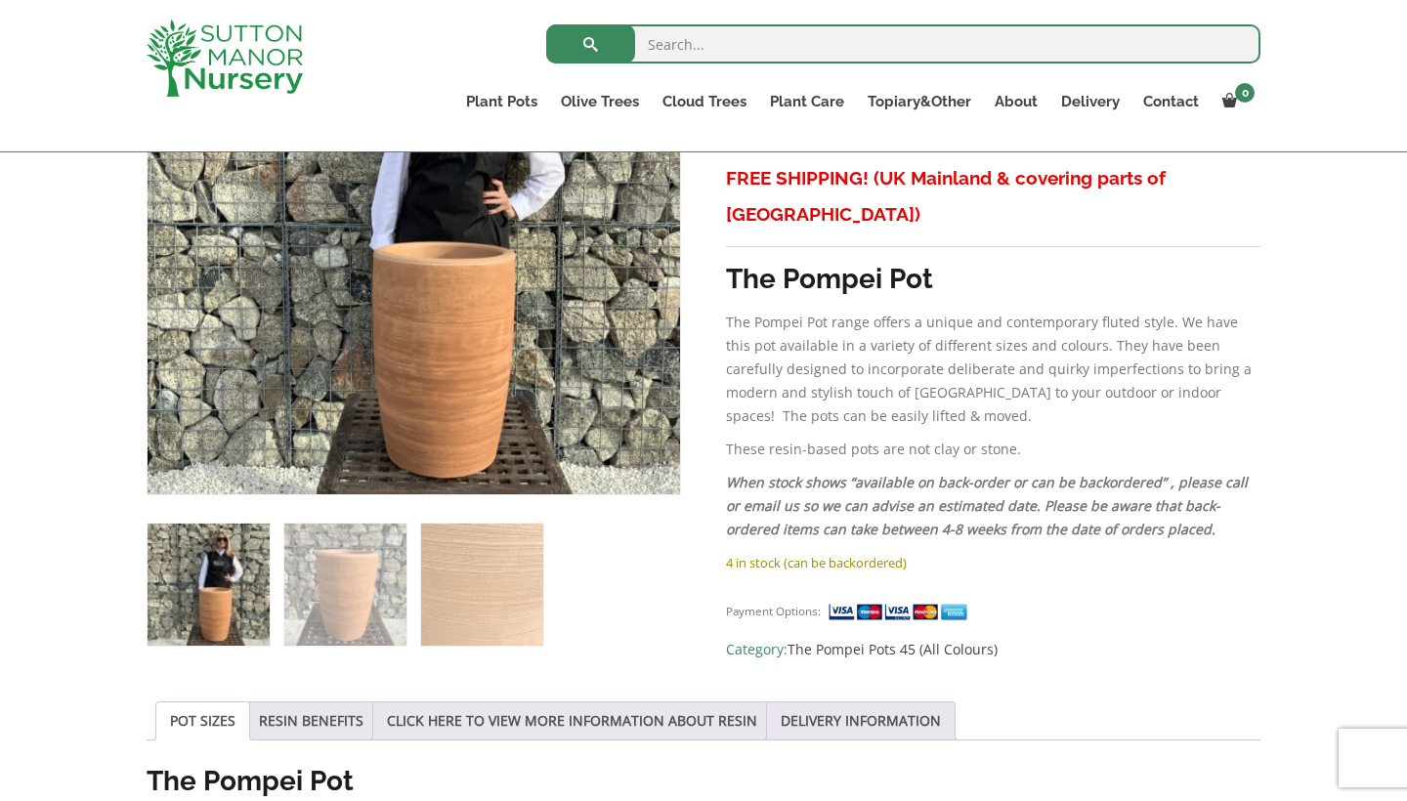
scroll to position [456, 0]
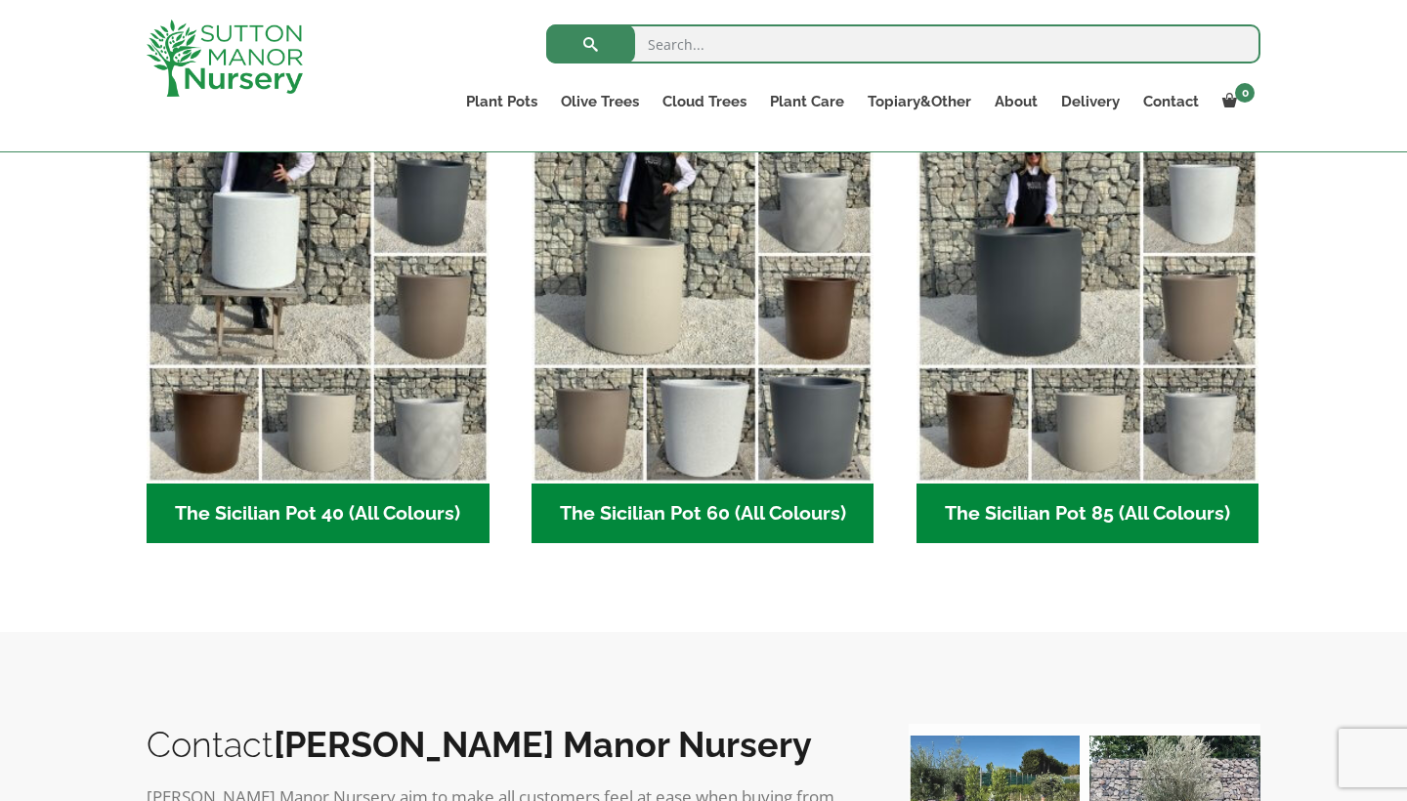
scroll to position [535, 0]
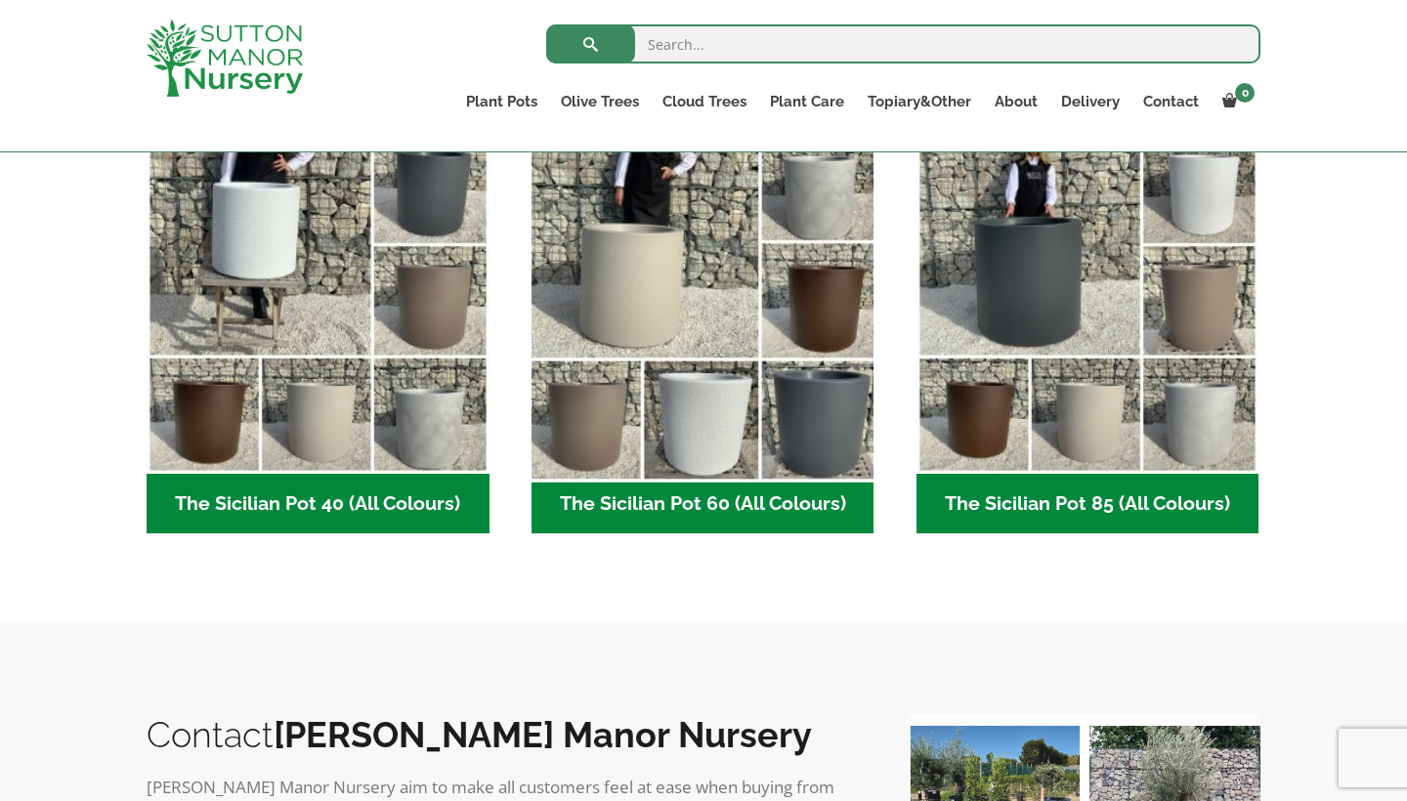
click at [712, 367] on img "Visit product category The Sicilian Pot 60 (All Colours)" at bounding box center [703, 302] width 360 height 360
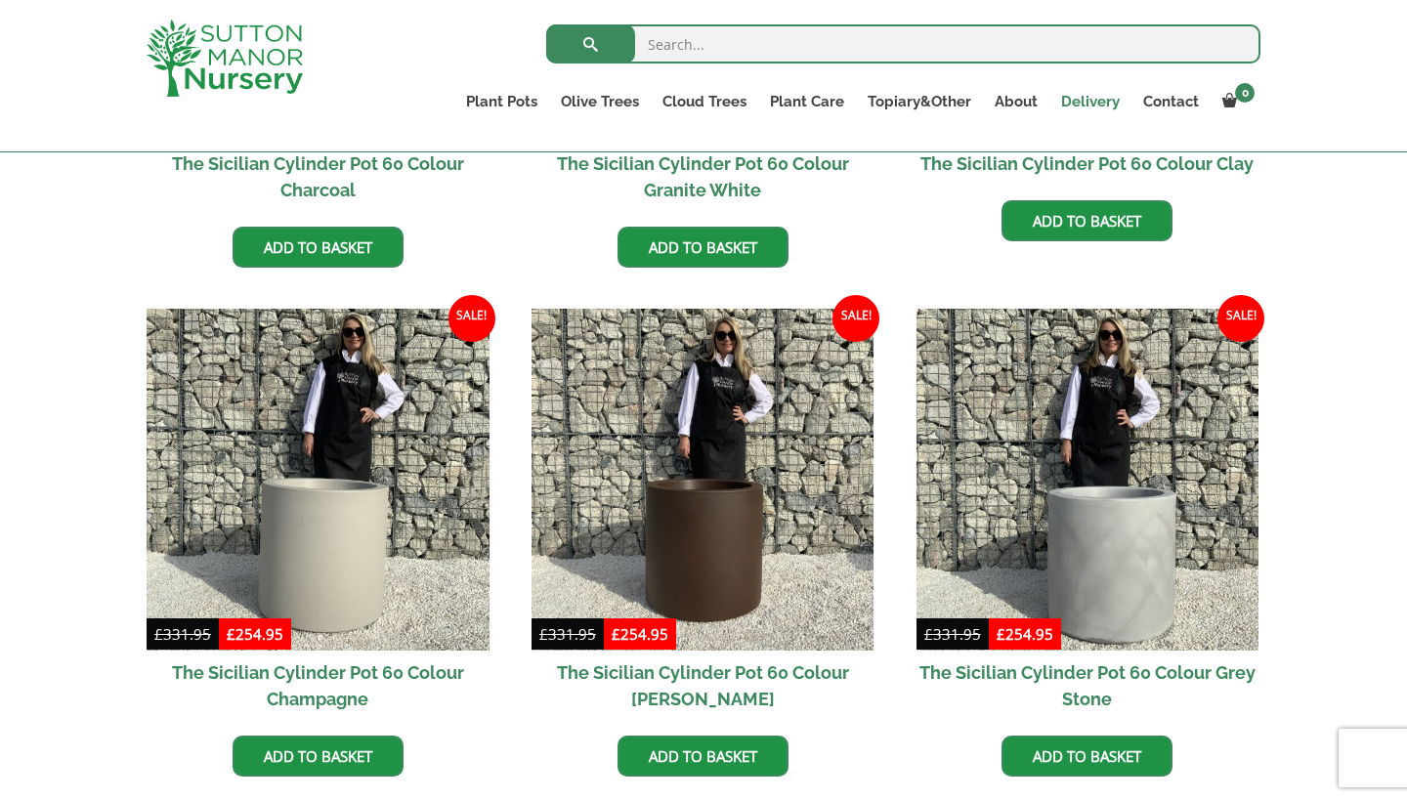
scroll to position [828, 0]
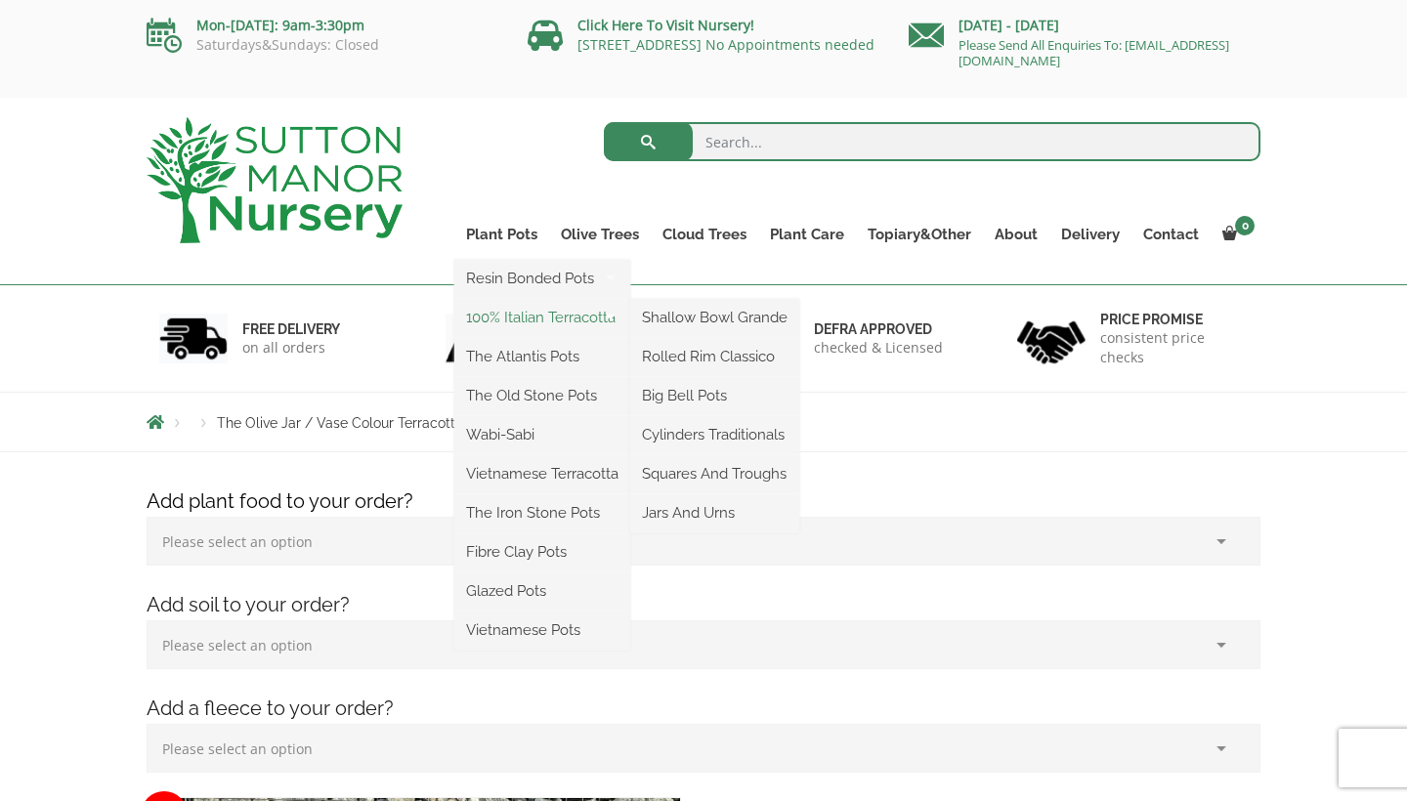
click at [528, 315] on link "100% Italian Terracotta" at bounding box center [542, 317] width 176 height 29
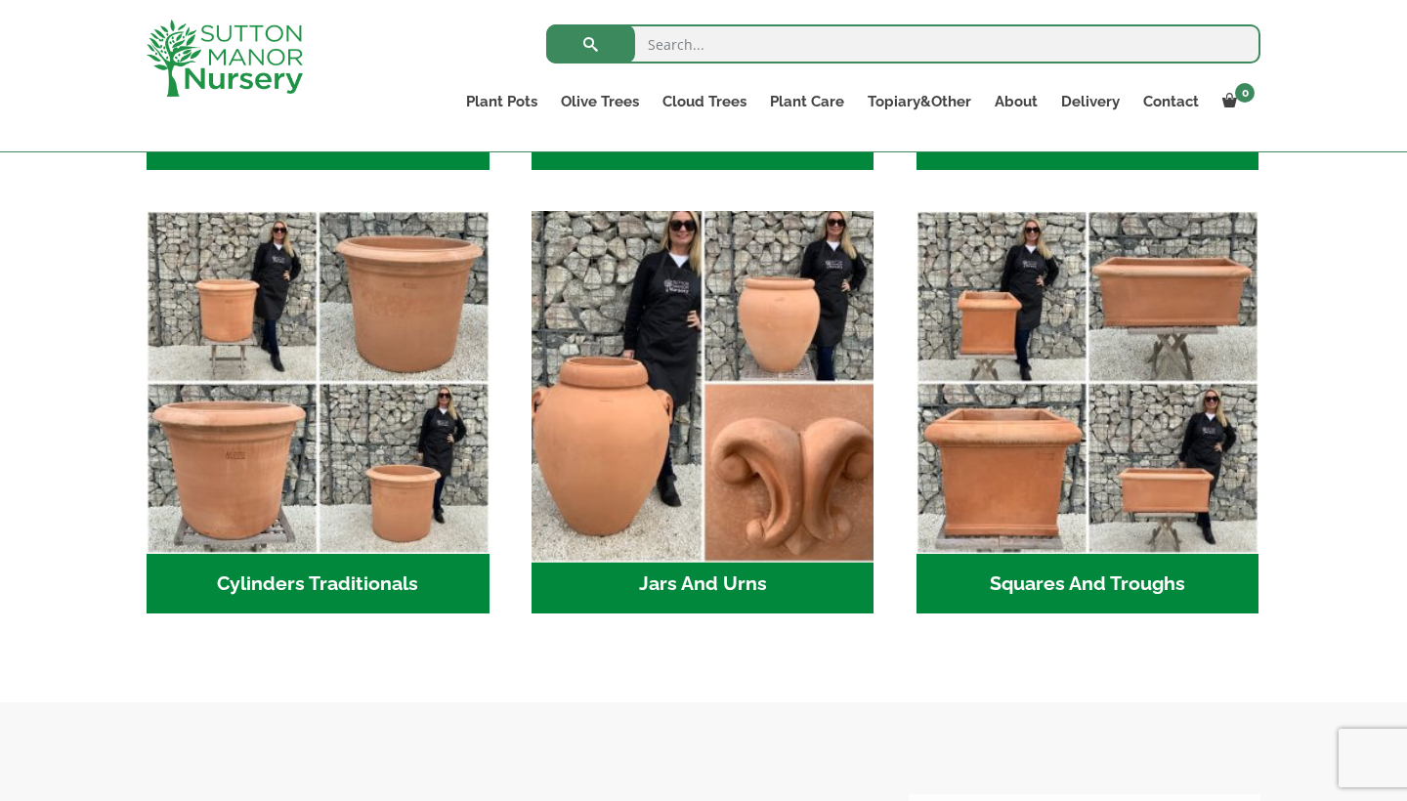
scroll to position [1004, 0]
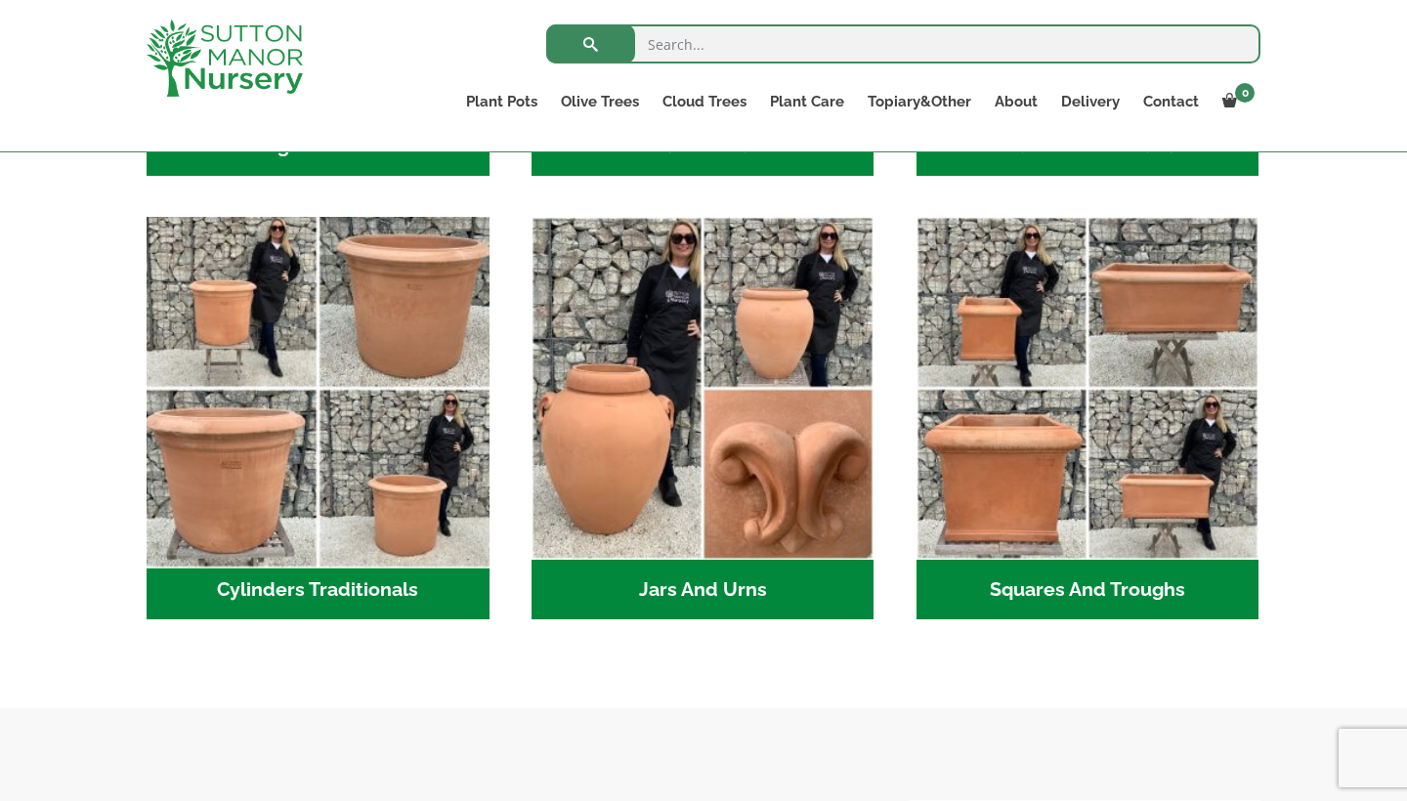
click at [398, 376] on img "Visit product category Cylinders Traditionals" at bounding box center [318, 389] width 360 height 360
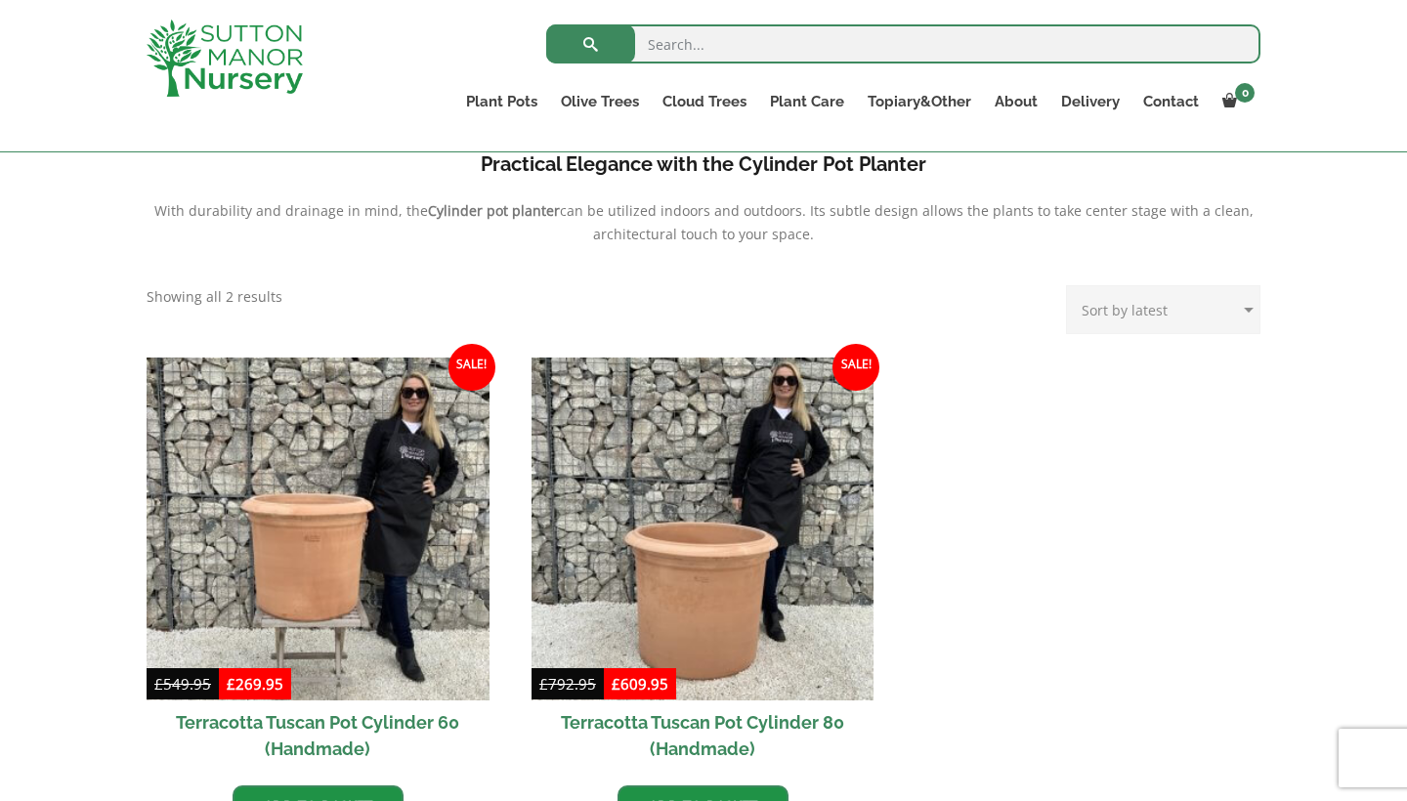
scroll to position [988, 0]
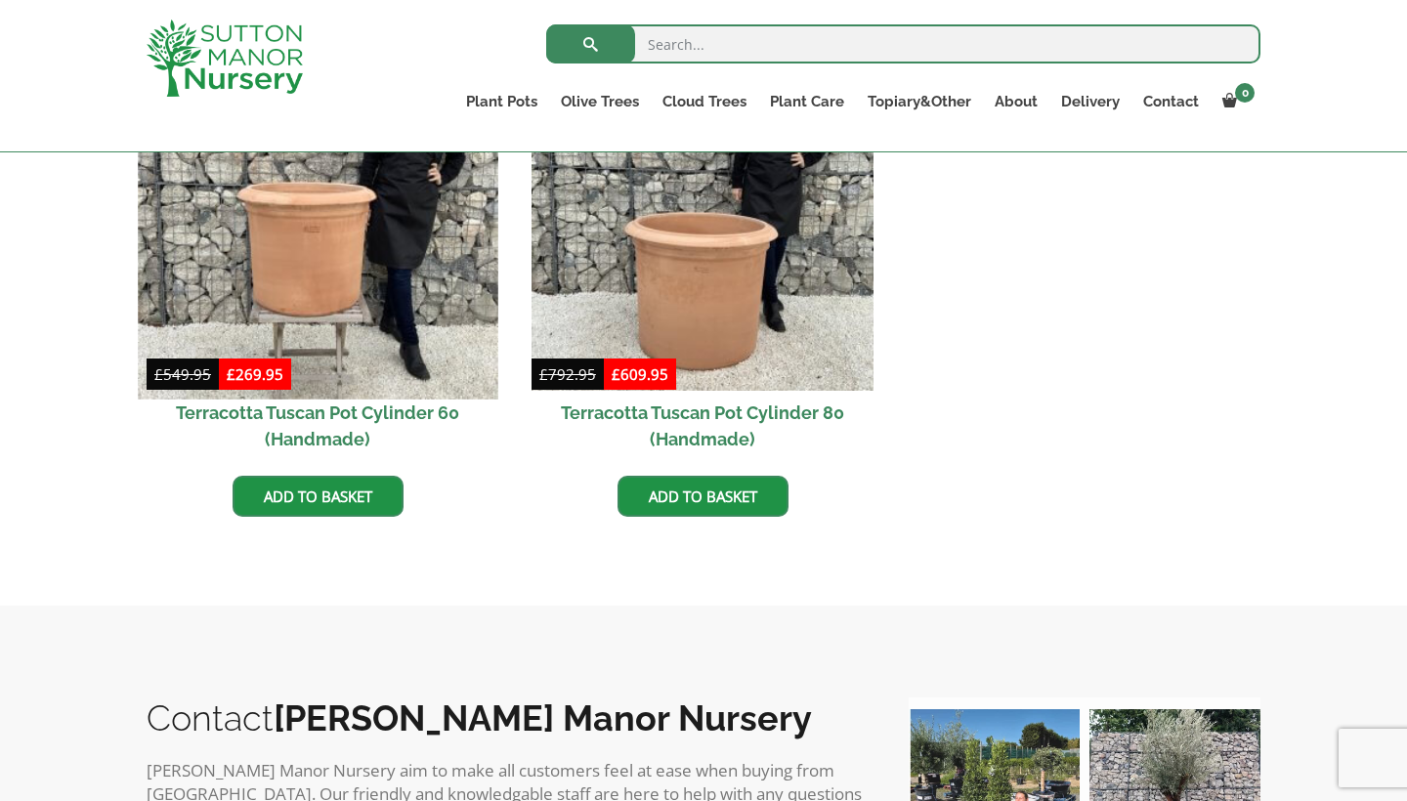
click at [379, 303] on img at bounding box center [318, 219] width 360 height 360
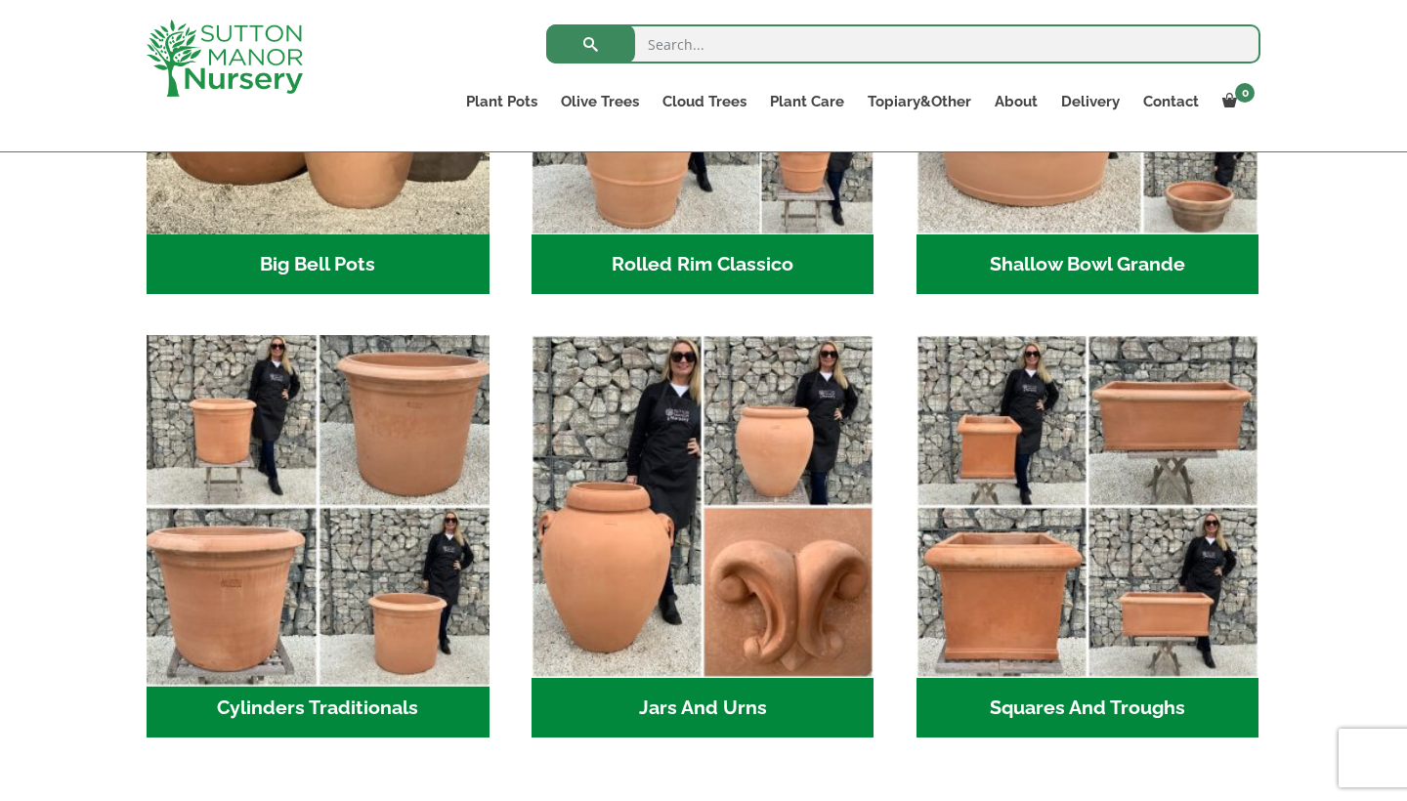
scroll to position [830, 0]
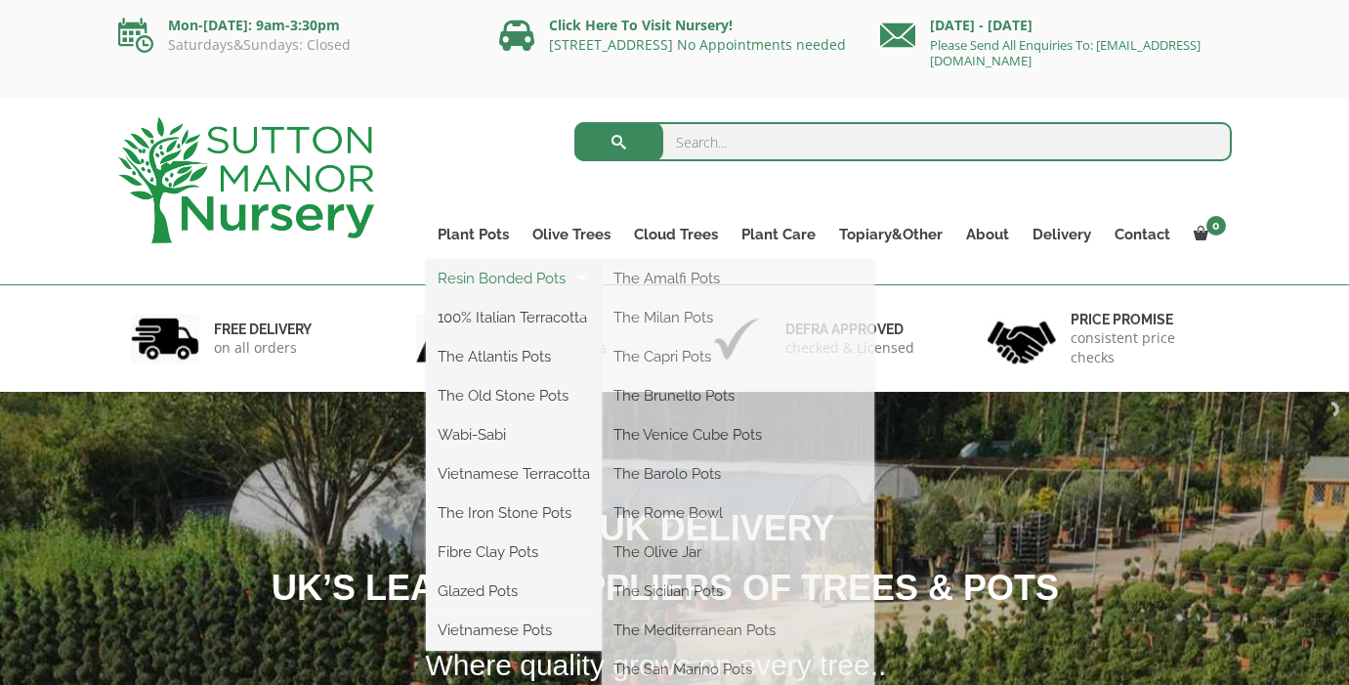
click at [487, 289] on link "Resin Bonded Pots" at bounding box center [514, 278] width 176 height 29
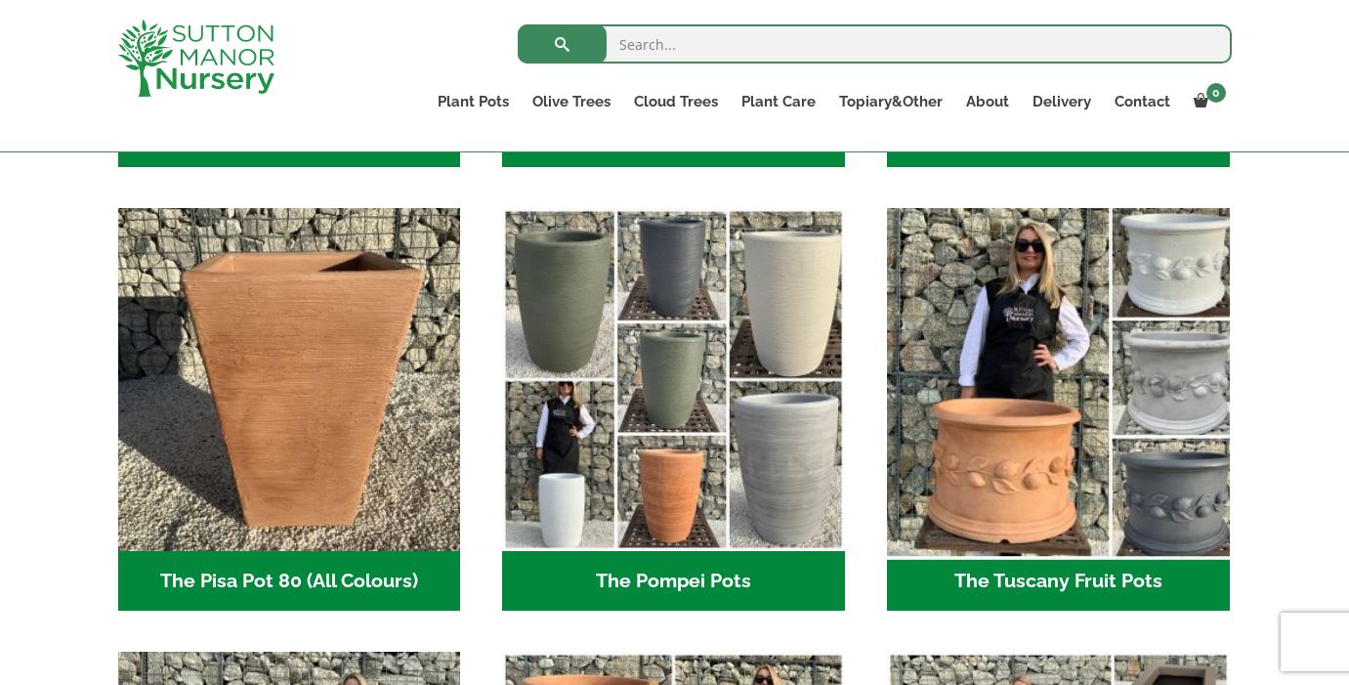
scroll to position [1370, 0]
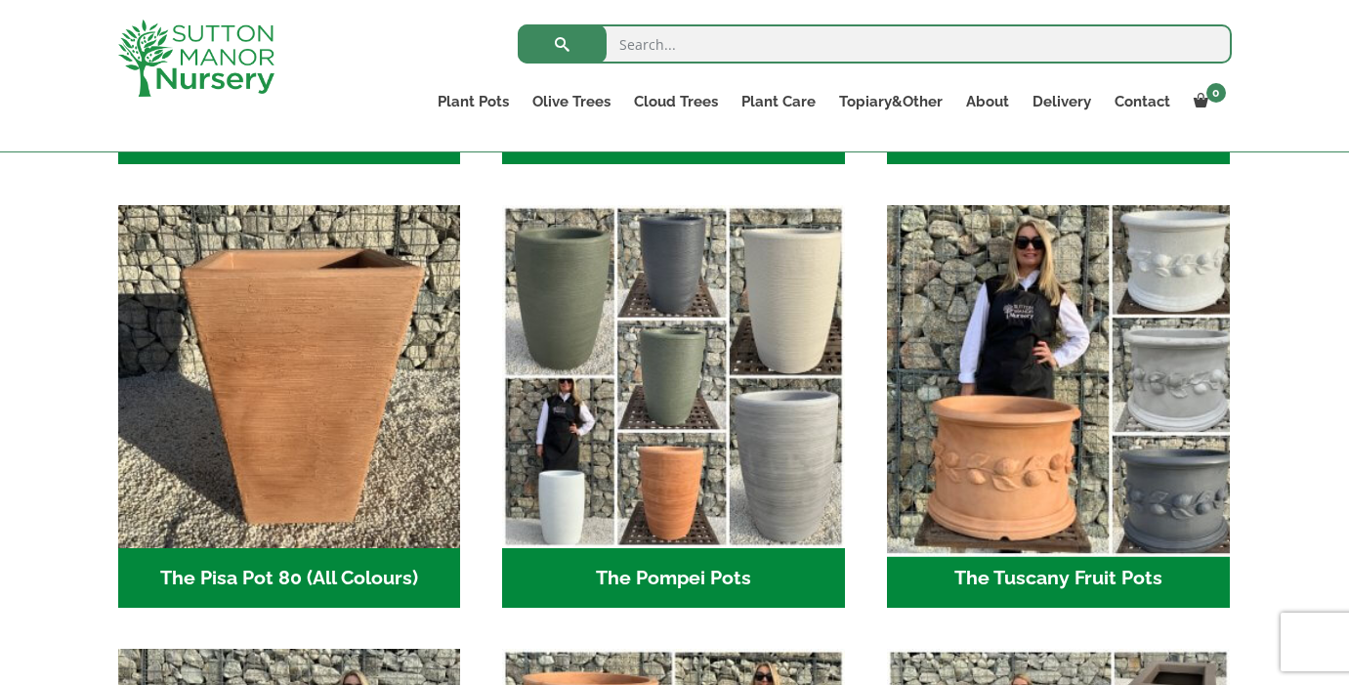
click at [1045, 296] on img "Visit product category The Tuscany Fruit Pots" at bounding box center [1058, 377] width 360 height 360
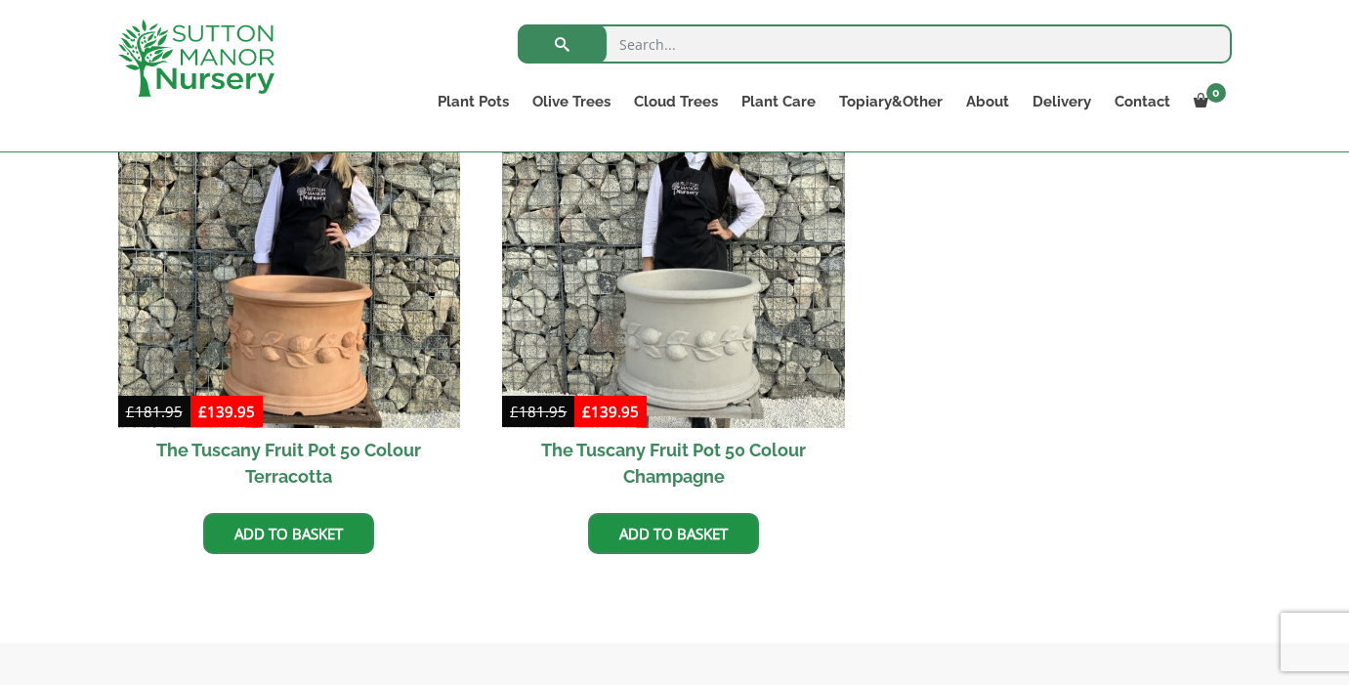
scroll to position [1198, 0]
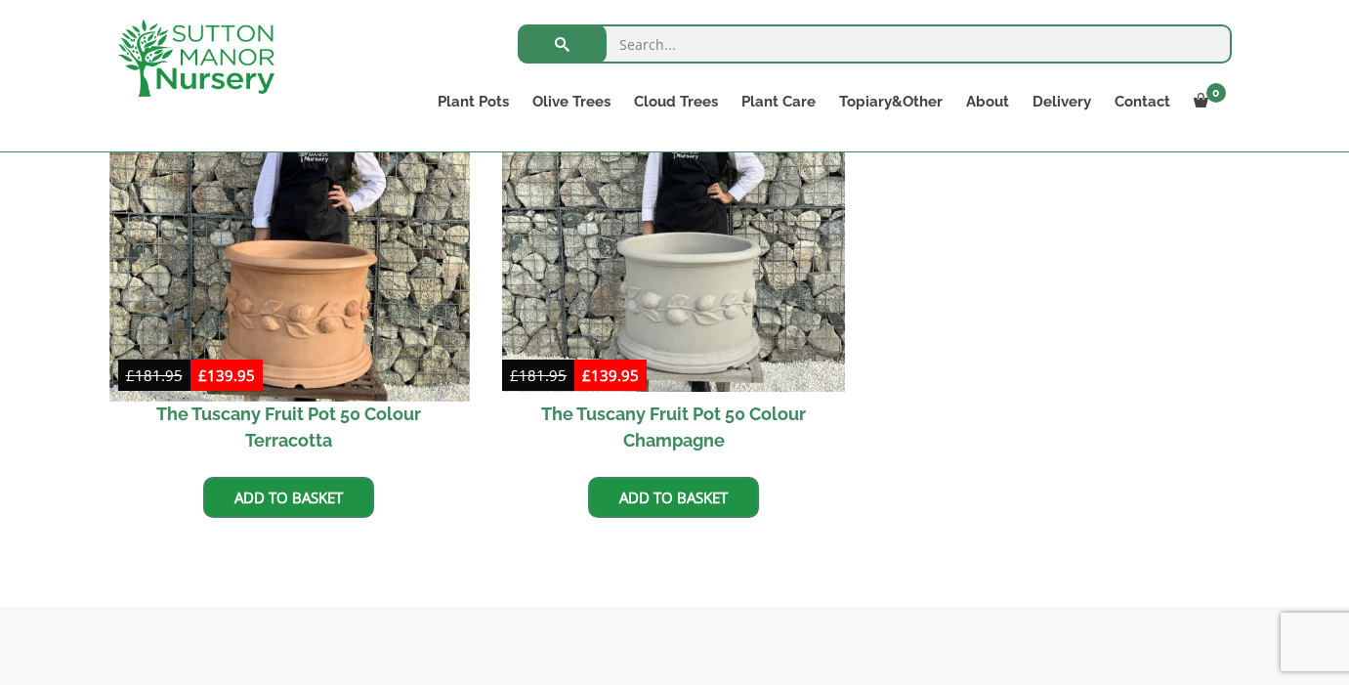
click at [321, 279] on img at bounding box center [289, 221] width 360 height 360
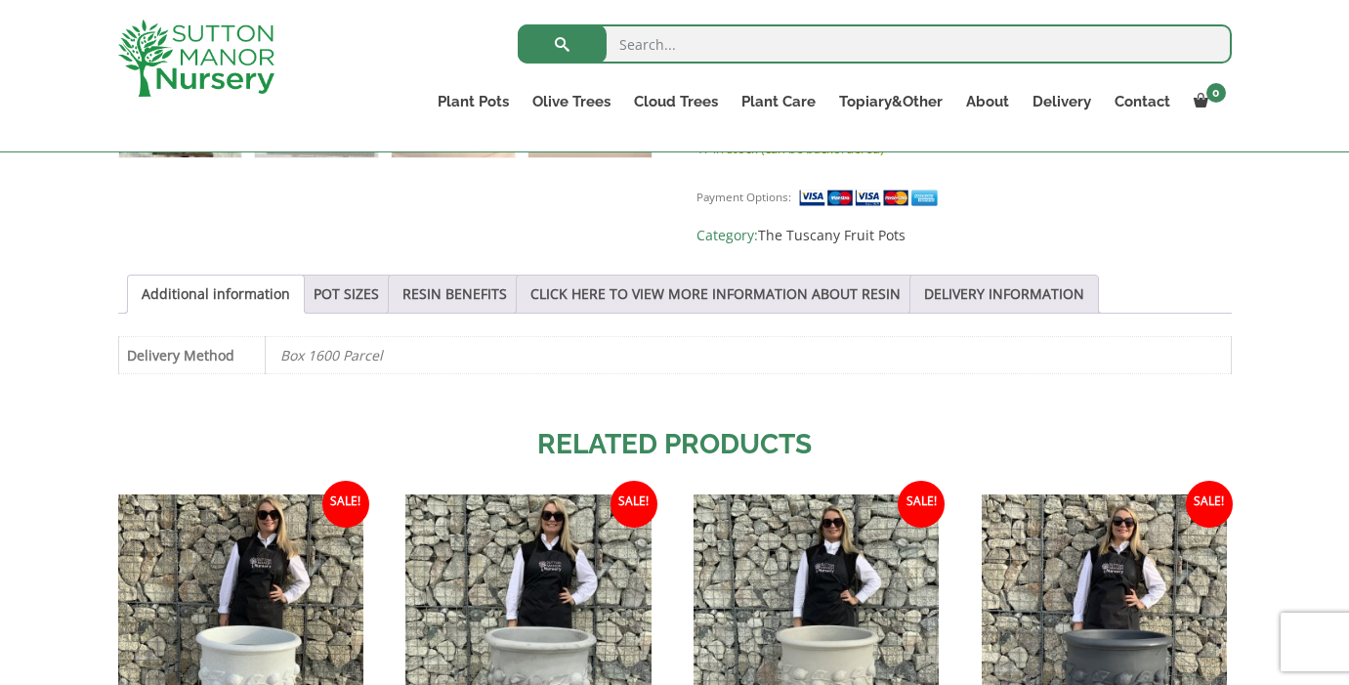
scroll to position [1299, 0]
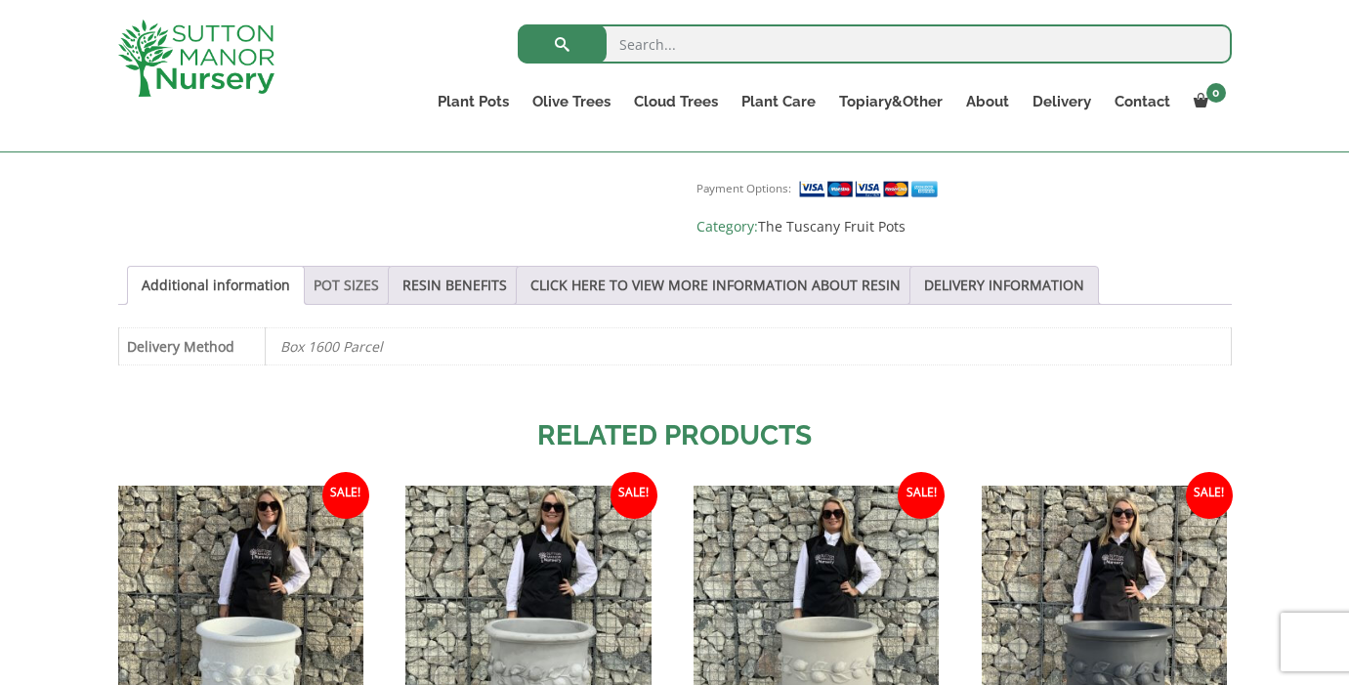
click at [355, 267] on link "POT SIZES" at bounding box center [346, 285] width 65 height 37
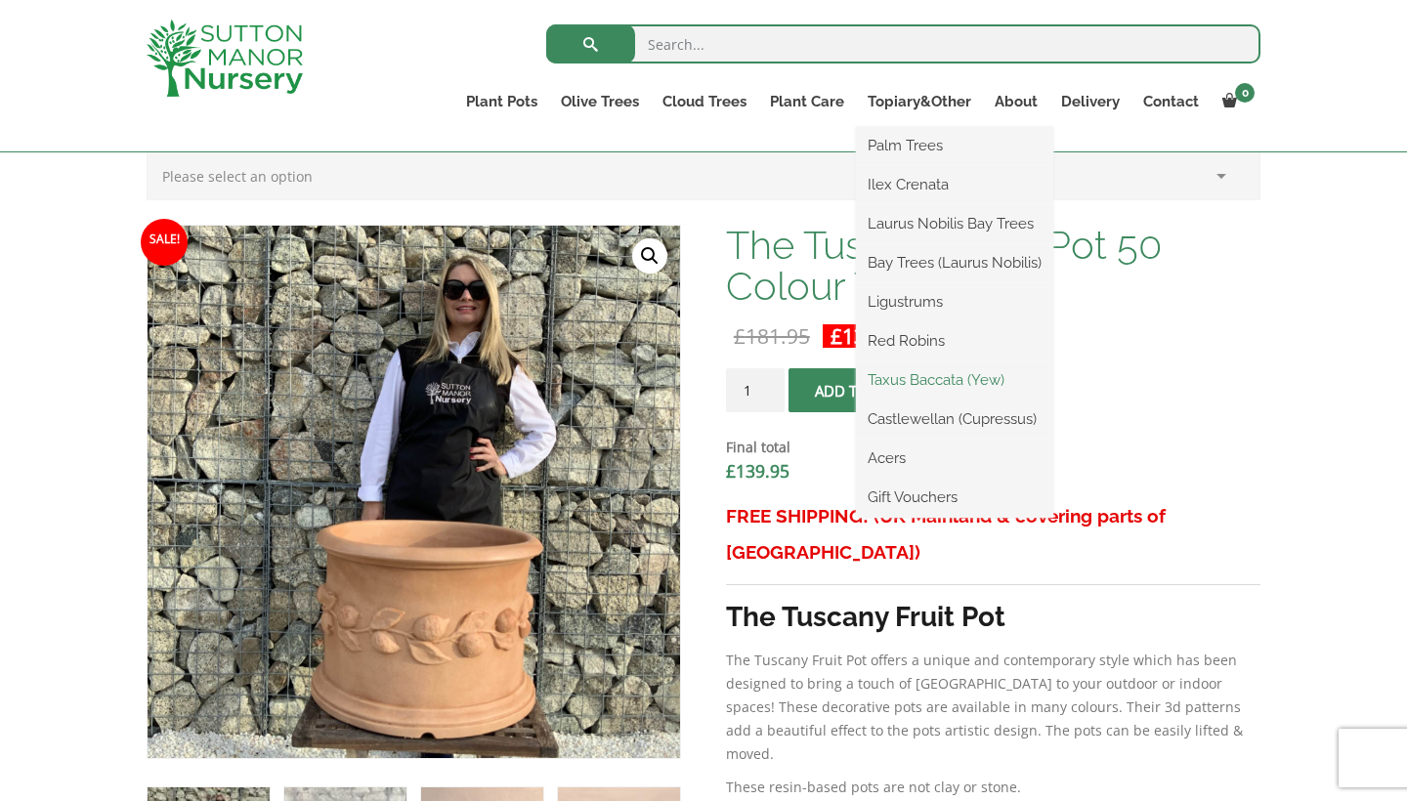
scroll to position [542, 0]
